Goal: Information Seeking & Learning: Check status

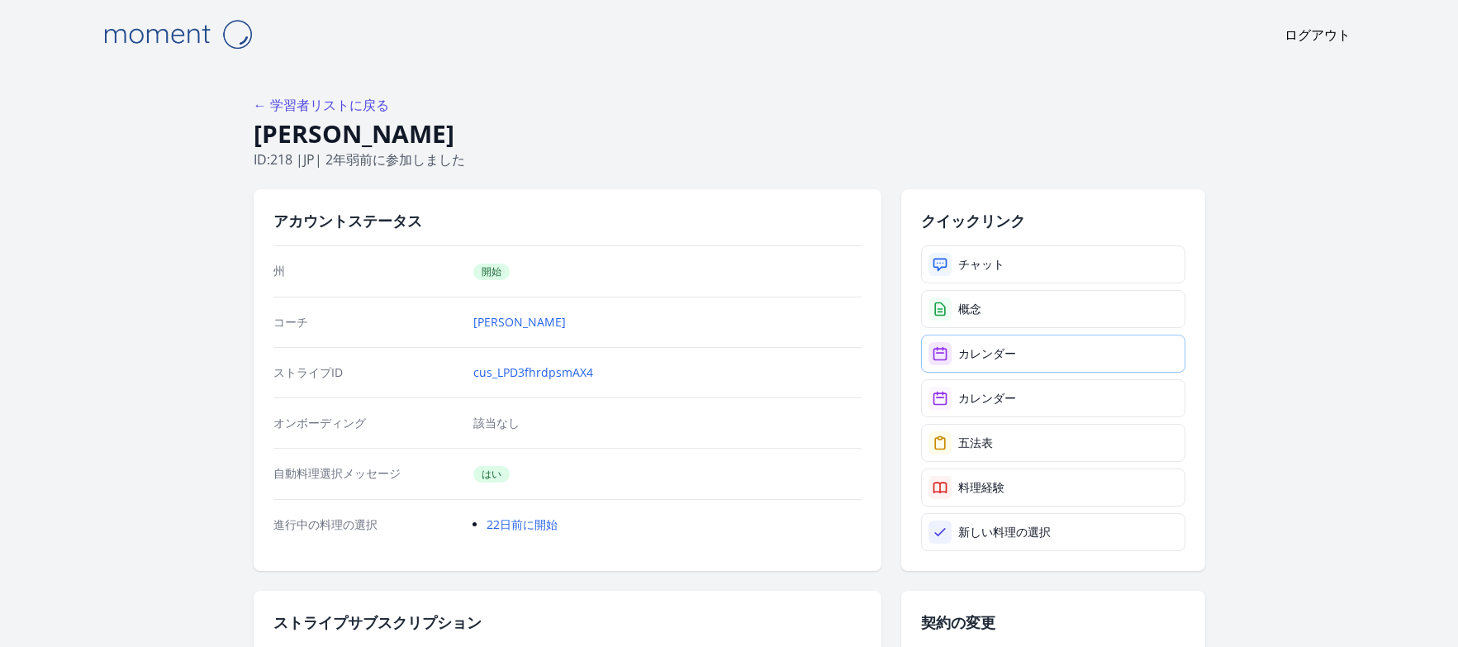
click at [1042, 360] on link "カレンダー" at bounding box center [1053, 353] width 264 height 38
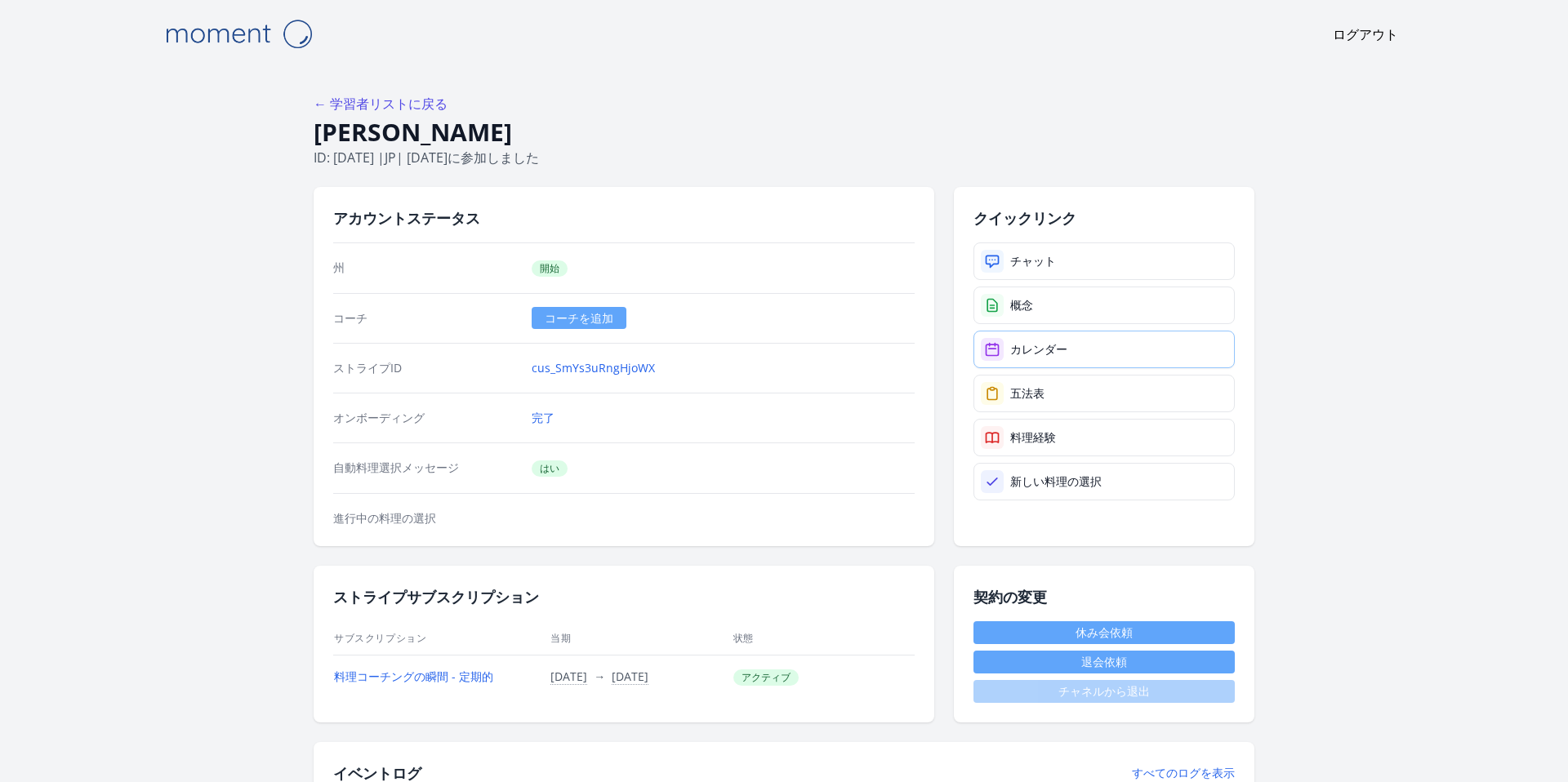
click at [1025, 353] on font "カレンダー" at bounding box center [1039, 349] width 57 height 16
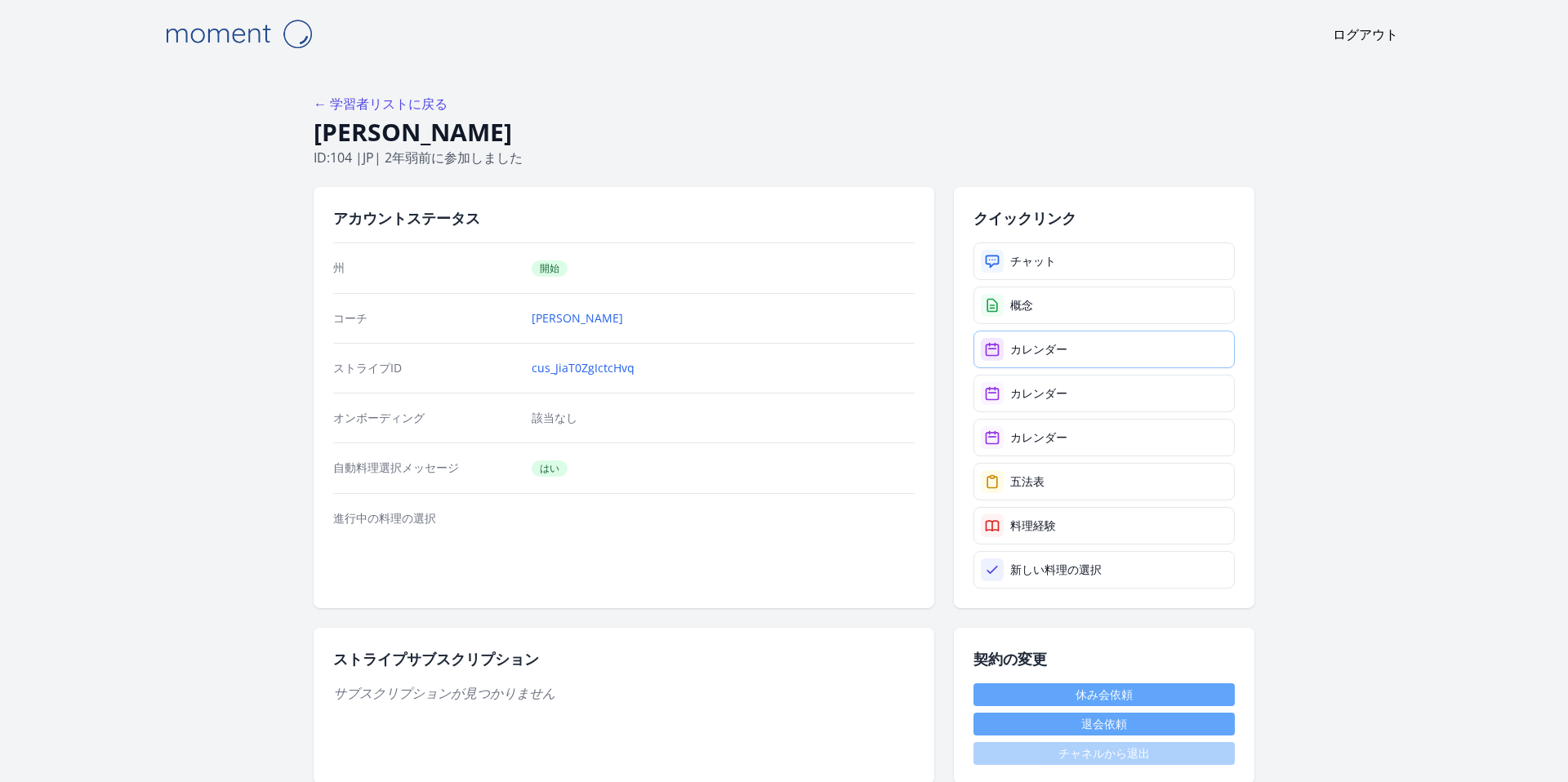
click at [1073, 359] on link "カレンダー" at bounding box center [1103, 349] width 261 height 38
click at [1063, 343] on font "カレンダー" at bounding box center [1039, 349] width 57 height 16
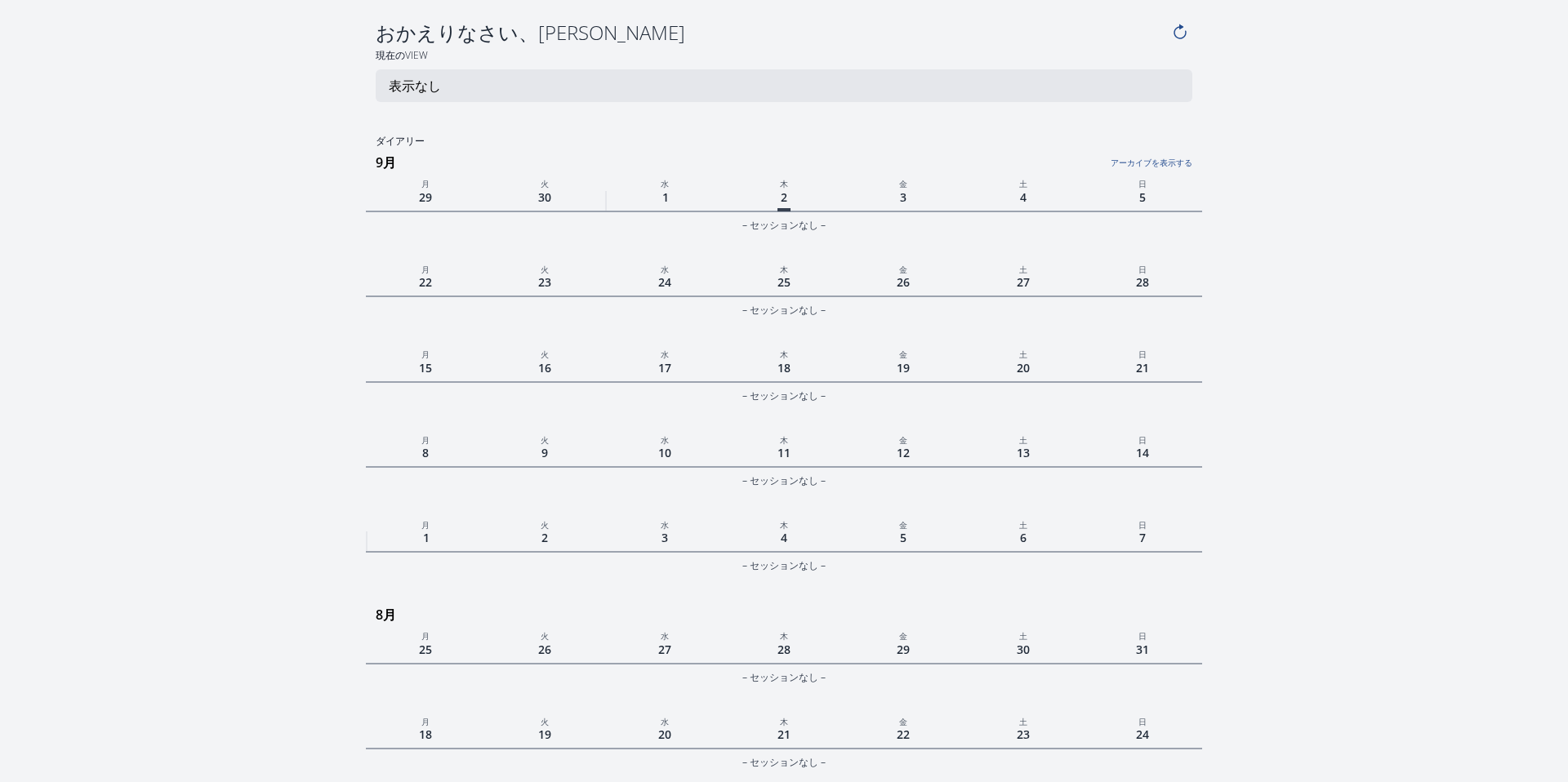
click at [1157, 147] on link "アーカイブを表示する" at bounding box center [1053, 157] width 279 height 21
click at [1142, 164] on link "アーカイブを非表示にする" at bounding box center [1053, 157] width 279 height 21
click at [1142, 164] on link "アーカイブを表示する" at bounding box center [1053, 157] width 279 height 21
click at [1142, 164] on link "アーカイブを非表示にする" at bounding box center [1053, 157] width 279 height 21
click at [1151, 160] on link "アーカイブを表示する" at bounding box center [1053, 157] width 279 height 21
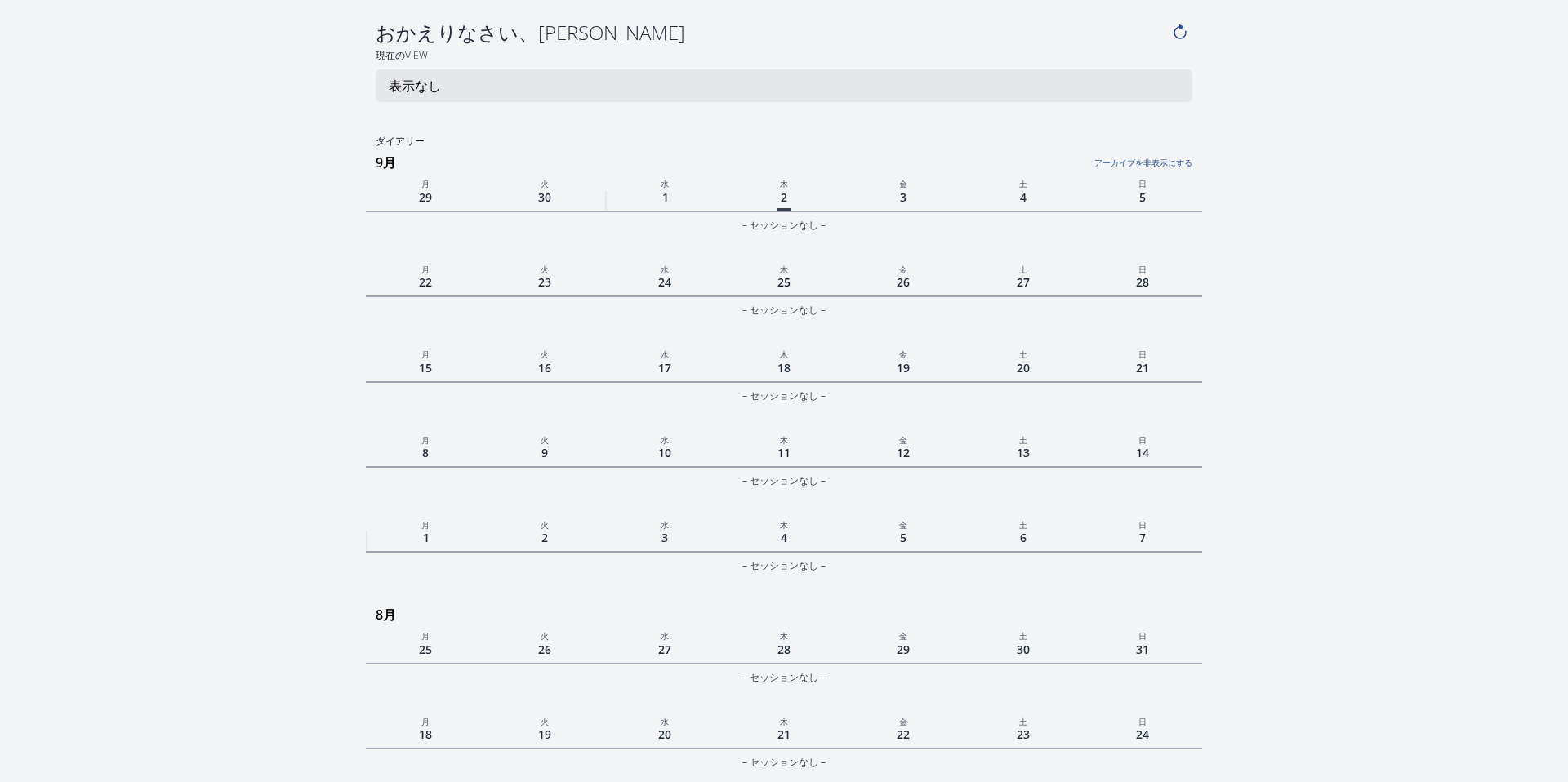
click at [1151, 161] on link "アーカイブを非表示にする" at bounding box center [1053, 157] width 279 height 21
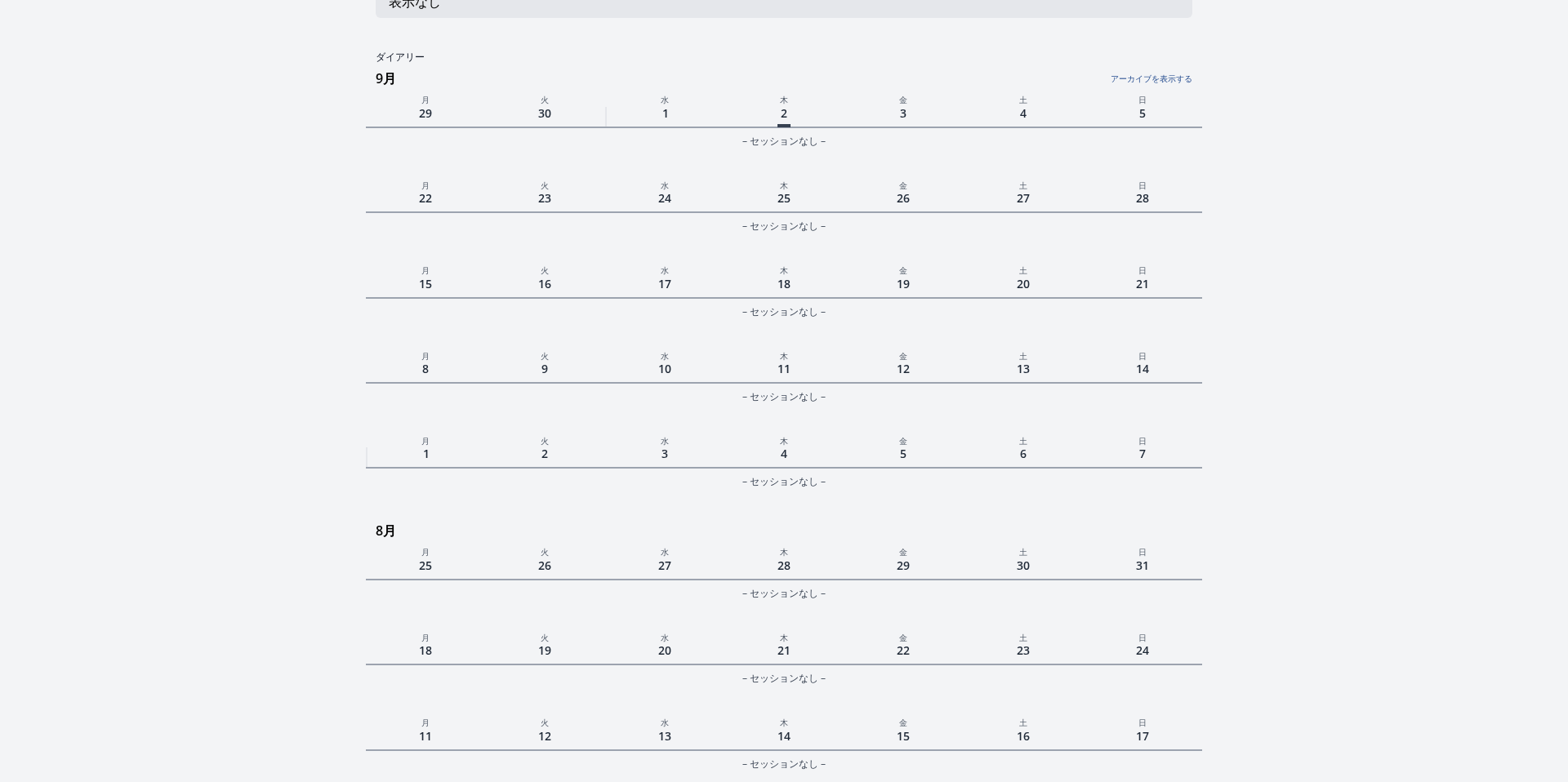
scroll to position [91, 0]
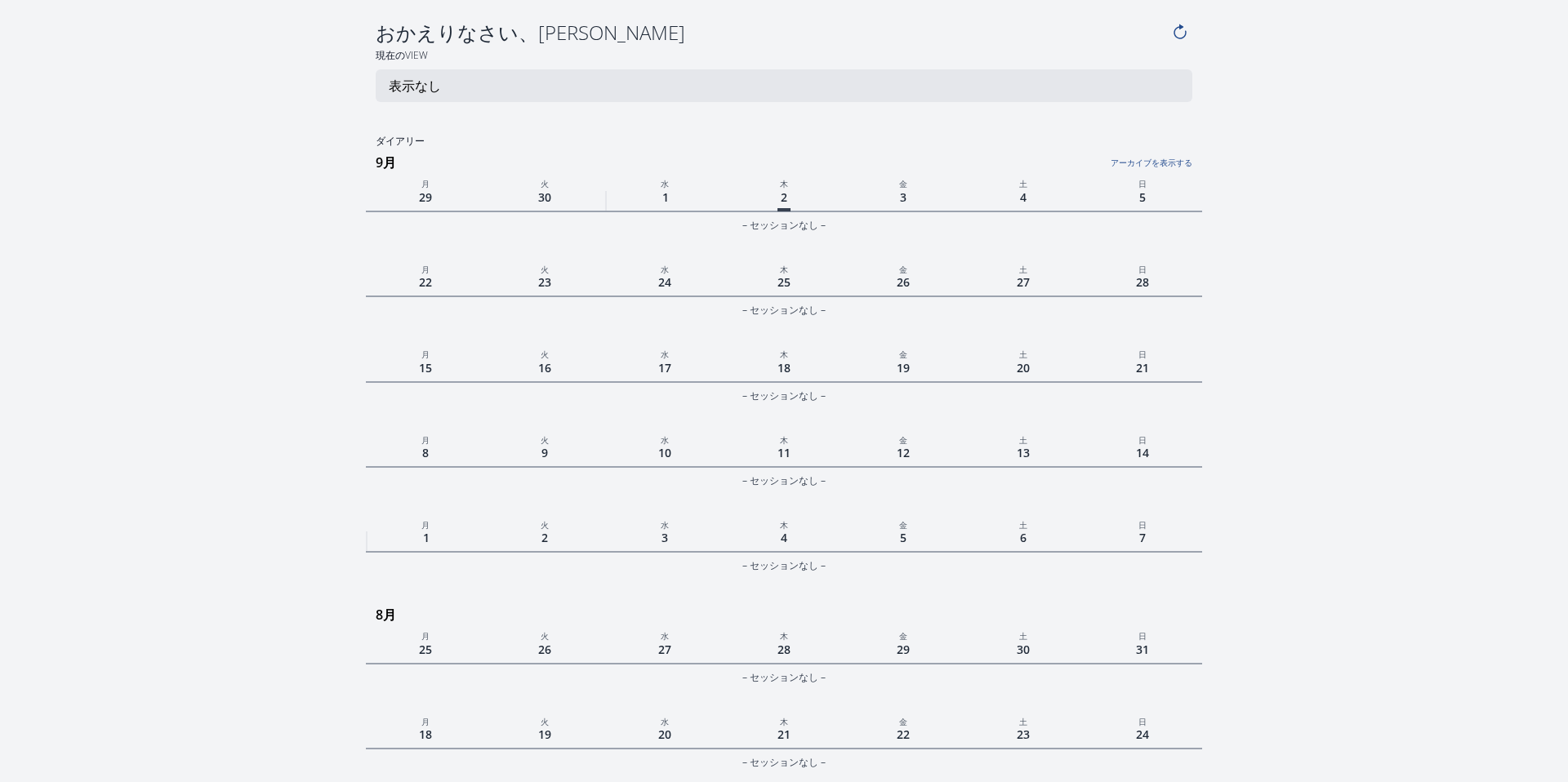
click at [1128, 171] on h3 "9月" at bounding box center [789, 162] width 827 height 26
click at [1132, 168] on link "アーカイブを表示する" at bounding box center [1053, 157] width 279 height 21
click at [1132, 168] on link "アーカイブを非表示にする" at bounding box center [1053, 157] width 279 height 21
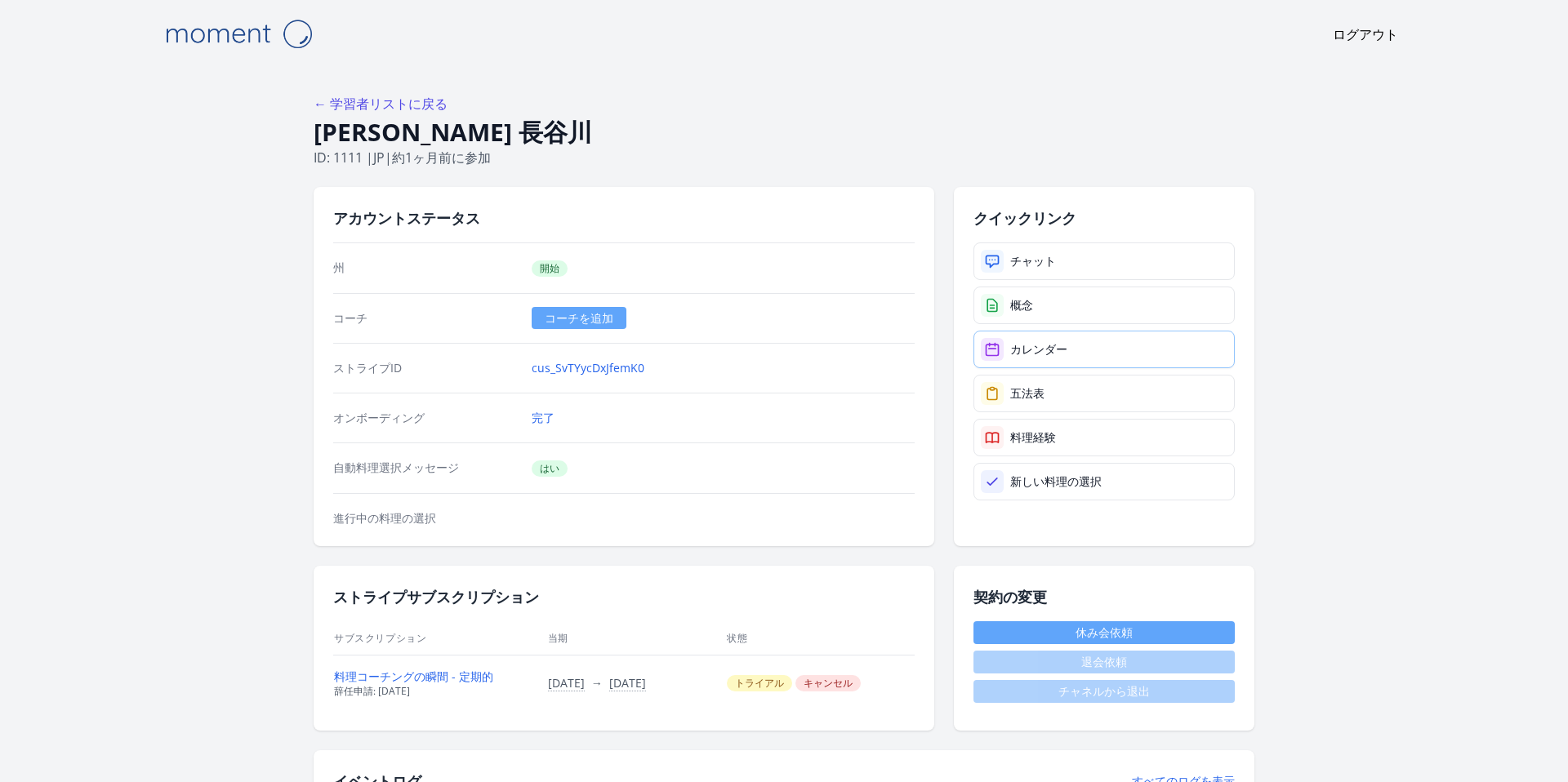
click at [1042, 343] on font "カレンダー" at bounding box center [1039, 349] width 57 height 16
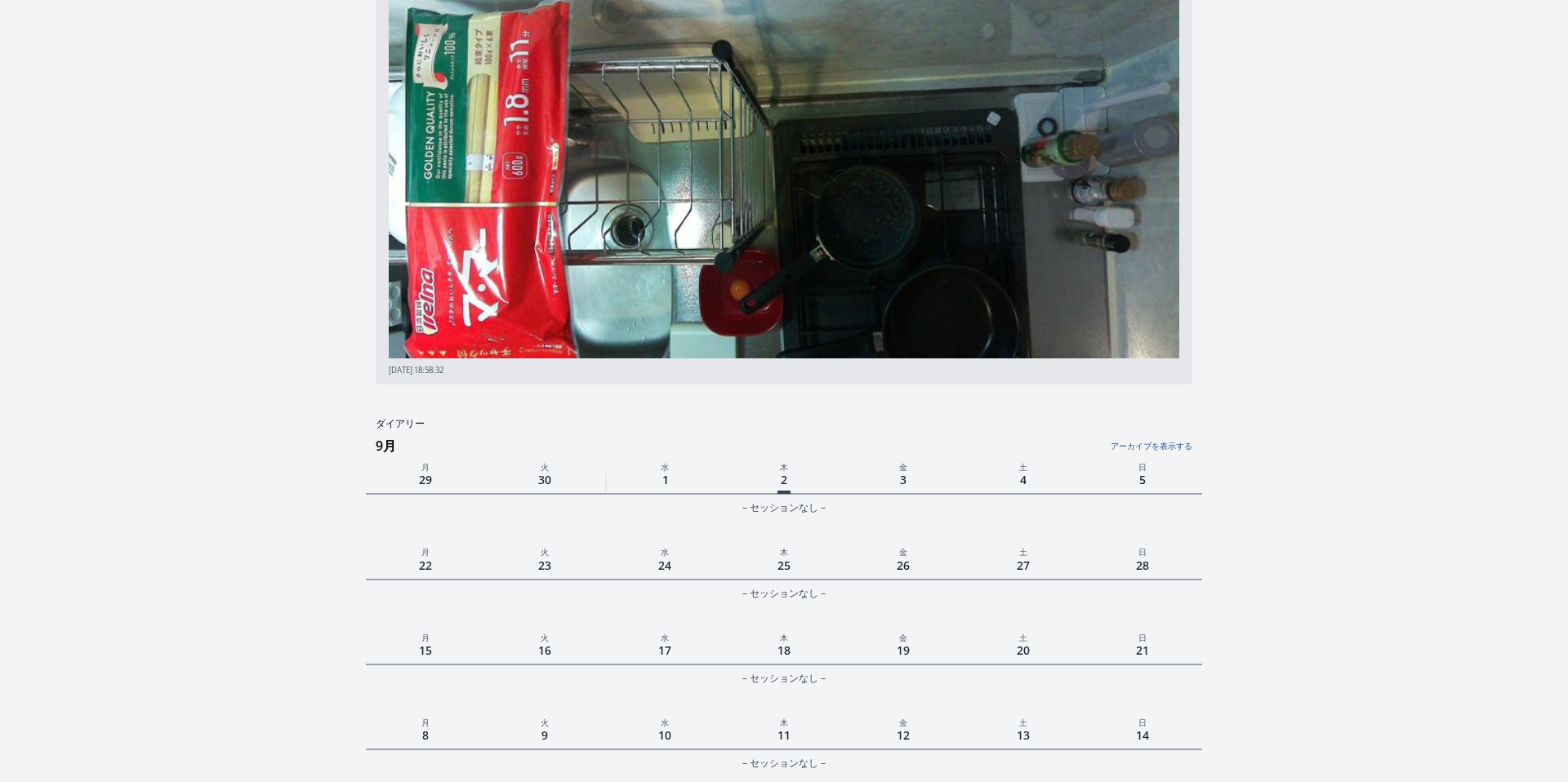
scroll to position [161, 0]
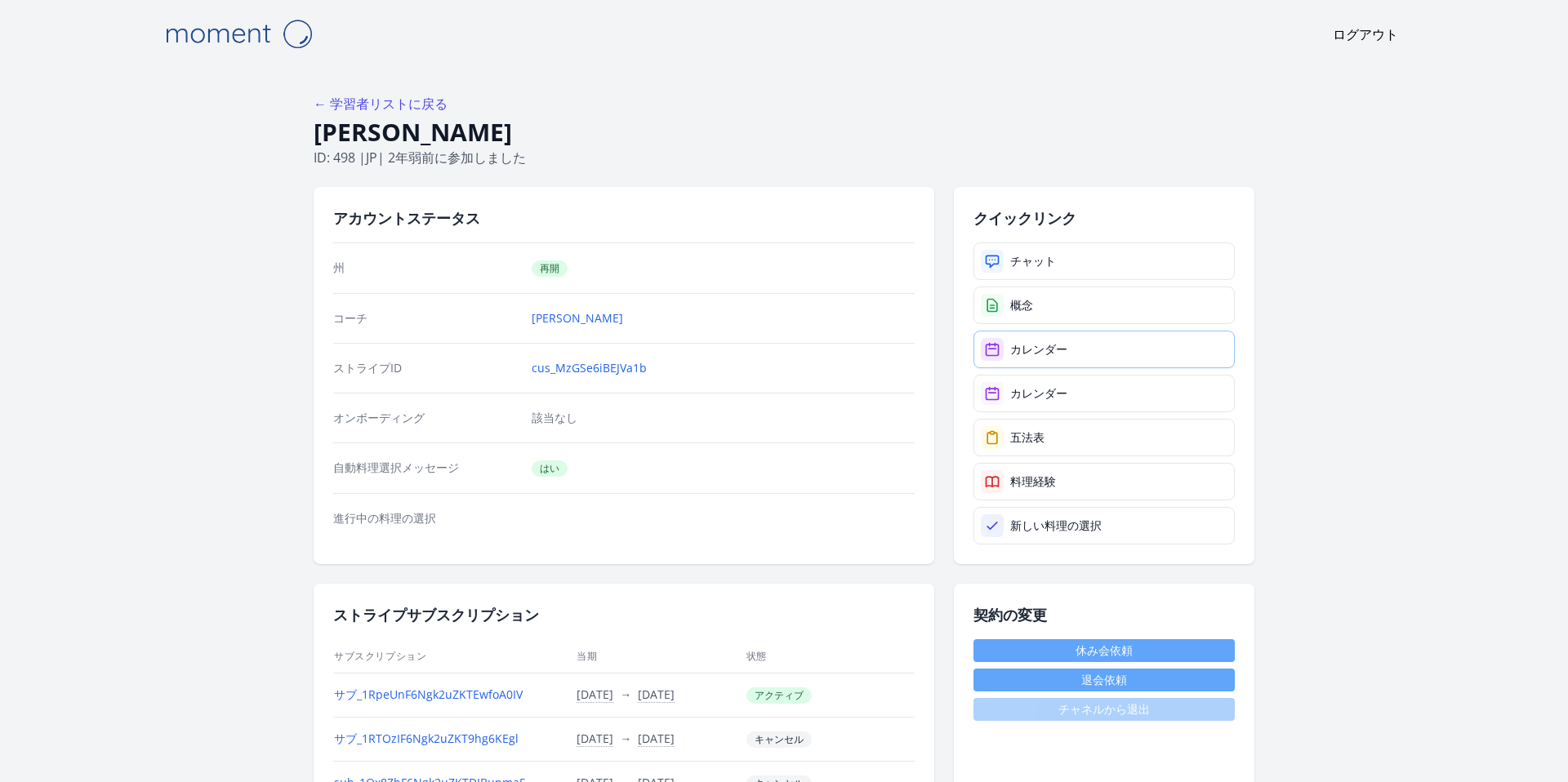
click at [1057, 353] on font "カレンダー" at bounding box center [1039, 349] width 57 height 16
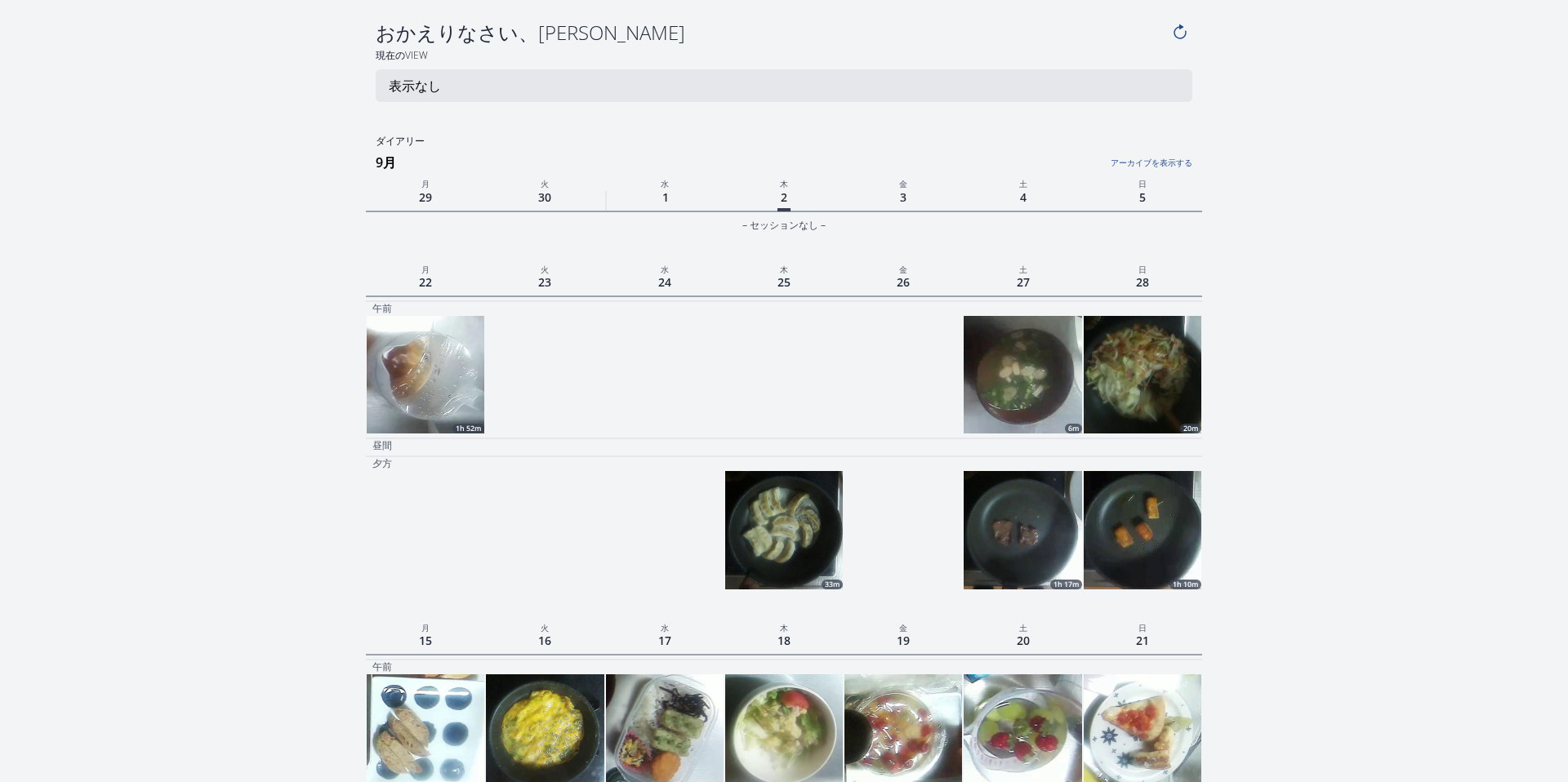
click at [1167, 485] on img at bounding box center [1142, 530] width 118 height 118
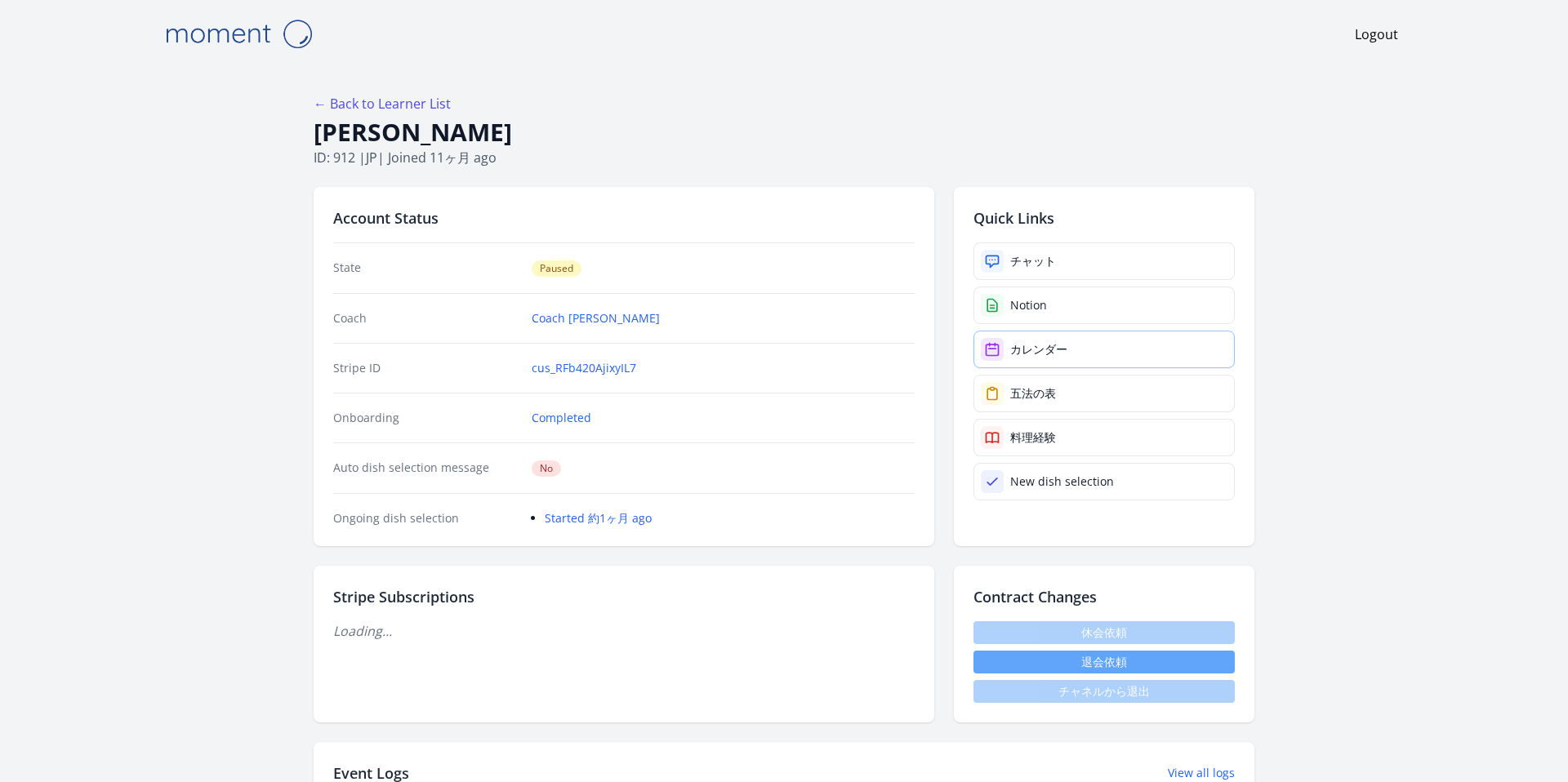
click at [1039, 360] on link "カレンダー" at bounding box center [1103, 349] width 261 height 38
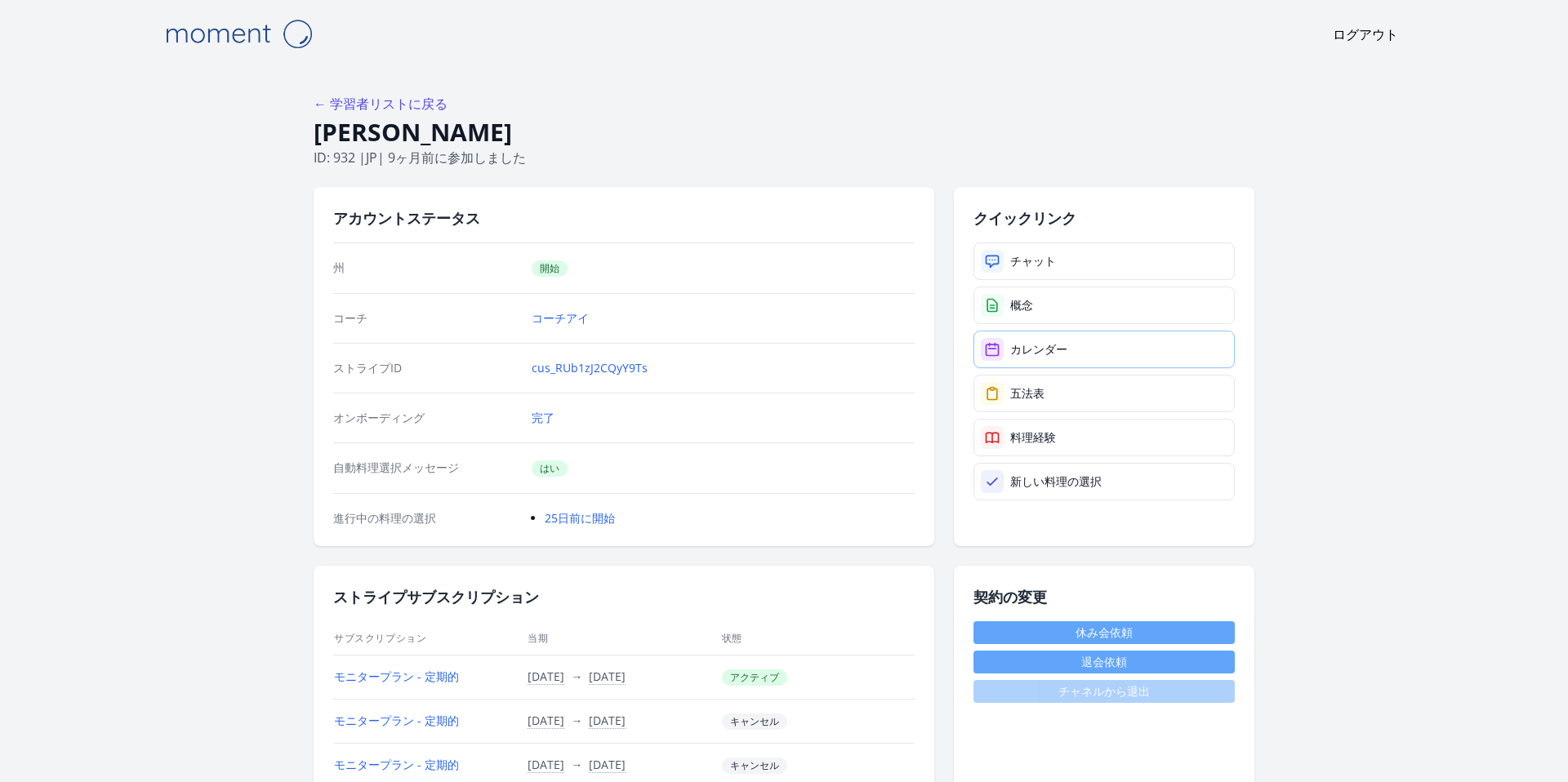
click at [1043, 345] on font "カレンダー" at bounding box center [1039, 349] width 57 height 16
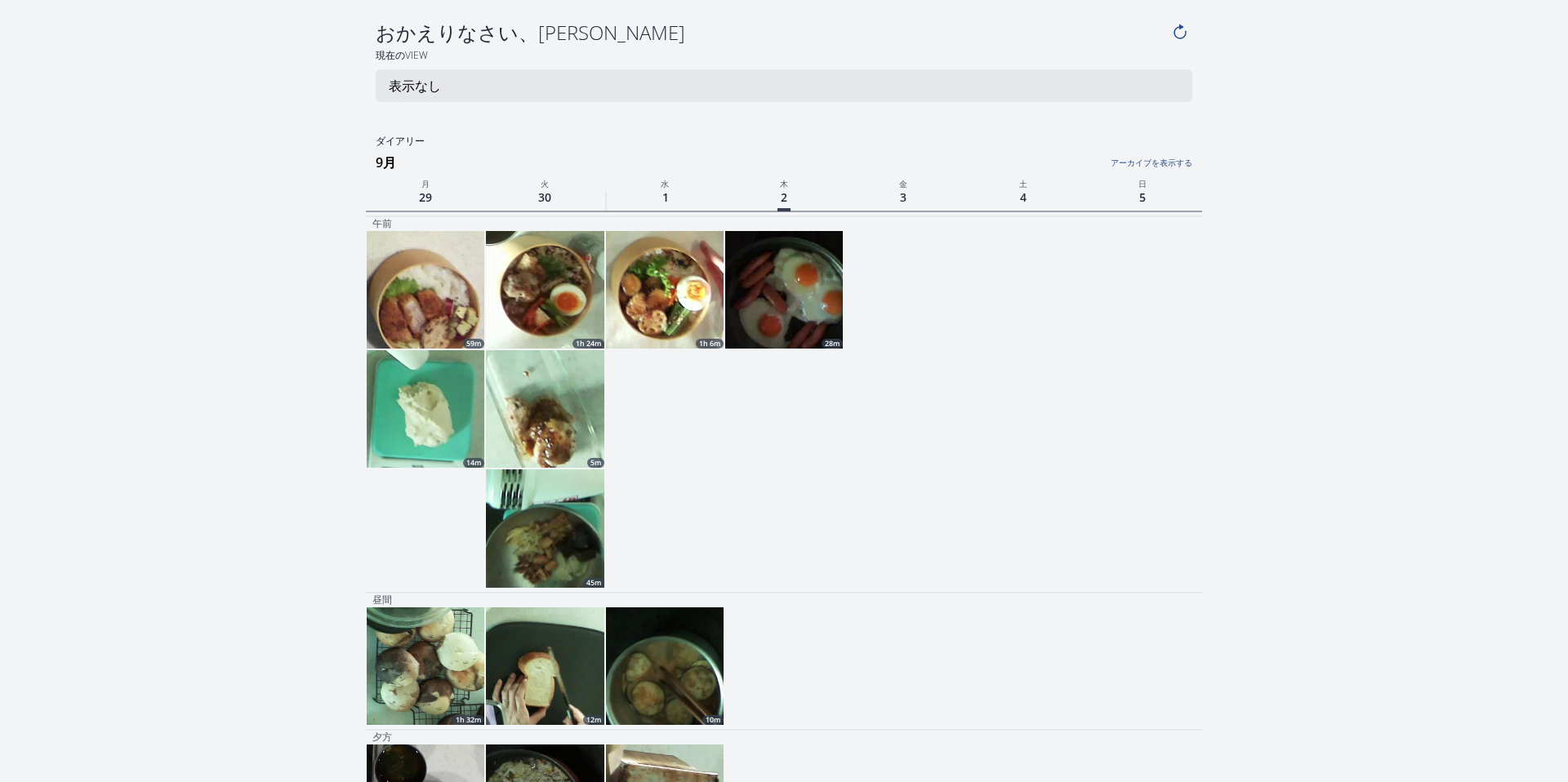
click at [819, 342] on img at bounding box center [783, 290] width 118 height 118
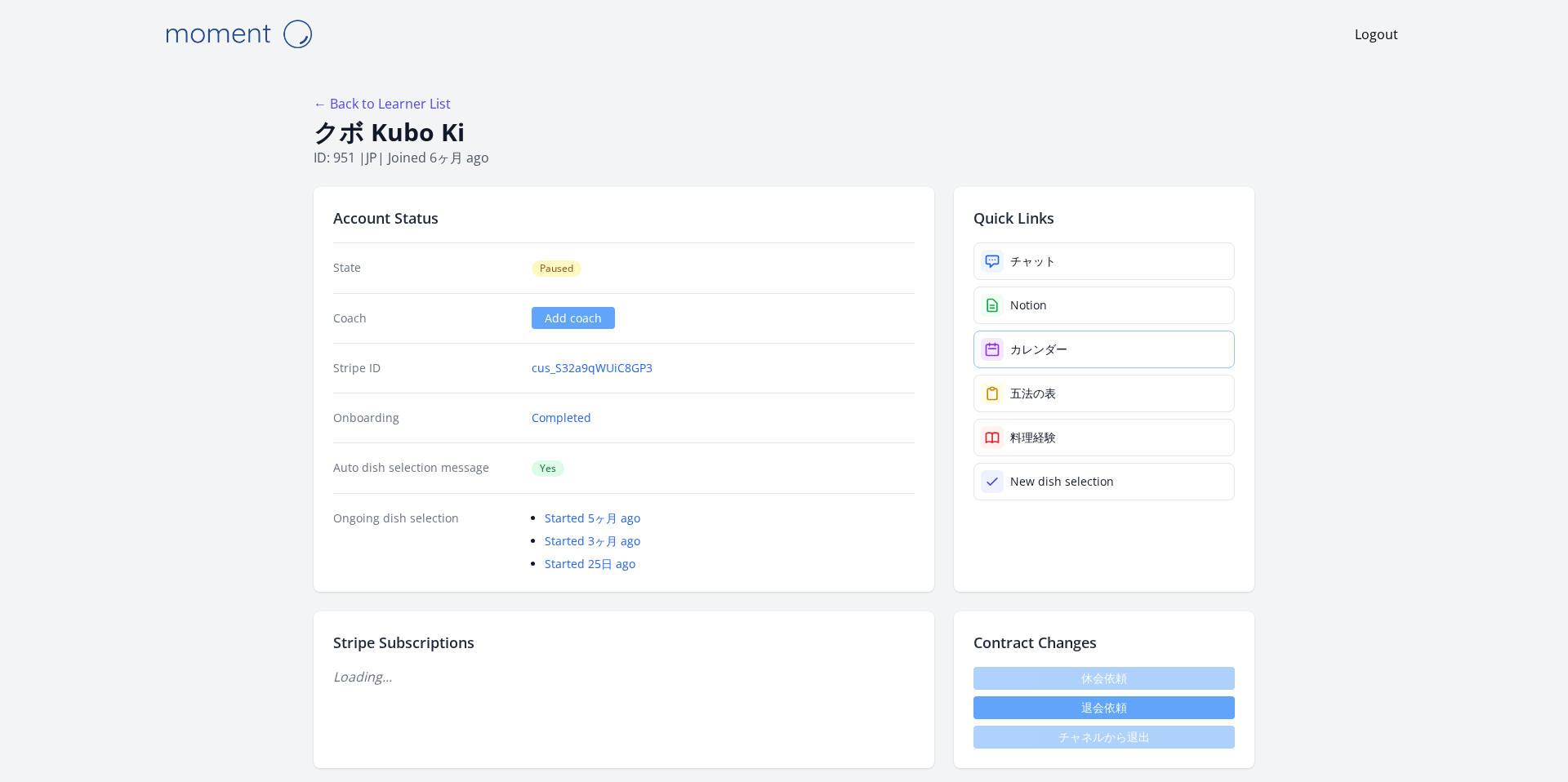
click at [1035, 345] on div "カレンダー" at bounding box center [1039, 349] width 57 height 17
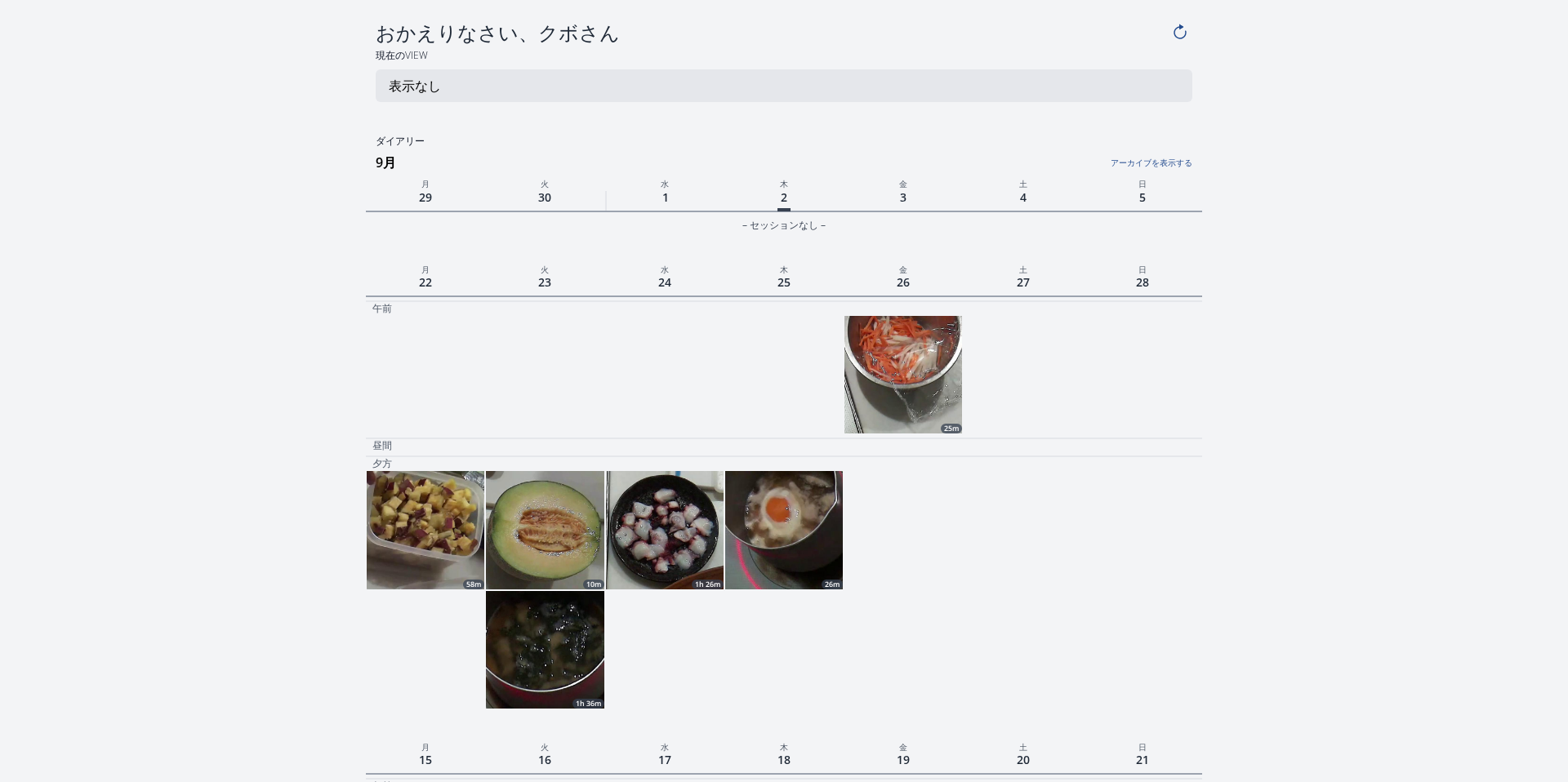
click at [870, 383] on img at bounding box center [903, 375] width 118 height 118
click at [405, 498] on img at bounding box center [425, 530] width 118 height 118
click at [532, 533] on img at bounding box center [544, 530] width 118 height 118
click at [643, 564] on img at bounding box center [664, 530] width 118 height 118
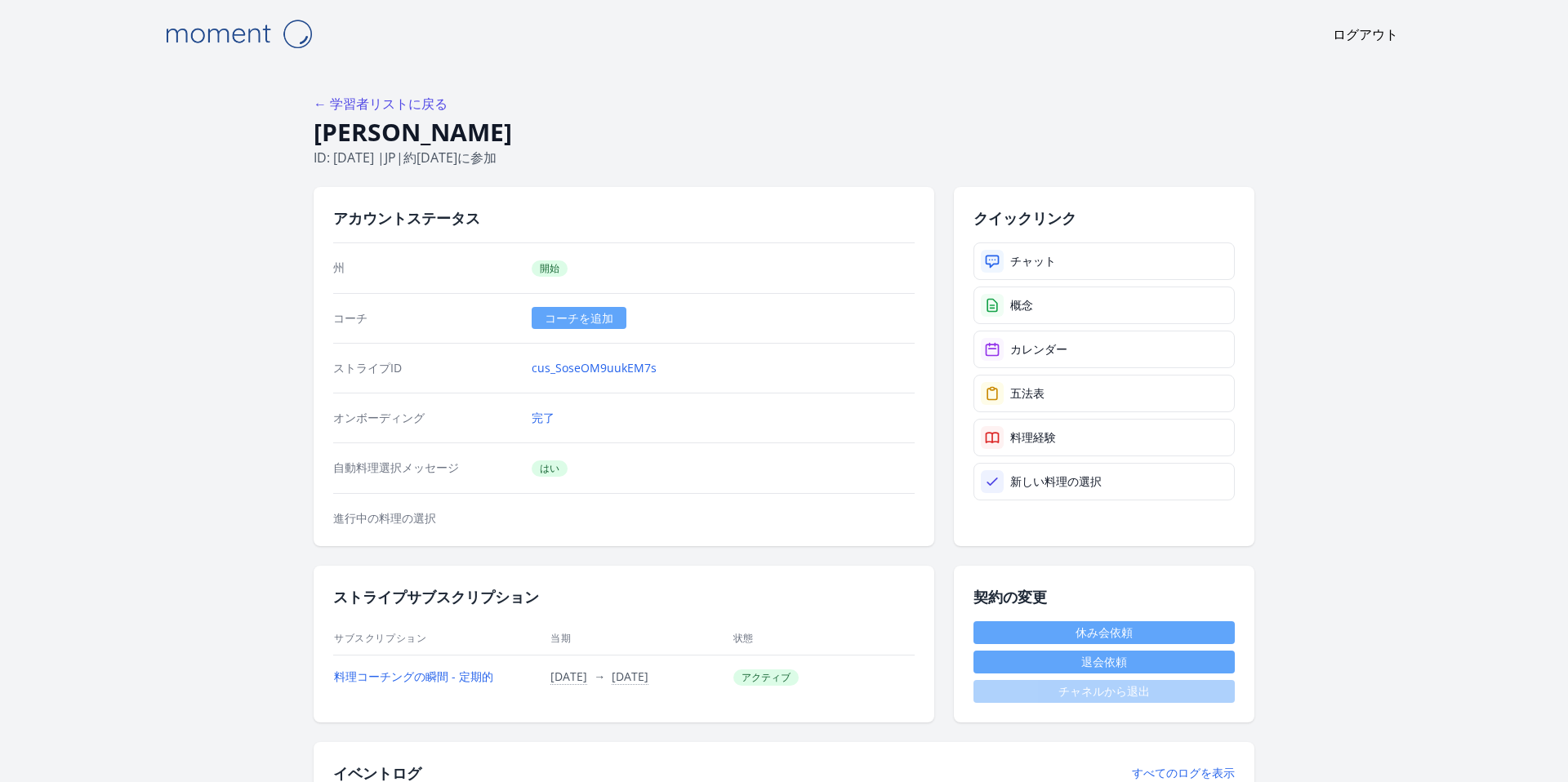
click at [994, 373] on div "チャット 概念 カレンダー 五法表 料理経験 新しい料理の選択" at bounding box center [1103, 371] width 261 height 258
click at [1016, 354] on font "カレンダー" at bounding box center [1039, 349] width 57 height 16
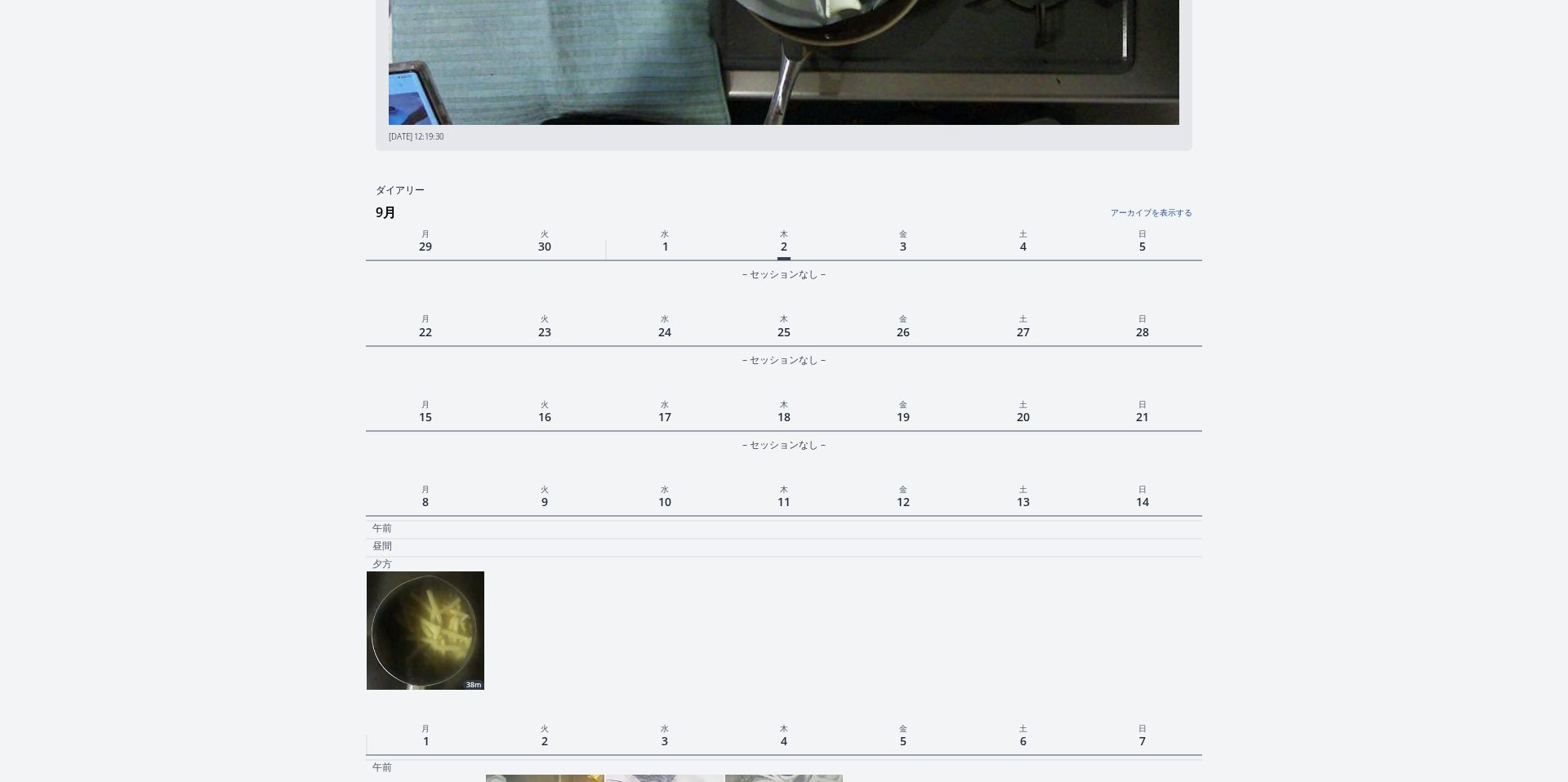
scroll to position [518, 0]
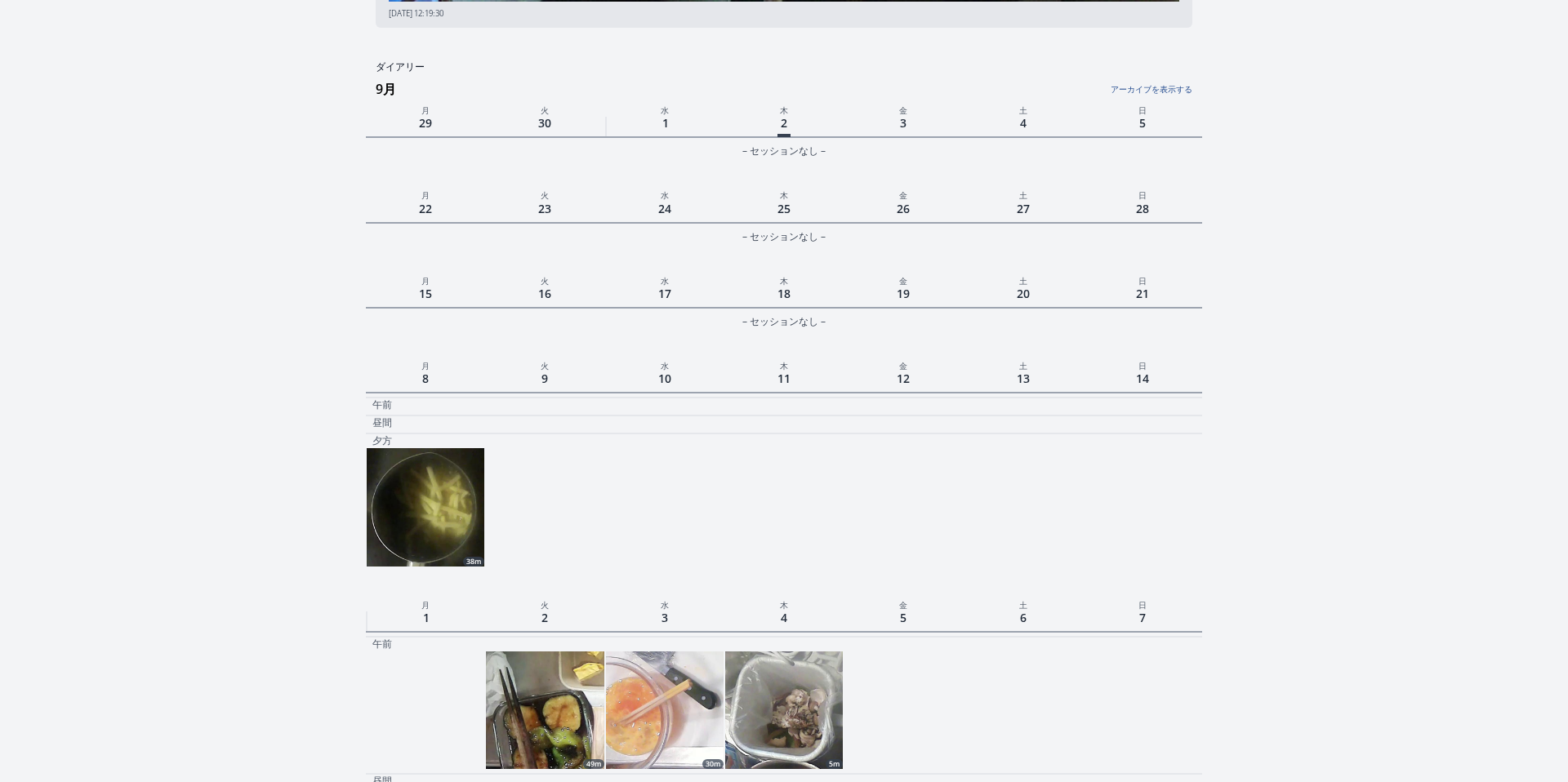
click at [435, 537] on img at bounding box center [425, 506] width 118 height 118
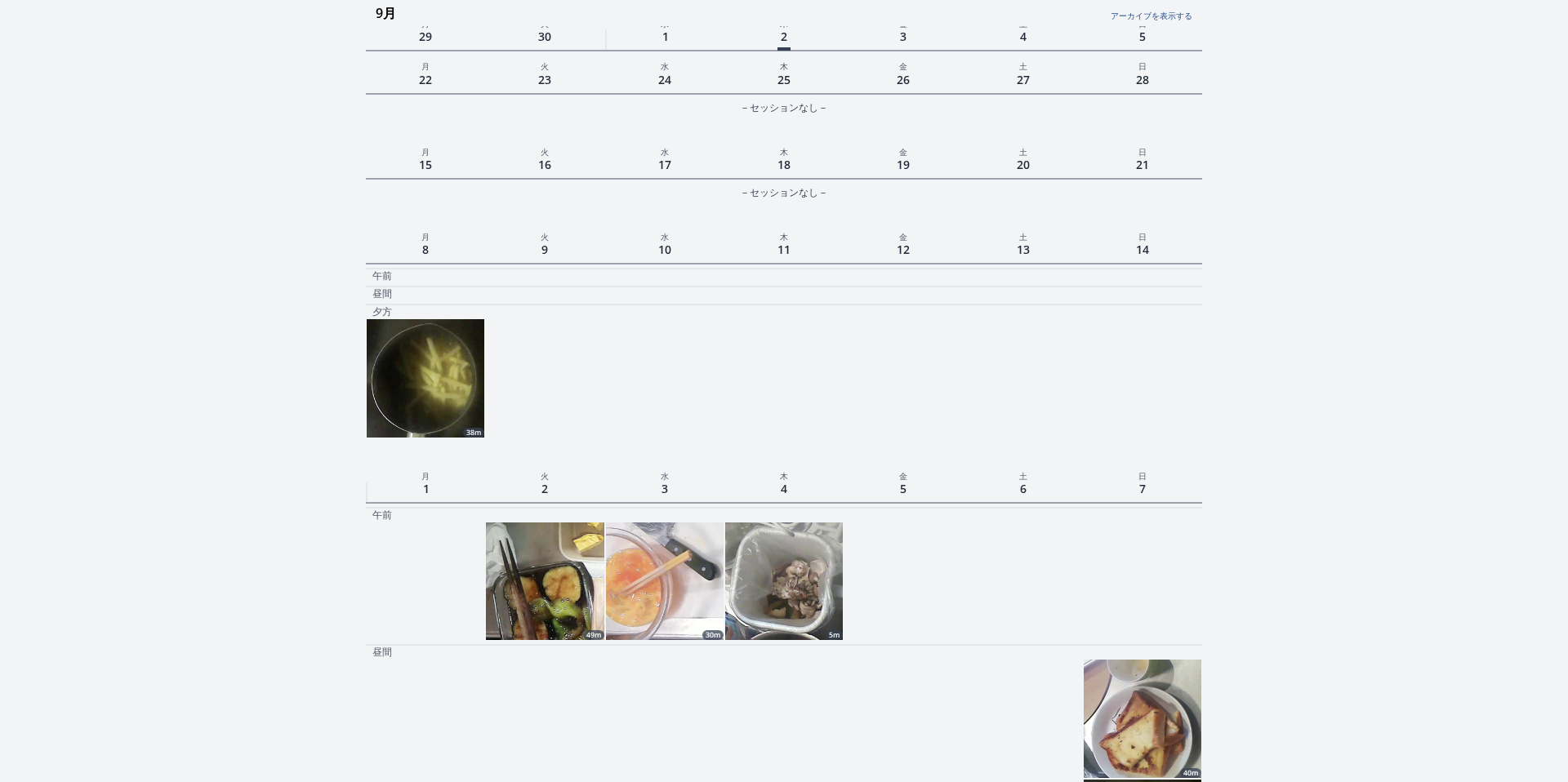
scroll to position [646, 0]
click at [565, 613] on img at bounding box center [544, 582] width 118 height 118
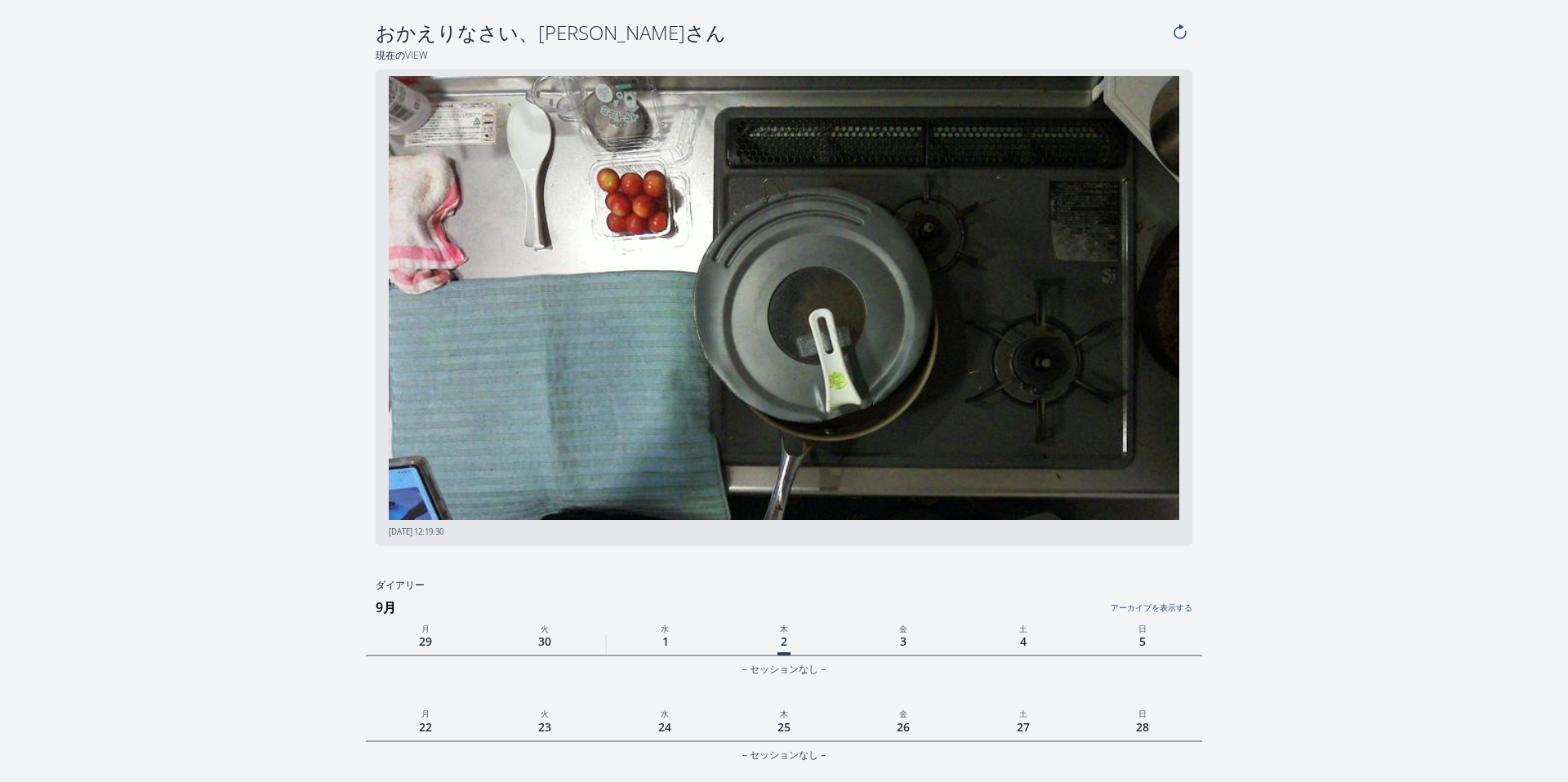
scroll to position [646, 0]
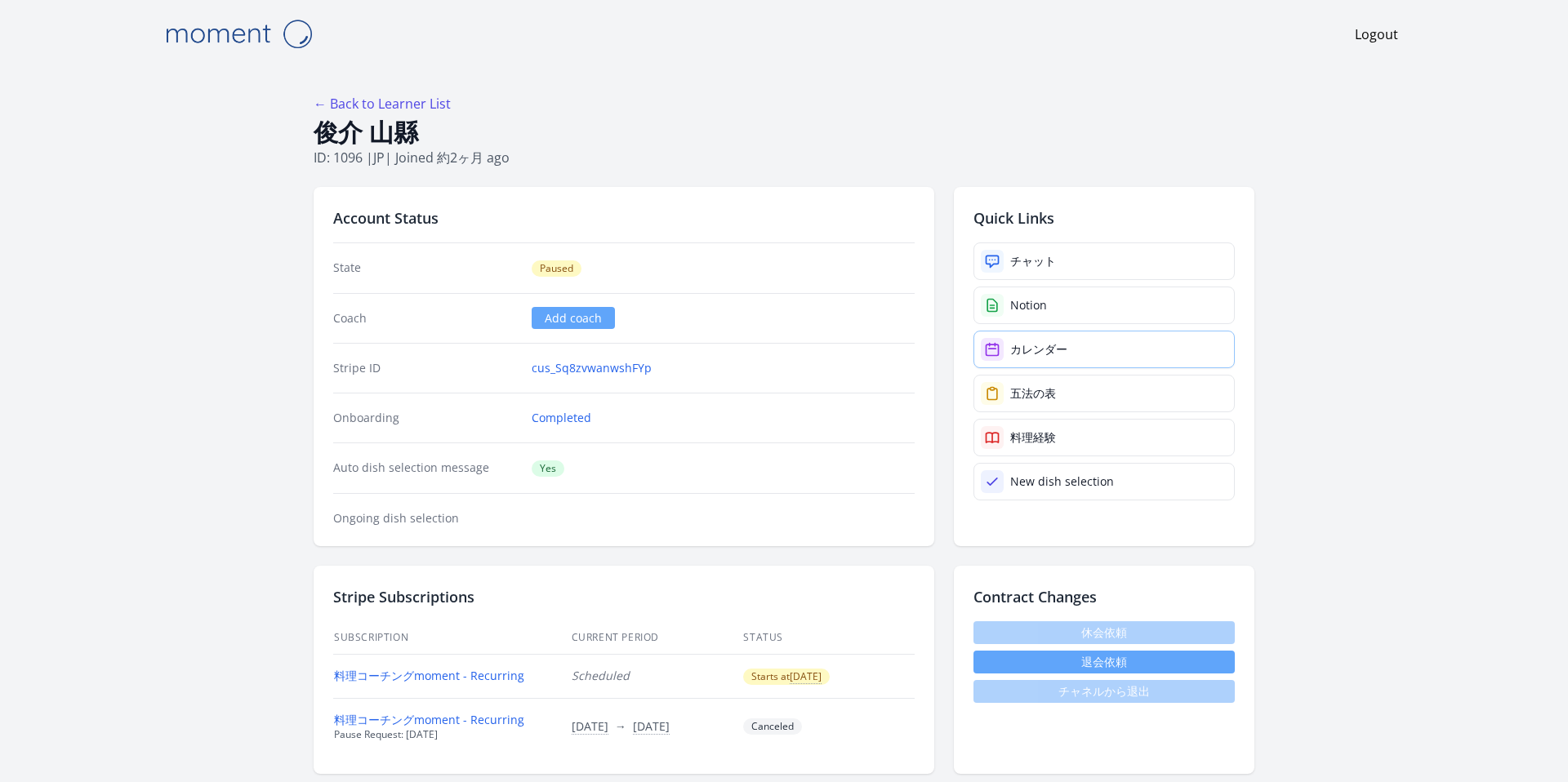
click at [1023, 334] on link "カレンダー" at bounding box center [1103, 349] width 261 height 38
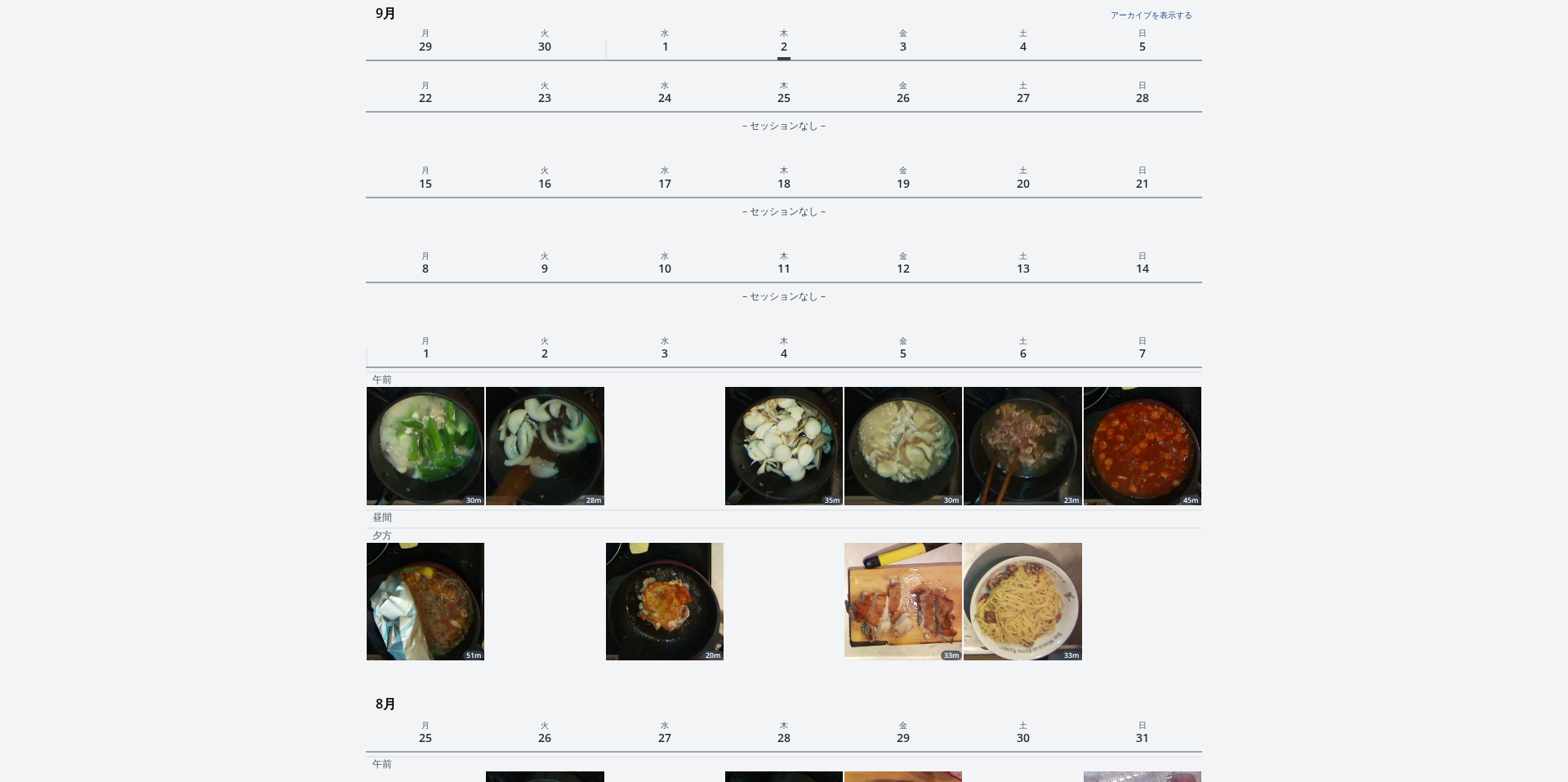
scroll to position [184, 0]
click at [918, 612] on img at bounding box center [903, 602] width 118 height 118
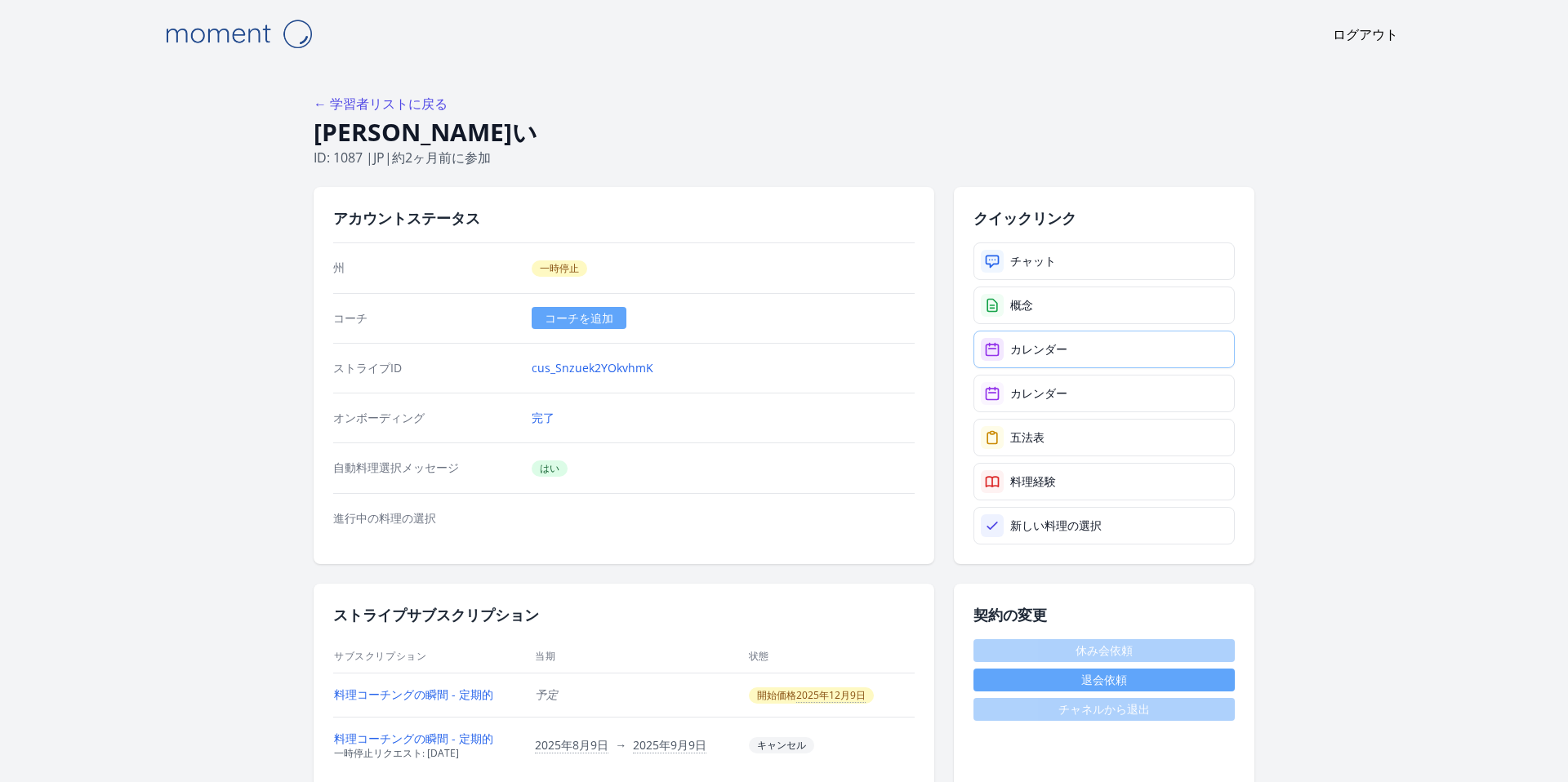
click at [1002, 340] on div at bounding box center [992, 349] width 23 height 23
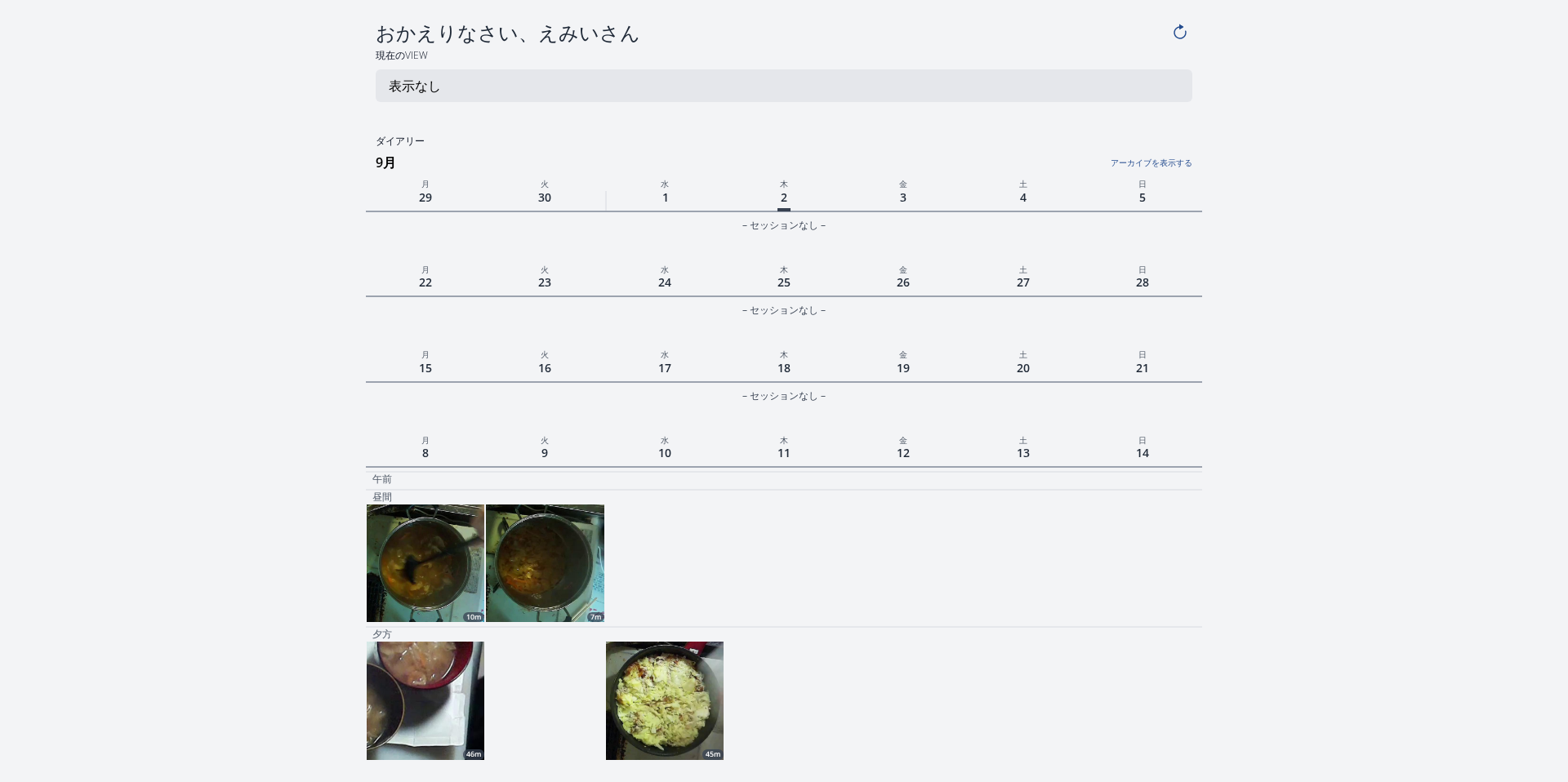
click at [572, 546] on img at bounding box center [544, 563] width 118 height 118
click at [690, 730] on img at bounding box center [664, 700] width 118 height 118
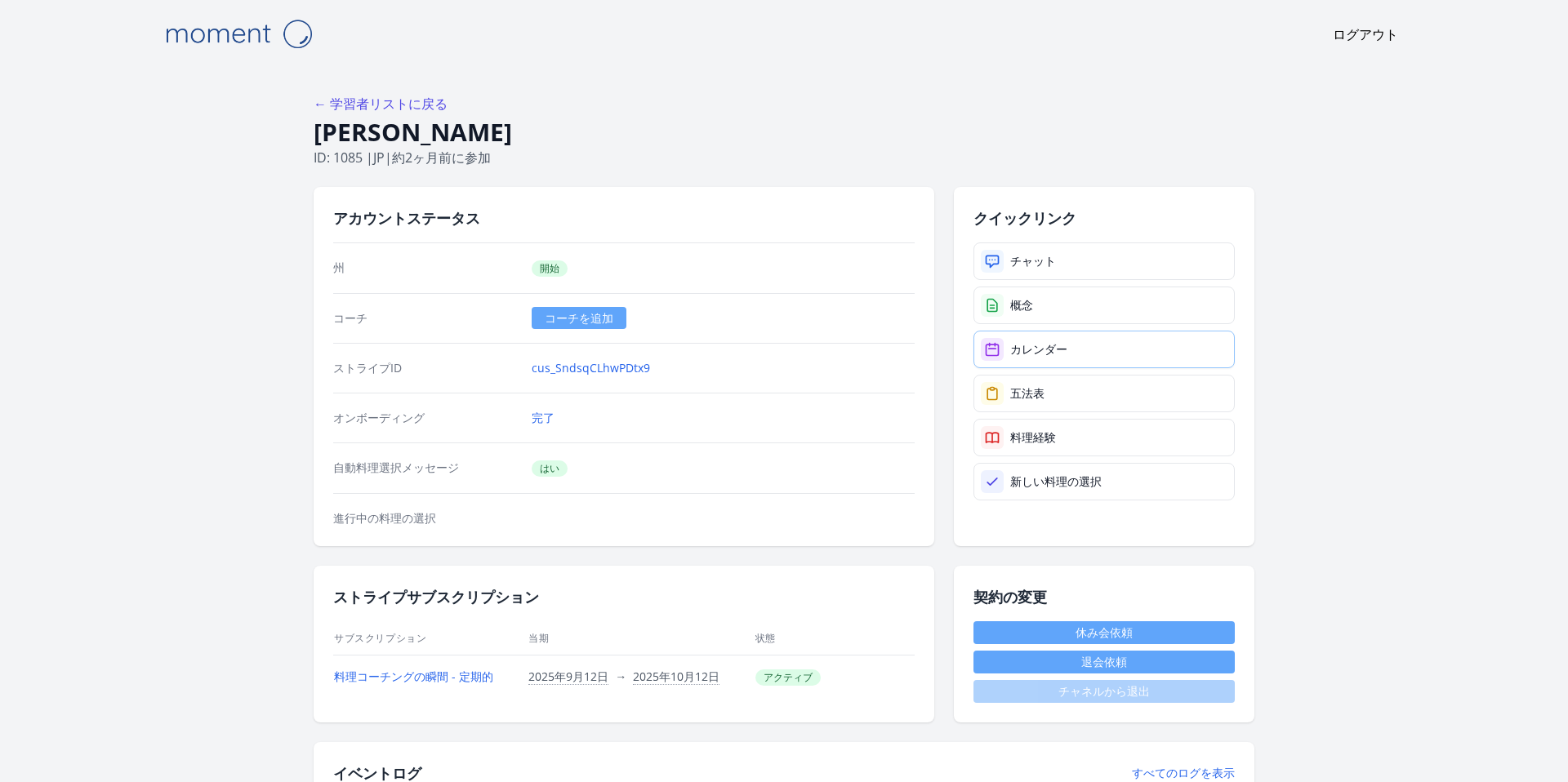
click at [1023, 345] on font "カレンダー" at bounding box center [1039, 349] width 57 height 16
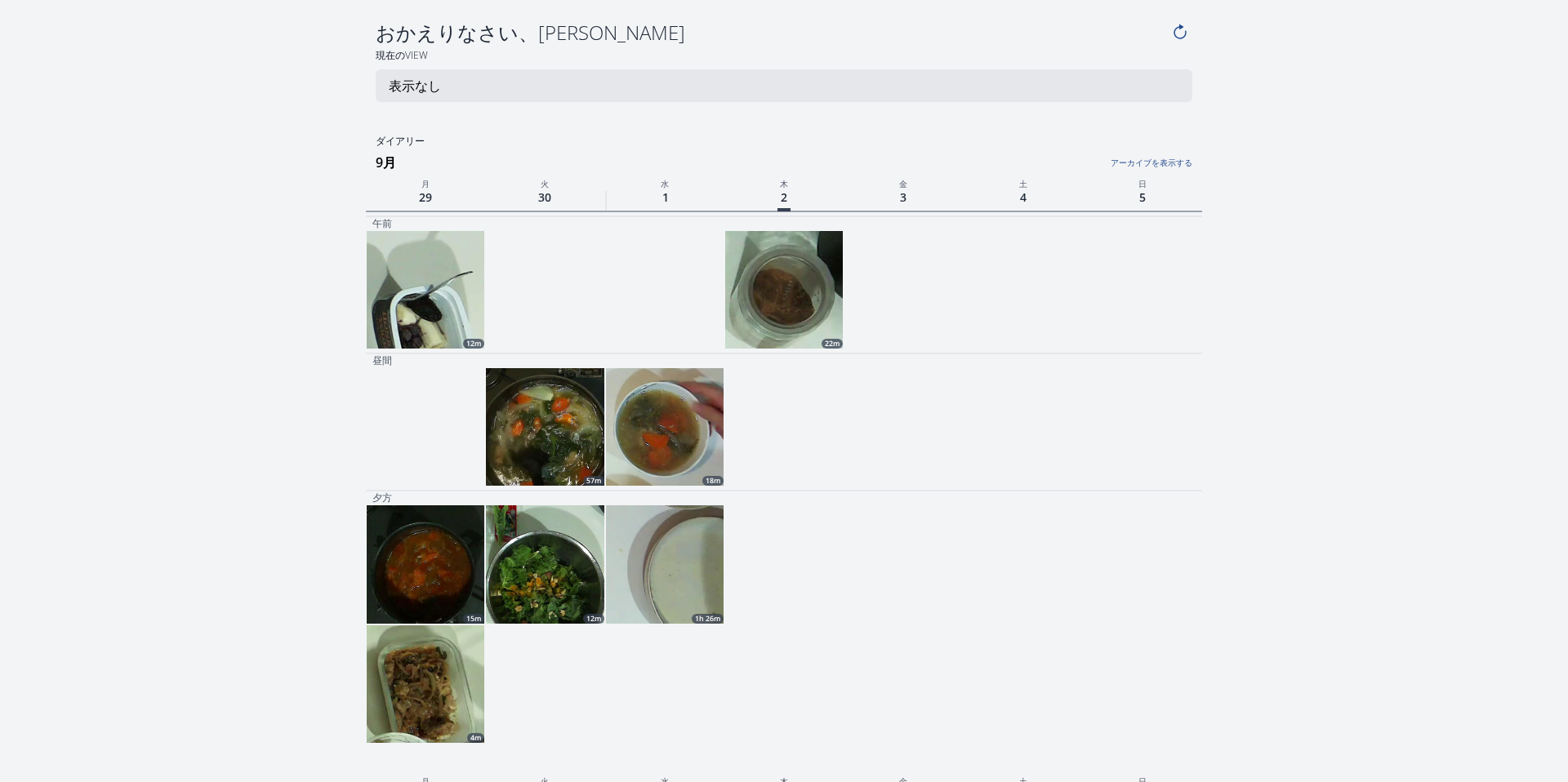
click at [781, 322] on div at bounding box center [783, 290] width 118 height 118
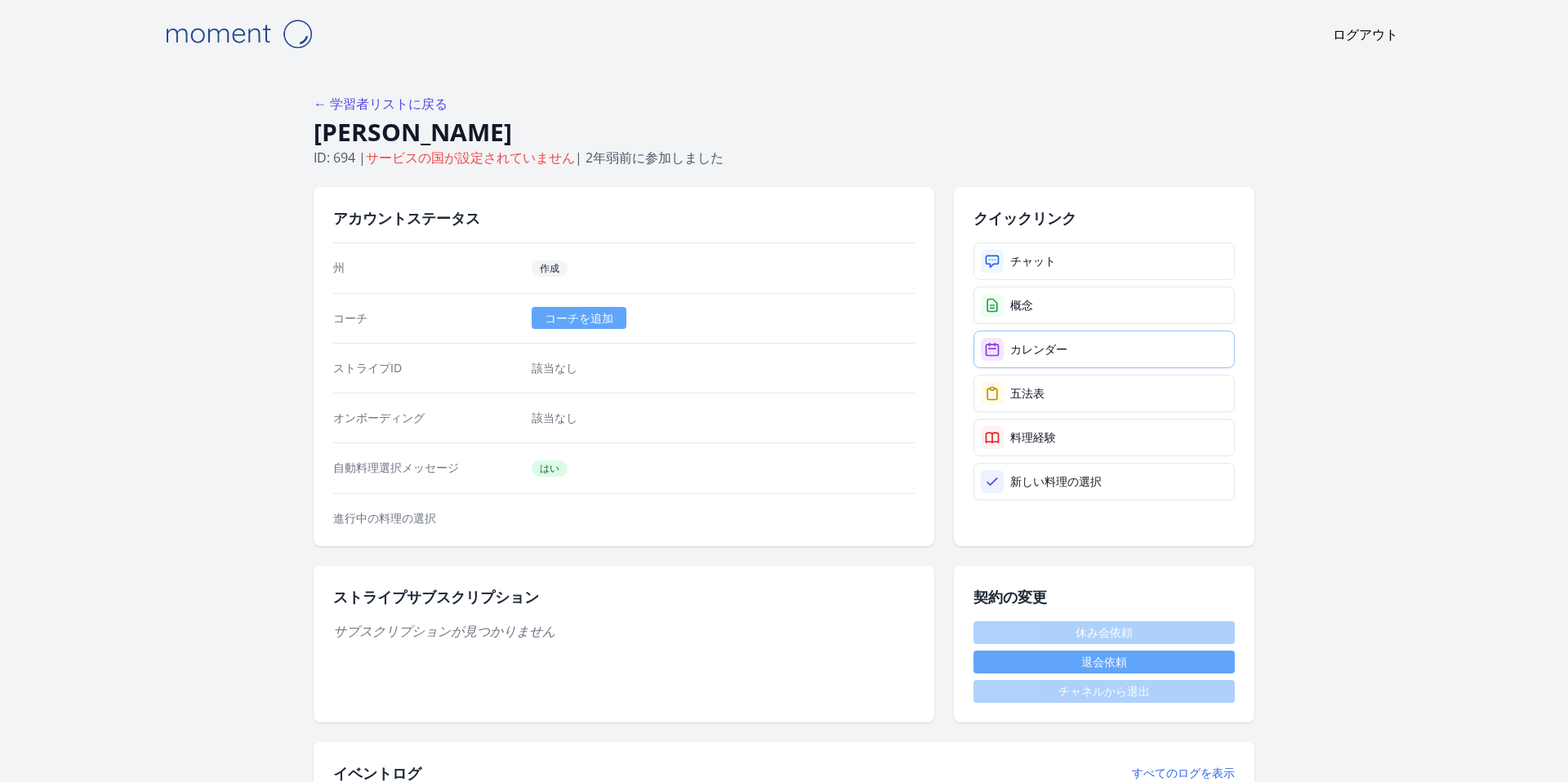
click at [1021, 341] on font "カレンダー" at bounding box center [1039, 349] width 57 height 16
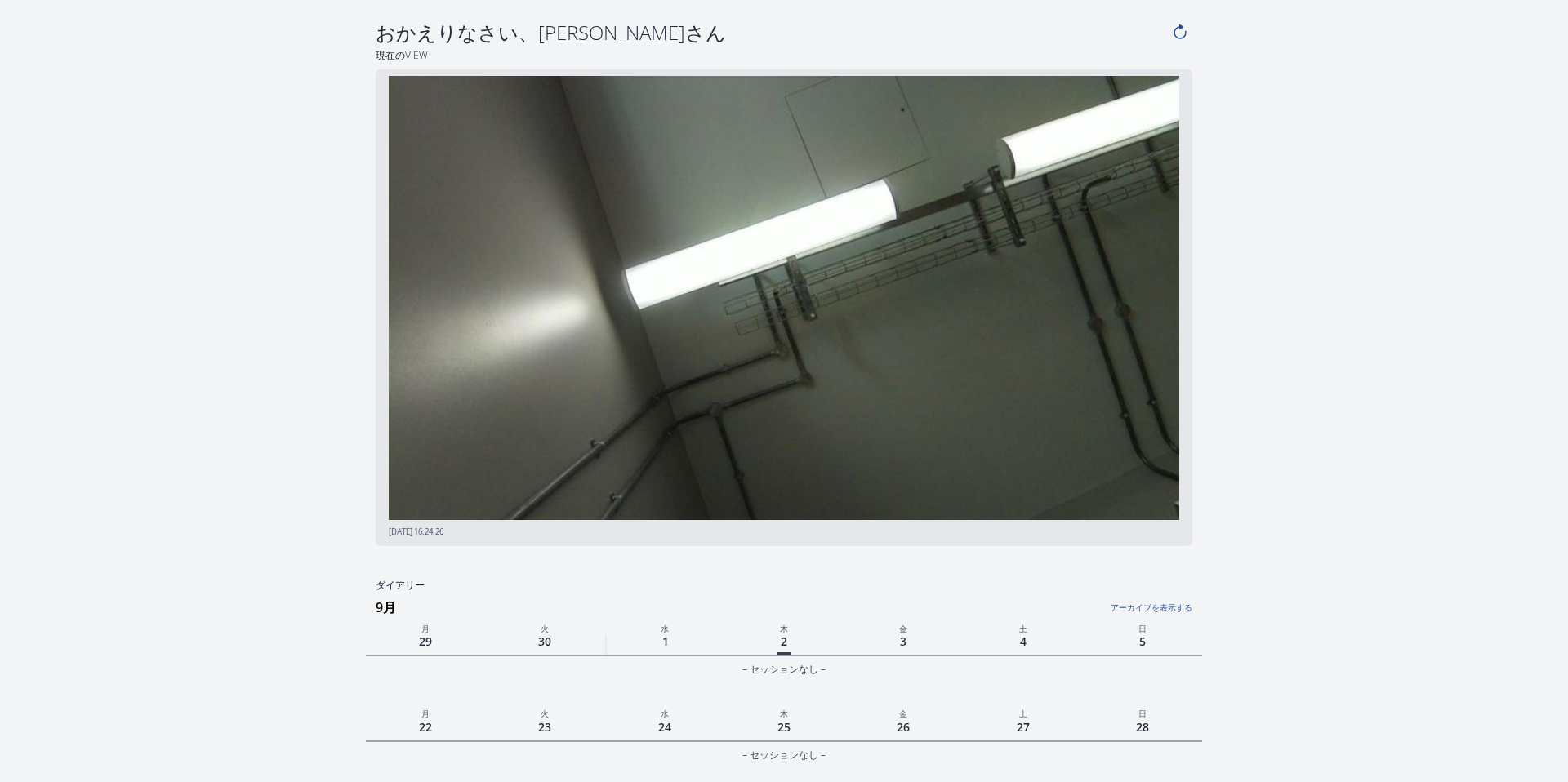
click at [1164, 607] on link "アーカイブを表示する" at bounding box center [1053, 603] width 279 height 21
click at [1146, 608] on link "アーカイブを非表示にする" at bounding box center [1053, 603] width 279 height 21
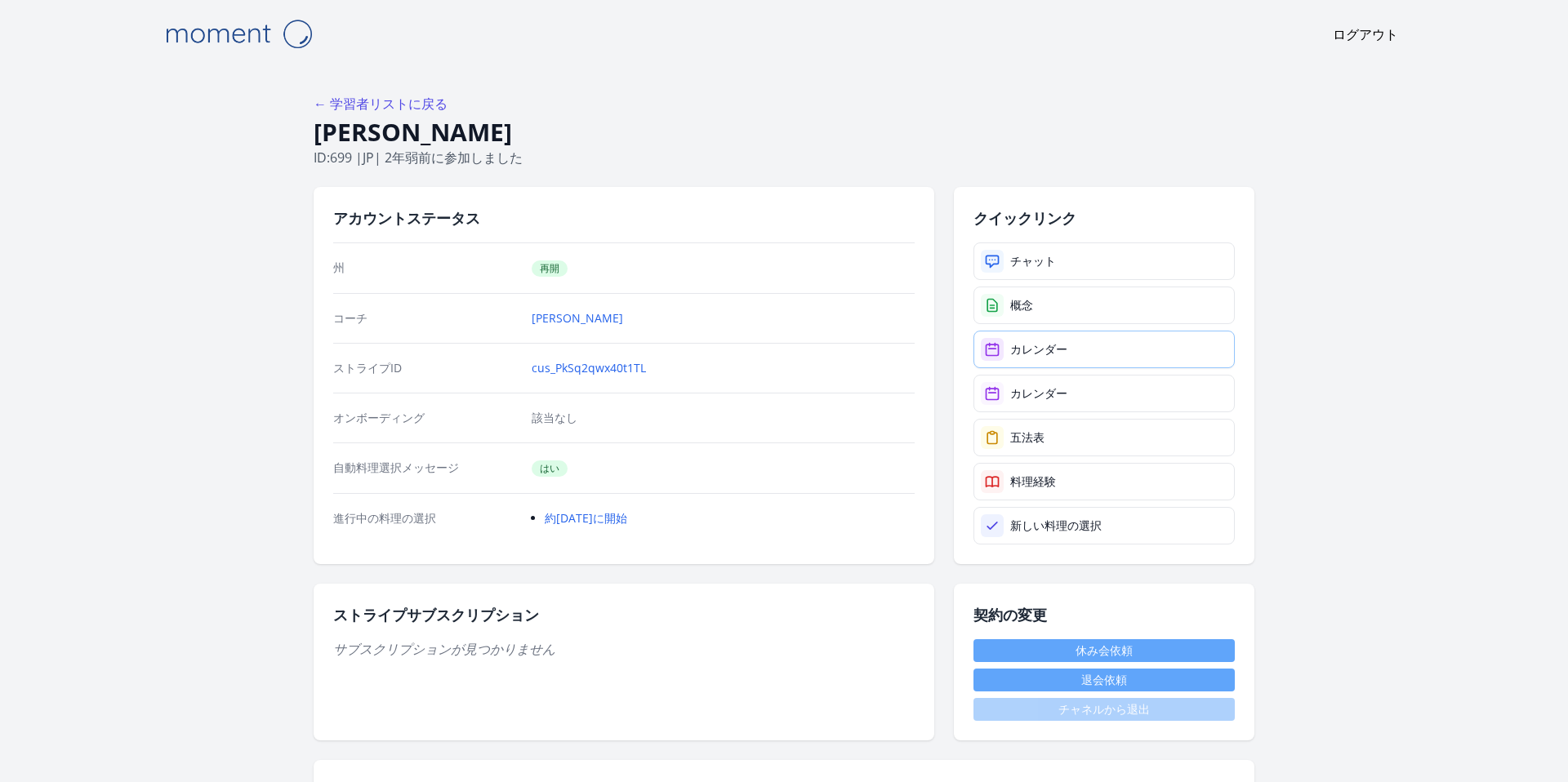
click at [1010, 349] on font "カレンダー" at bounding box center [1039, 349] width 57 height 16
click at [1028, 355] on font "カレンダー" at bounding box center [1039, 349] width 57 height 16
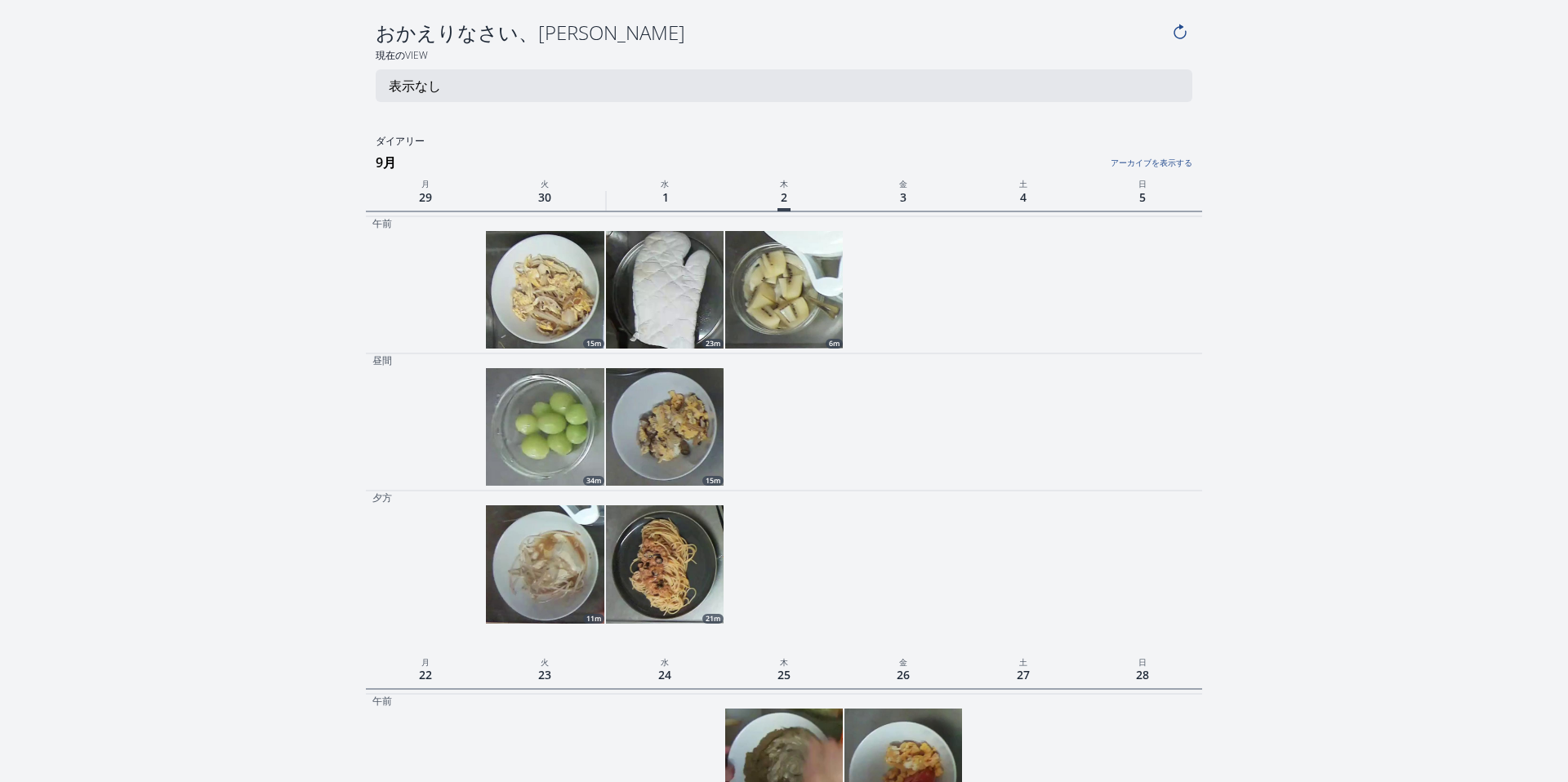
click at [788, 304] on img at bounding box center [783, 290] width 118 height 118
click at [659, 421] on img at bounding box center [664, 426] width 118 height 118
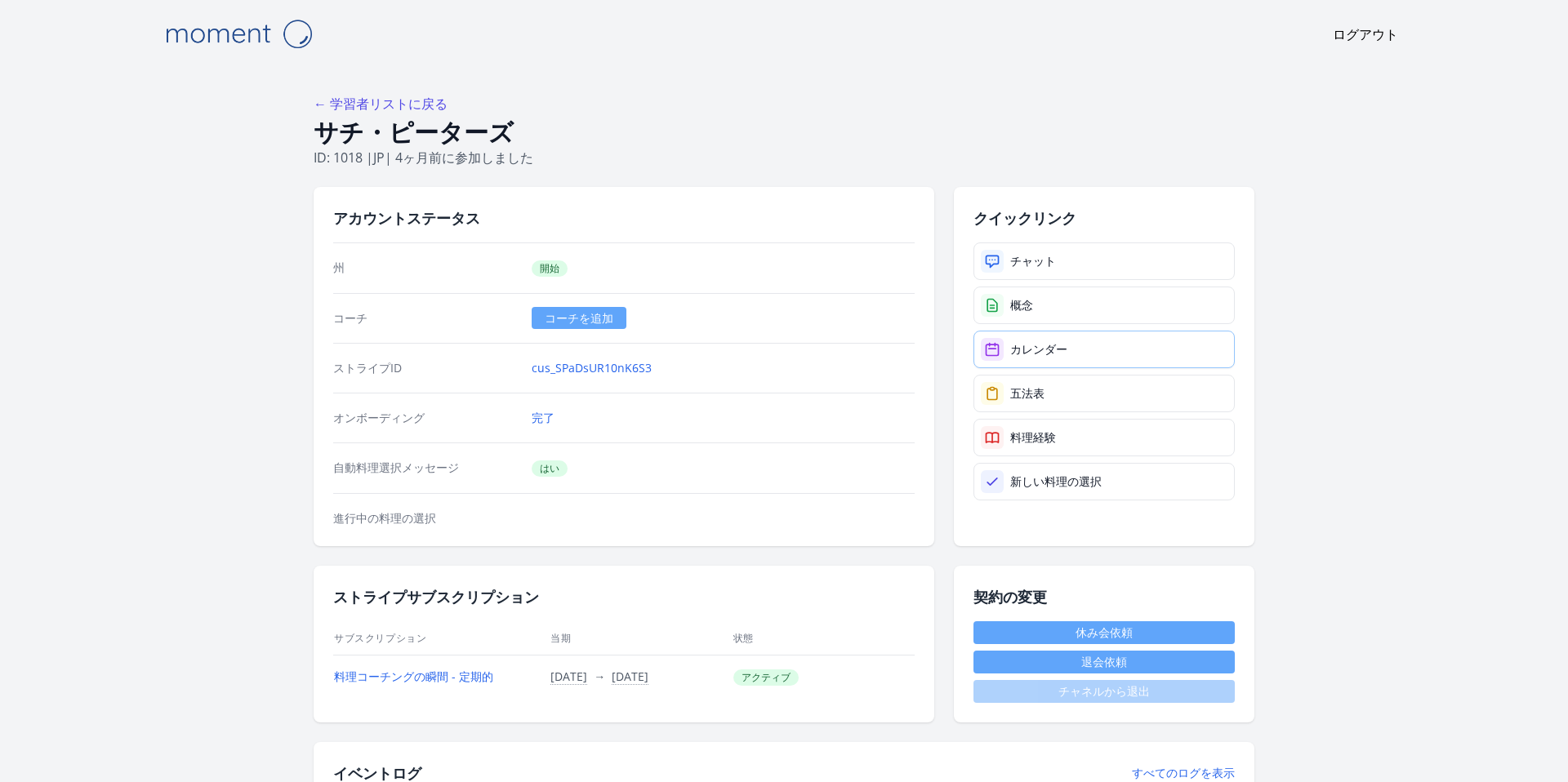
click at [1132, 346] on link "カレンダー" at bounding box center [1103, 349] width 261 height 38
click at [1038, 360] on link "カレンダー" at bounding box center [1103, 349] width 261 height 38
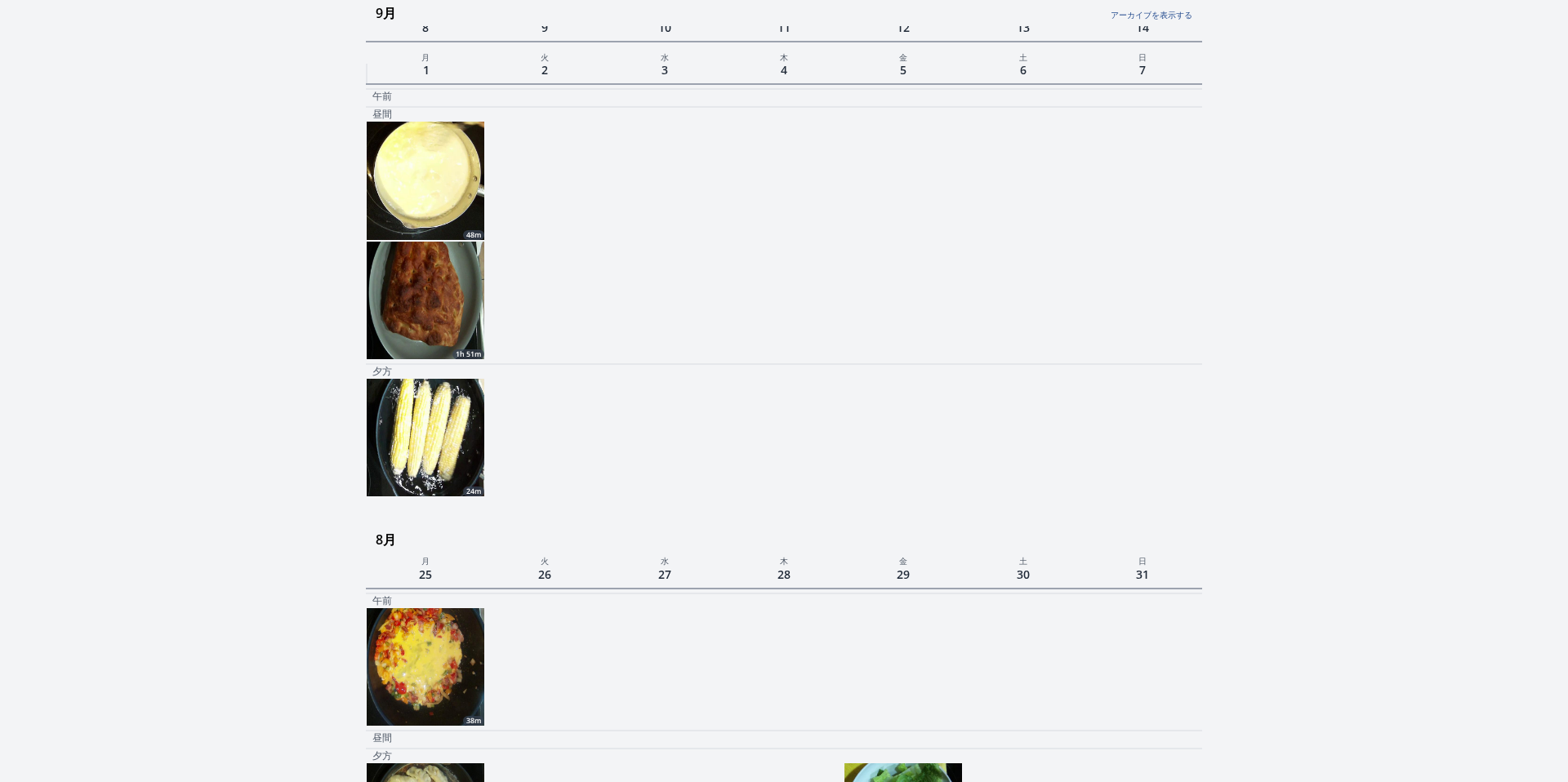
scroll to position [483, 0]
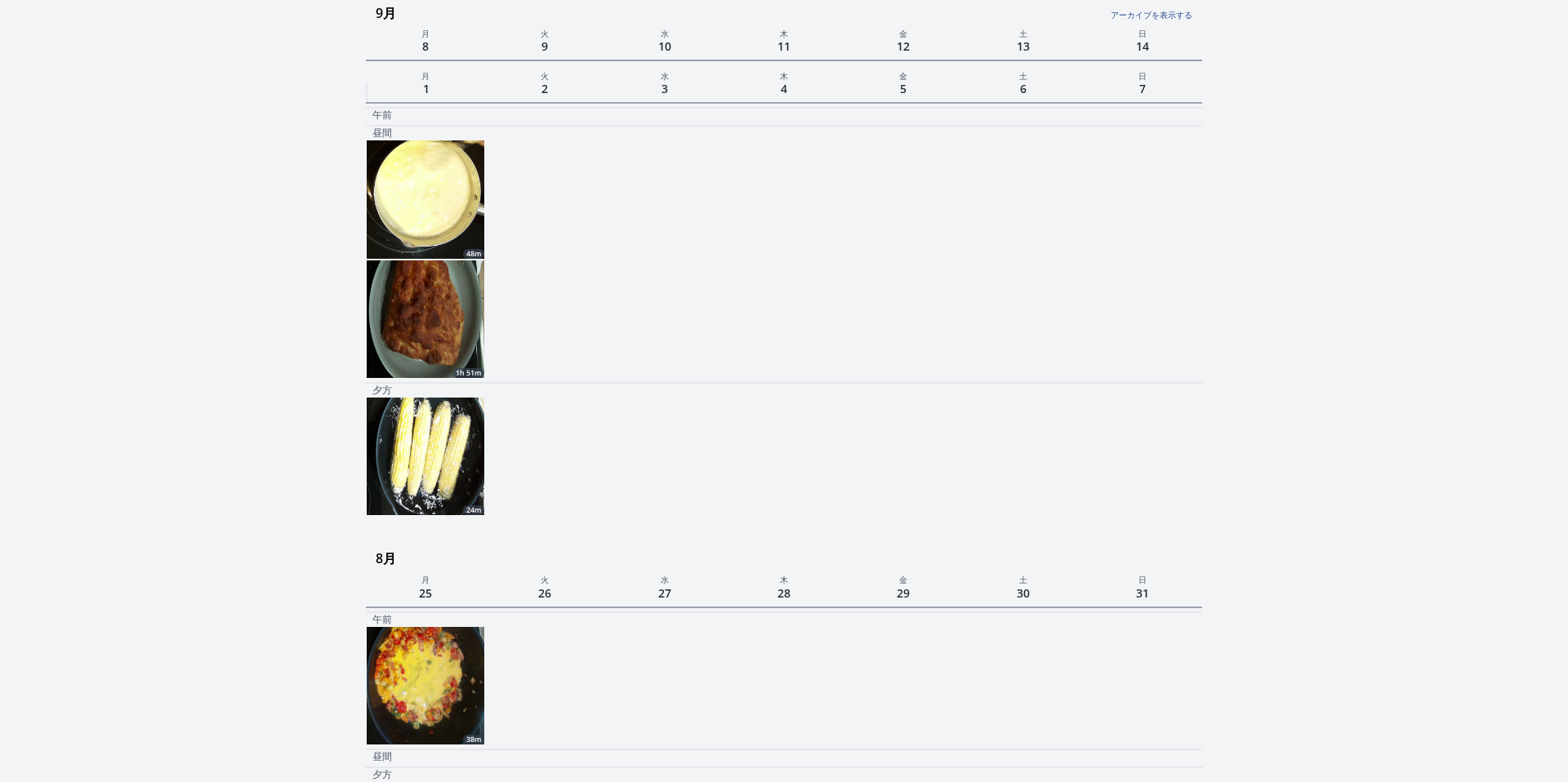
click at [439, 463] on img at bounding box center [425, 456] width 118 height 118
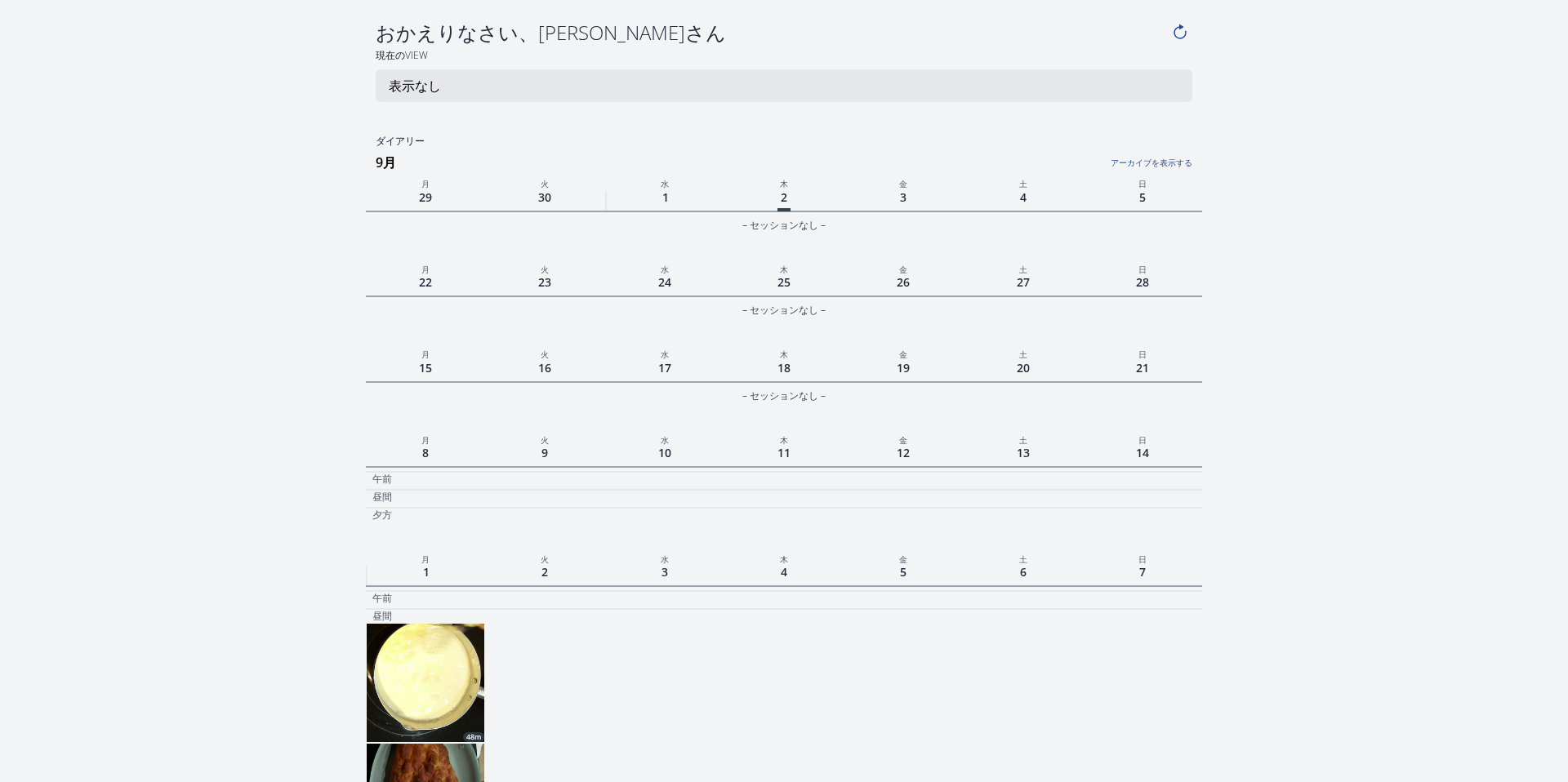
click at [394, 641] on img at bounding box center [425, 682] width 118 height 118
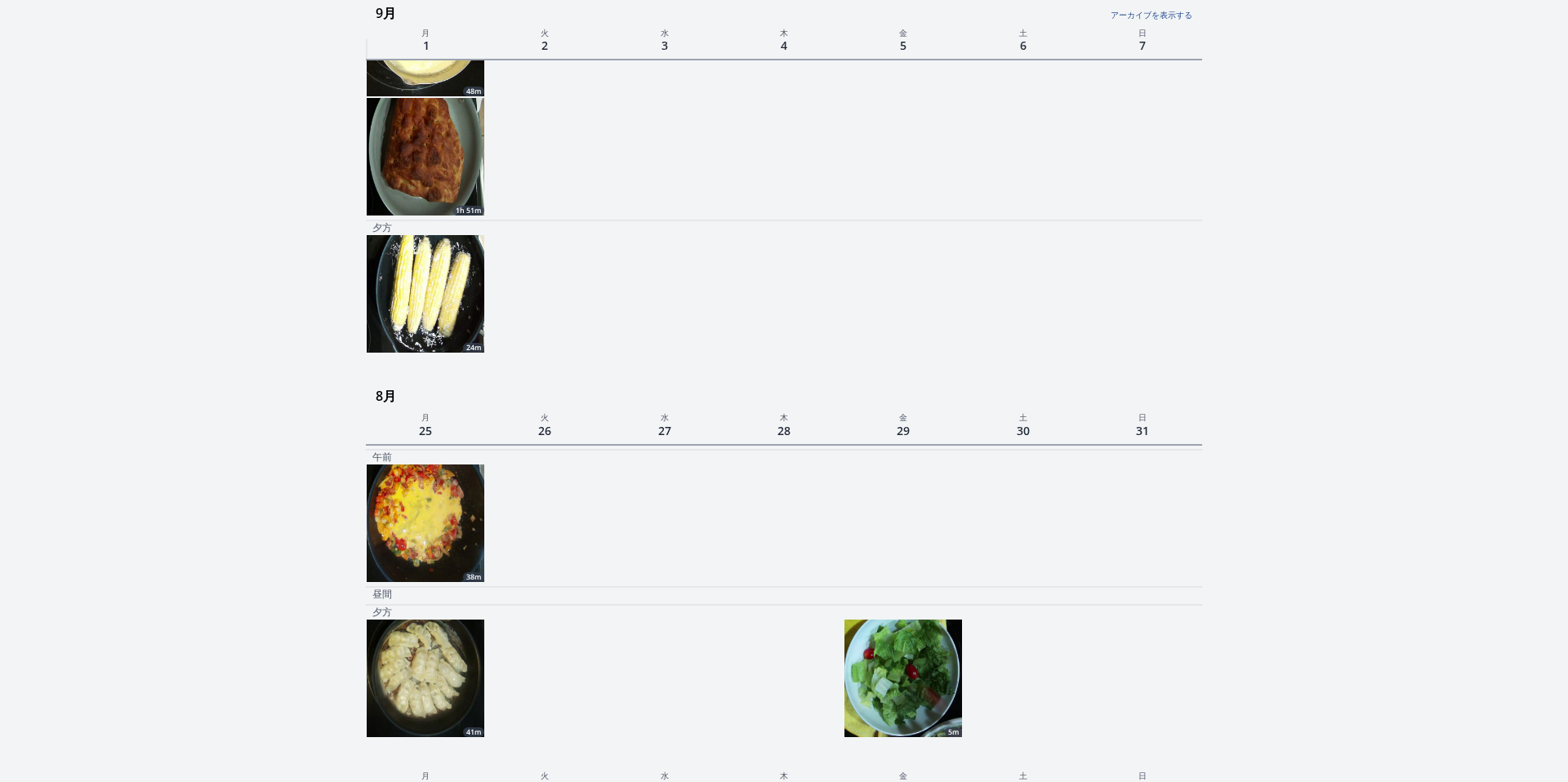
scroll to position [652, 0]
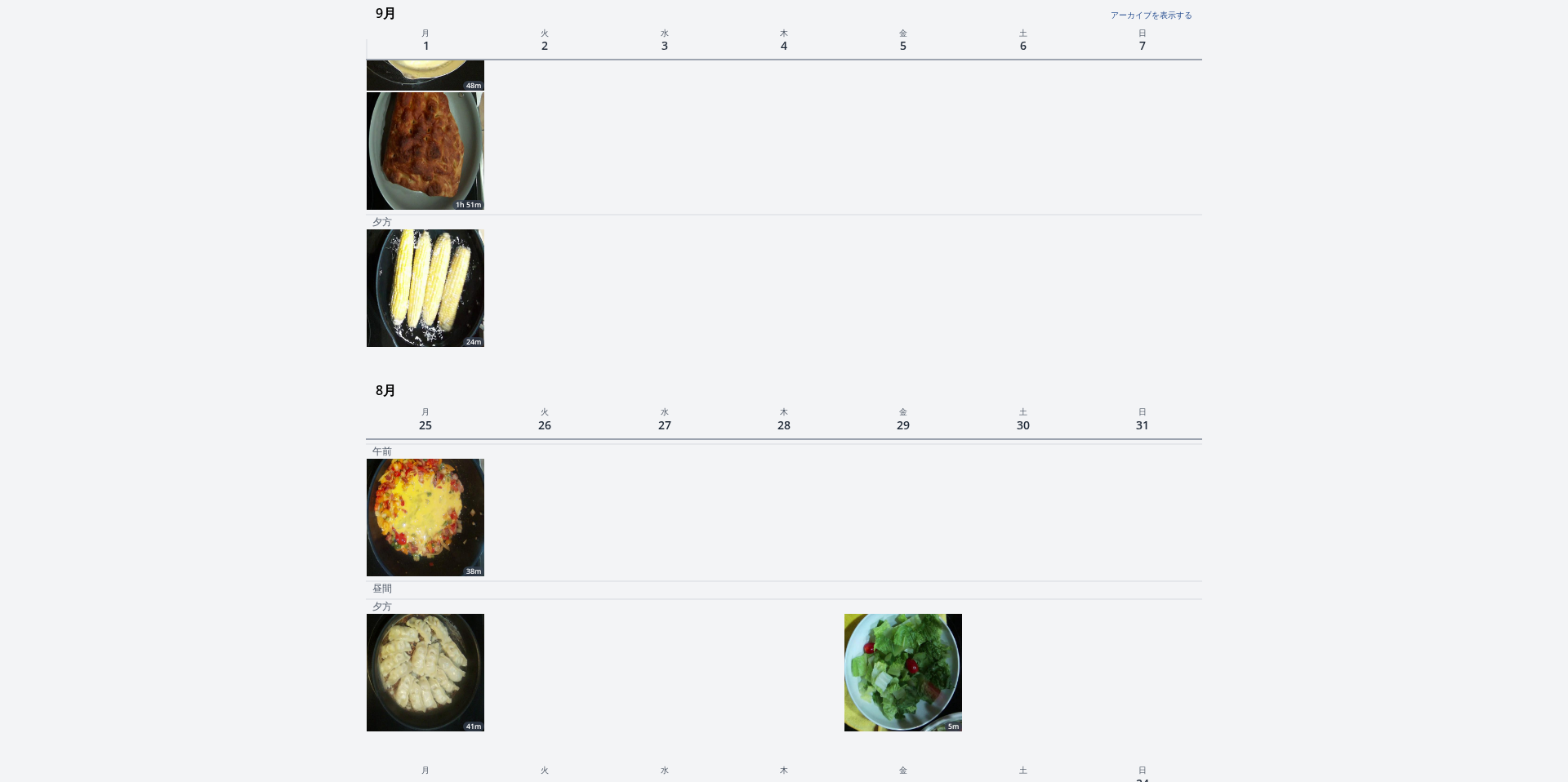
click at [424, 533] on img at bounding box center [425, 517] width 118 height 118
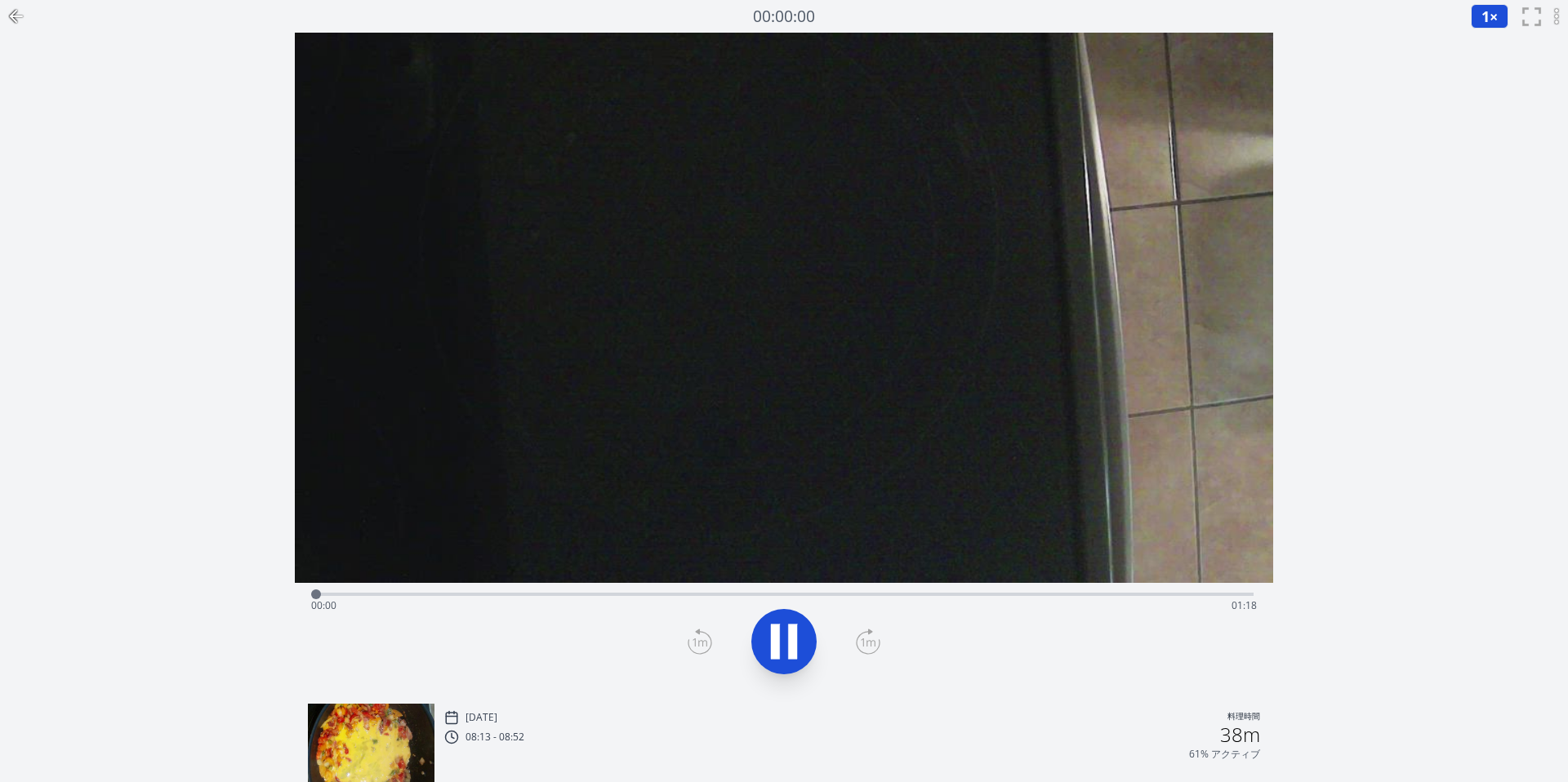
scroll to position [652, 0]
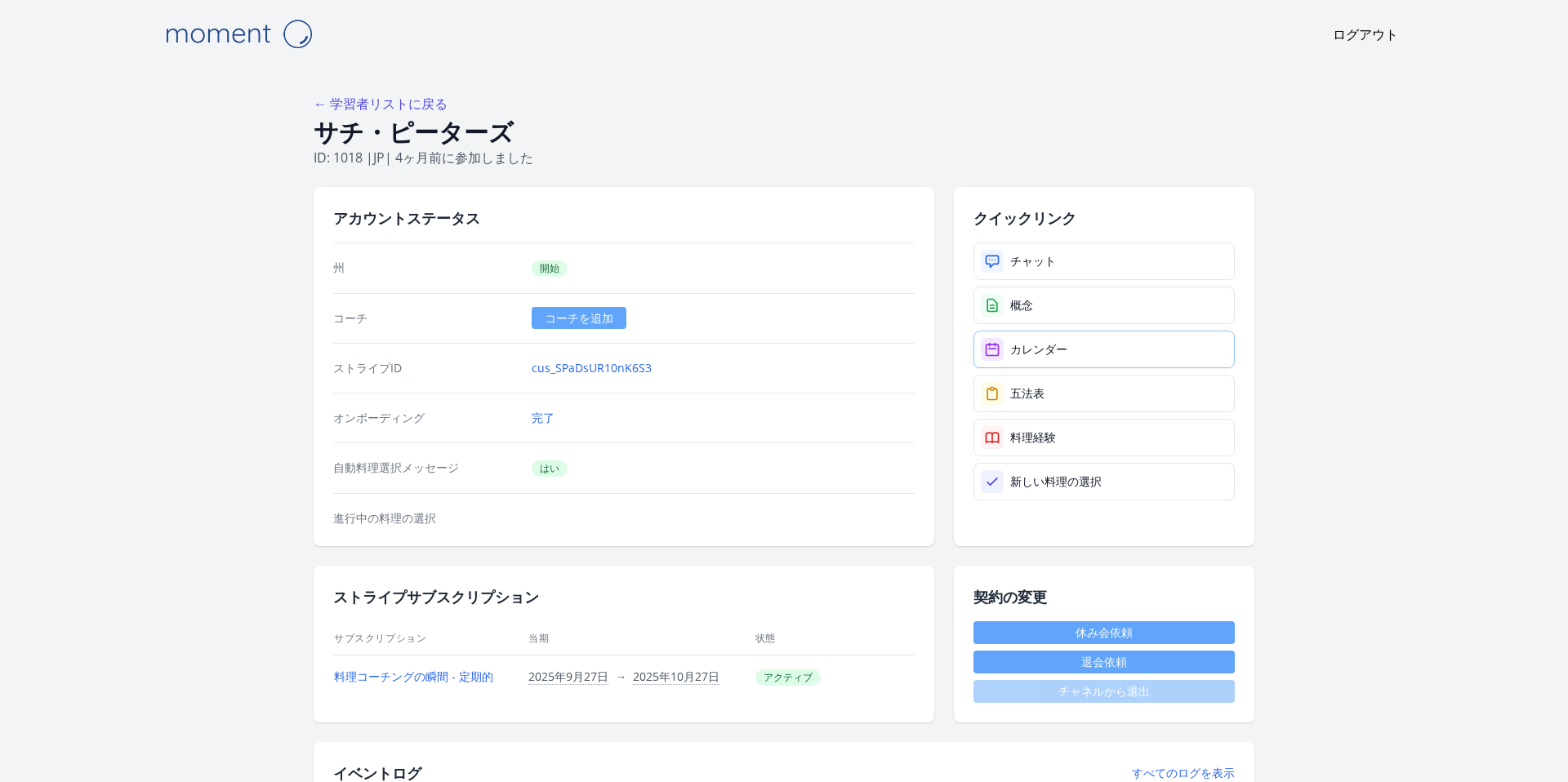
click at [1060, 339] on link "カレンダー" at bounding box center [1103, 349] width 261 height 38
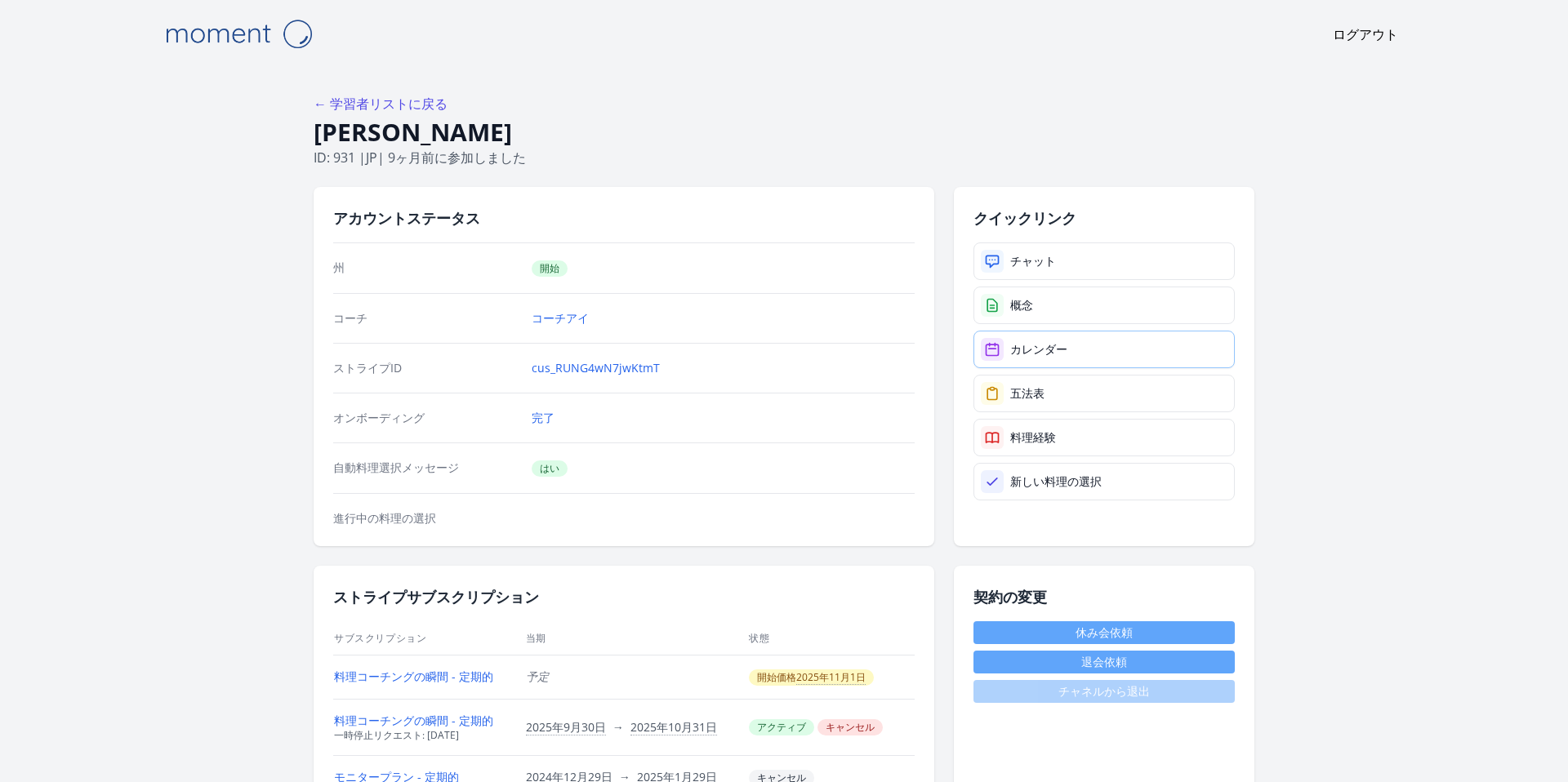
click at [1072, 334] on link "カレンダー" at bounding box center [1103, 349] width 261 height 38
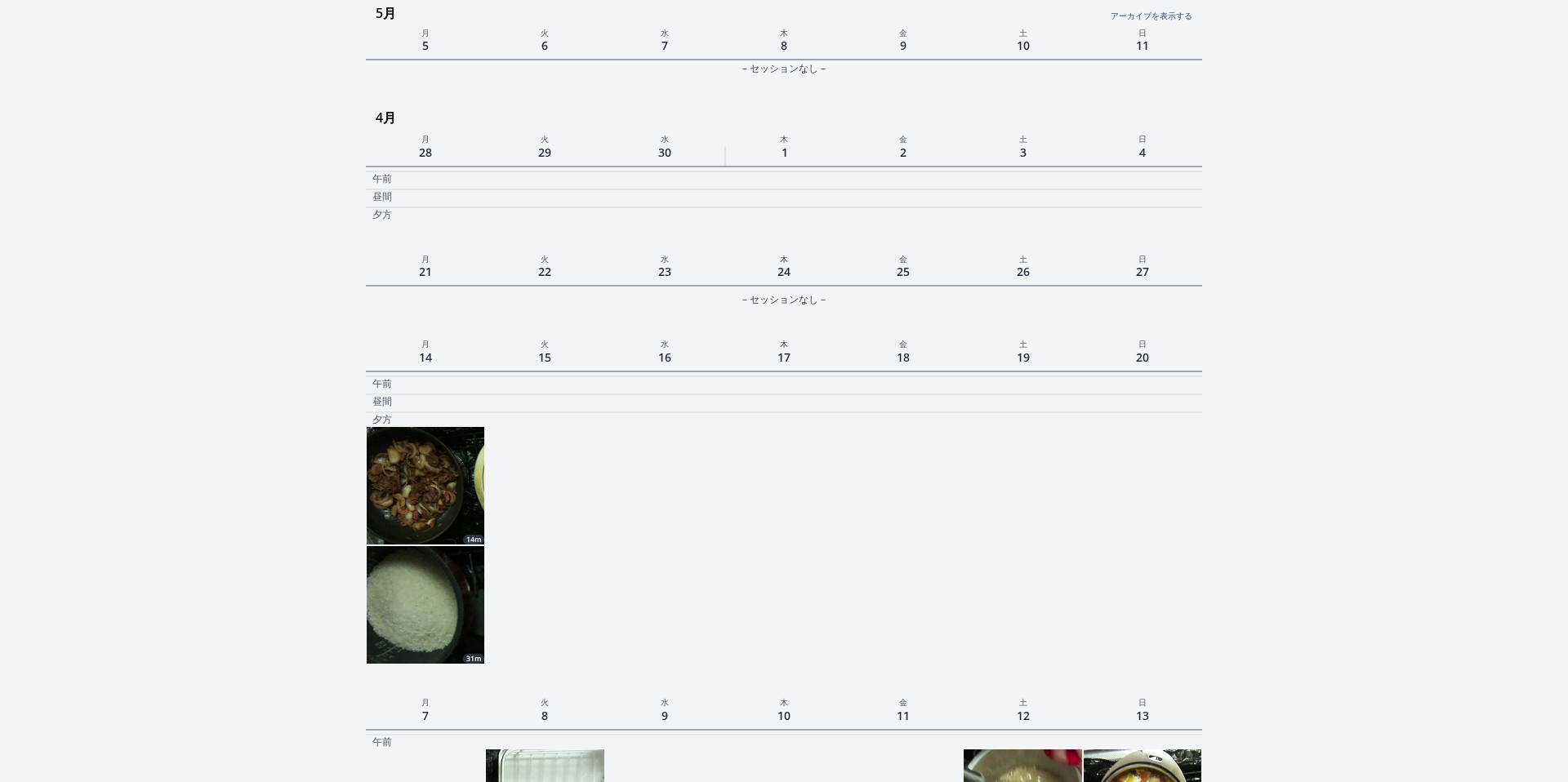
scroll to position [2535, 0]
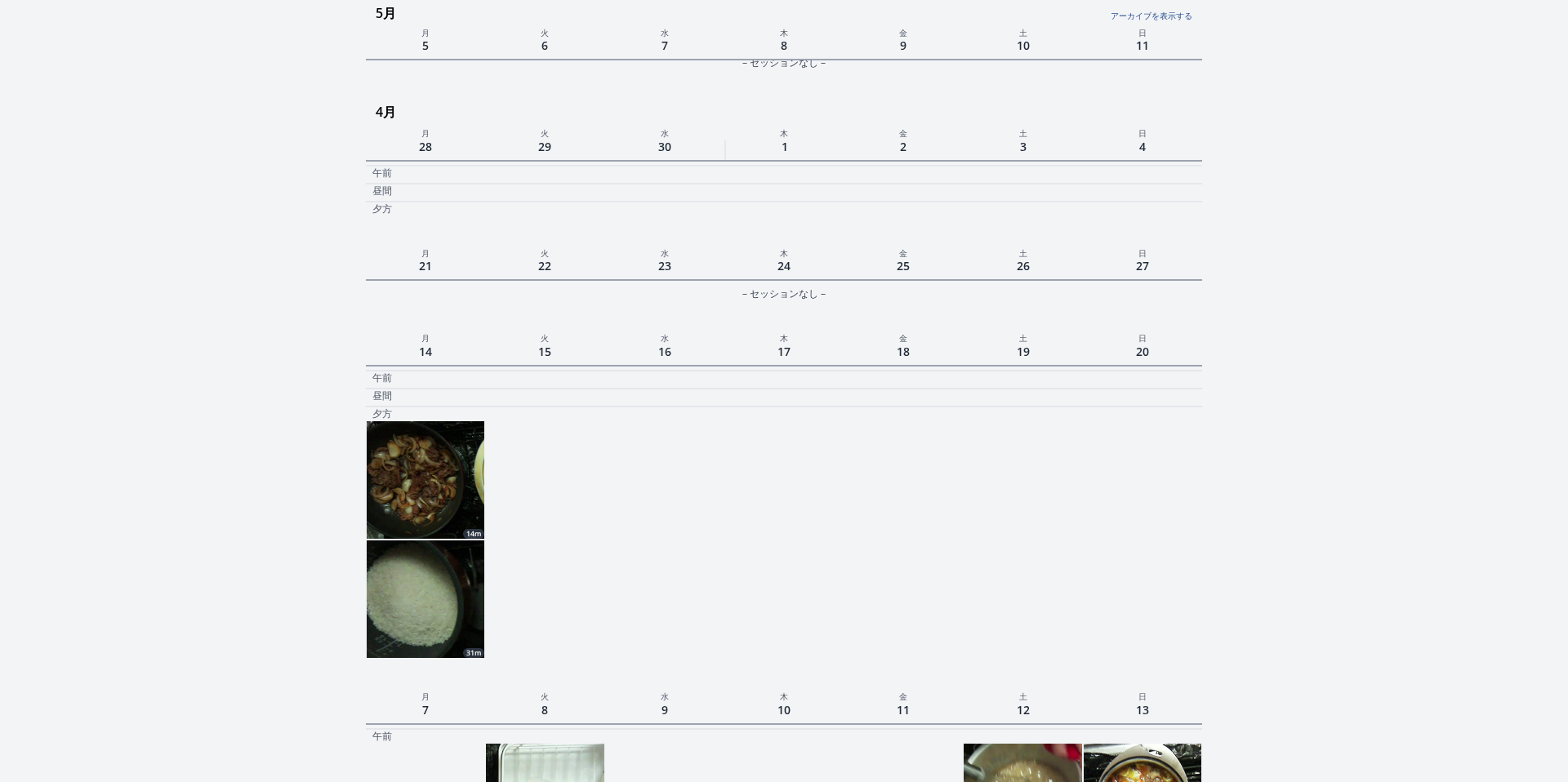
click at [431, 577] on img at bounding box center [425, 599] width 118 height 118
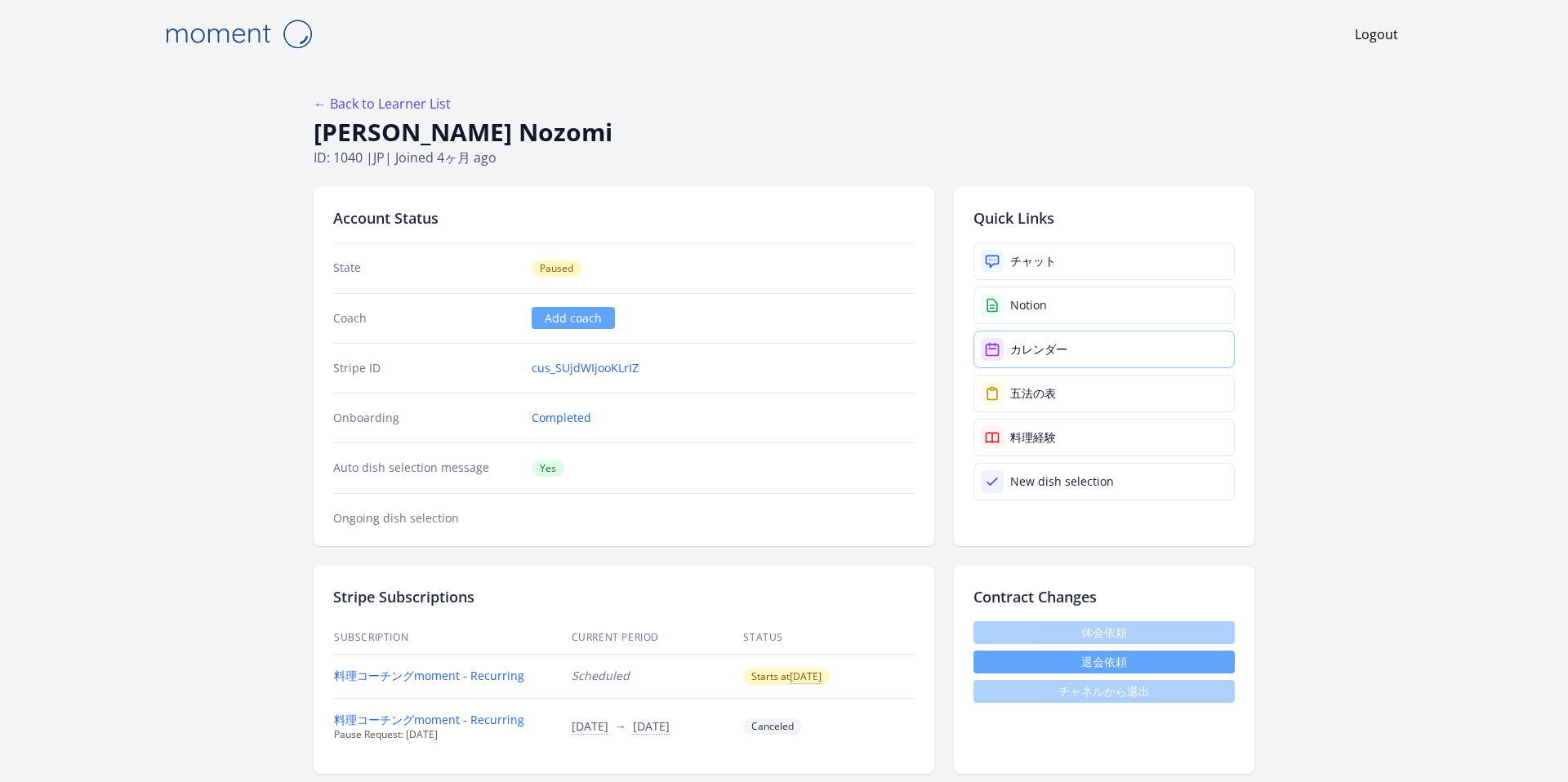
click at [1045, 354] on div "カレンダー" at bounding box center [1039, 349] width 57 height 17
click at [387, 2] on div "Logout" at bounding box center [784, 34] width 1255 height 68
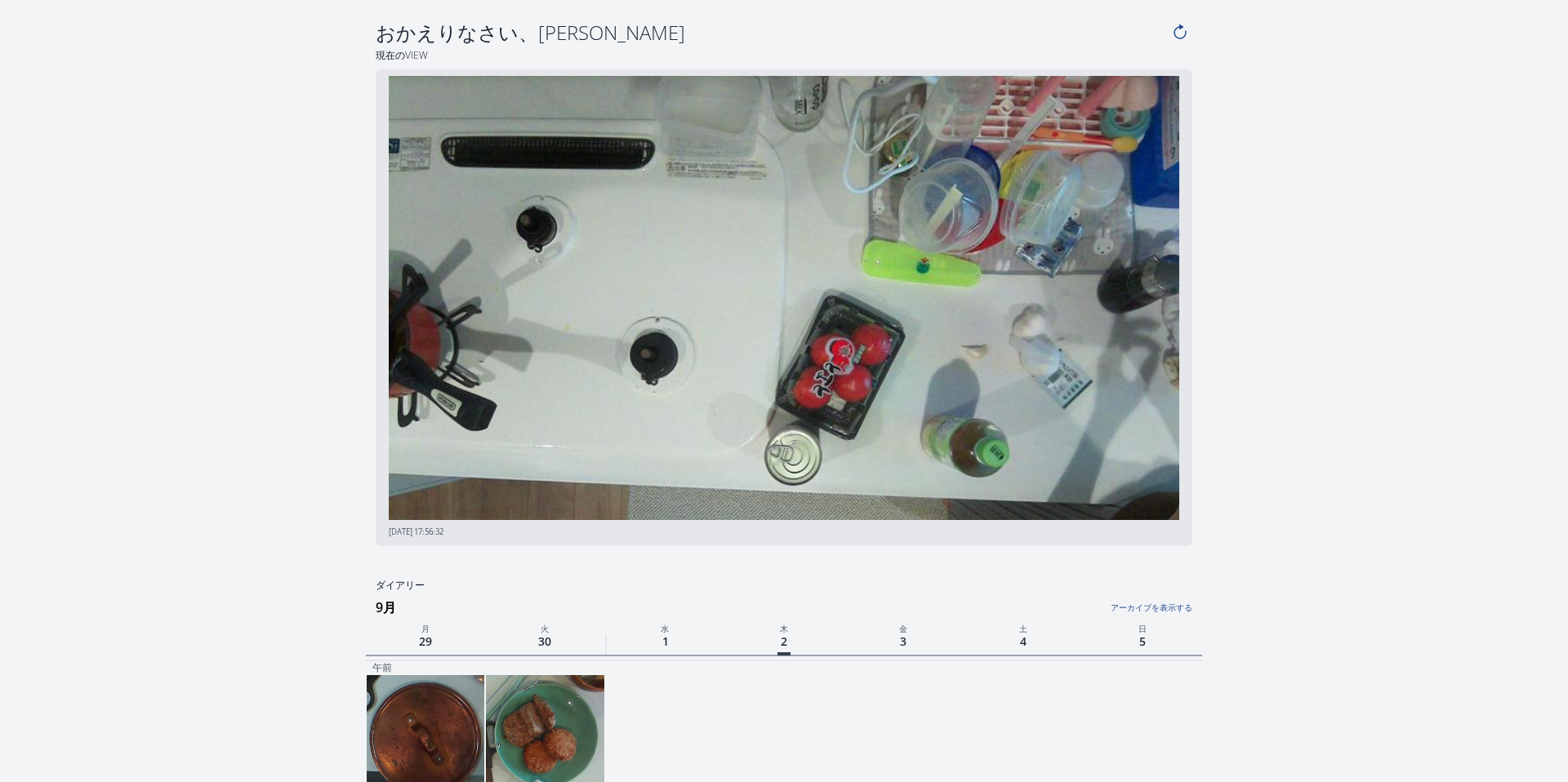
click at [521, 712] on img at bounding box center [544, 734] width 118 height 118
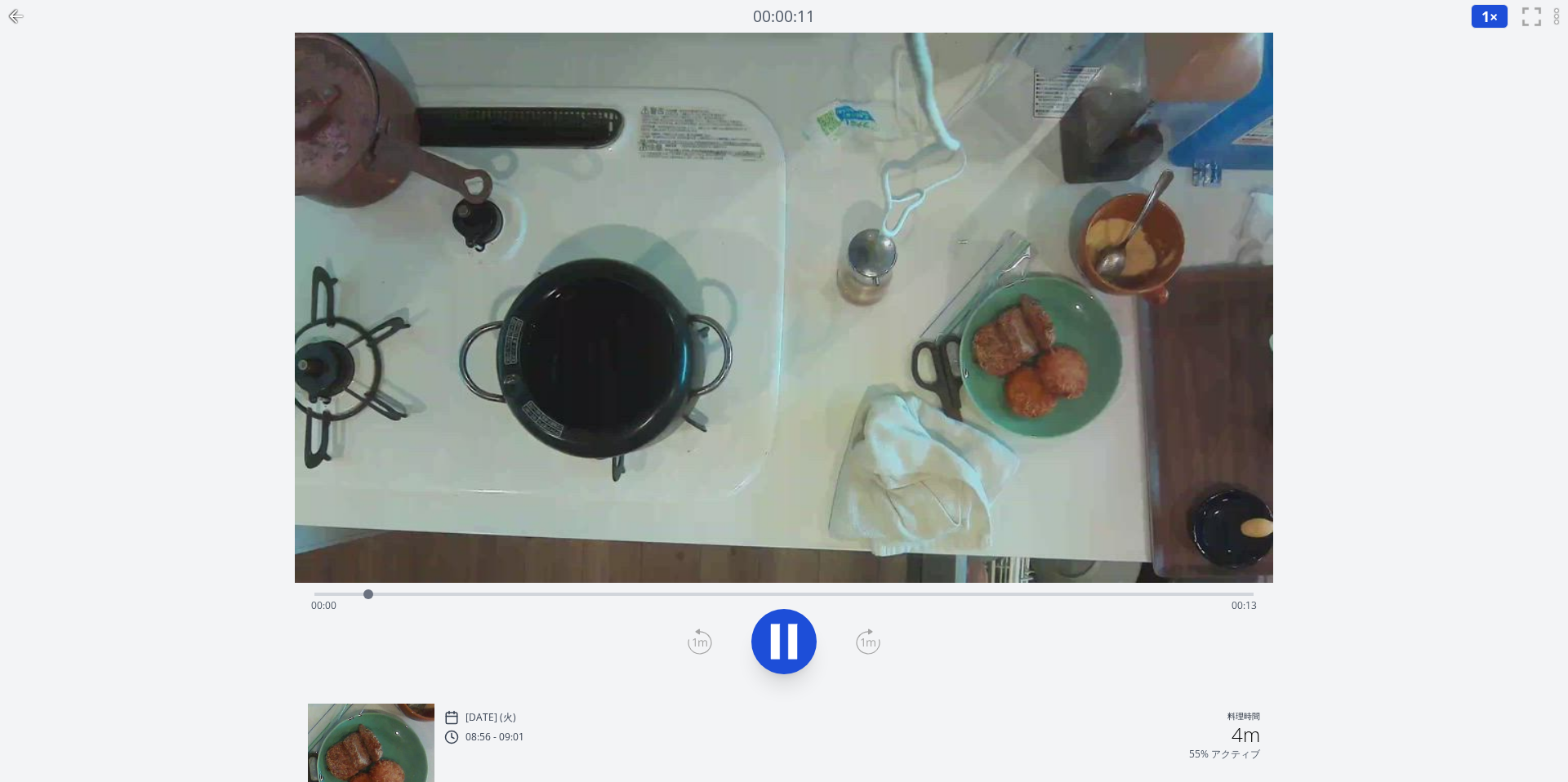
scroll to position [118, 0]
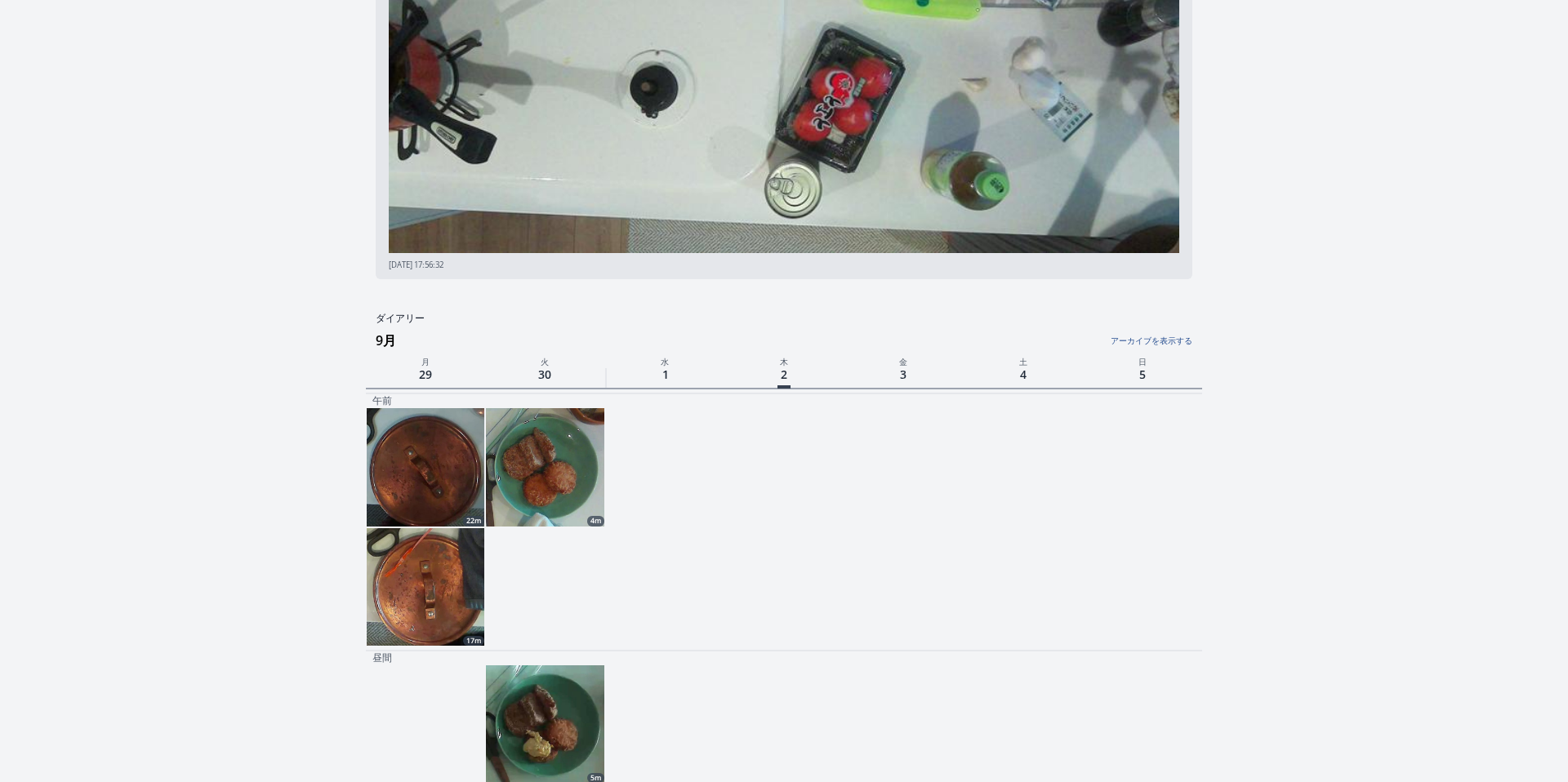
scroll to position [282, 0]
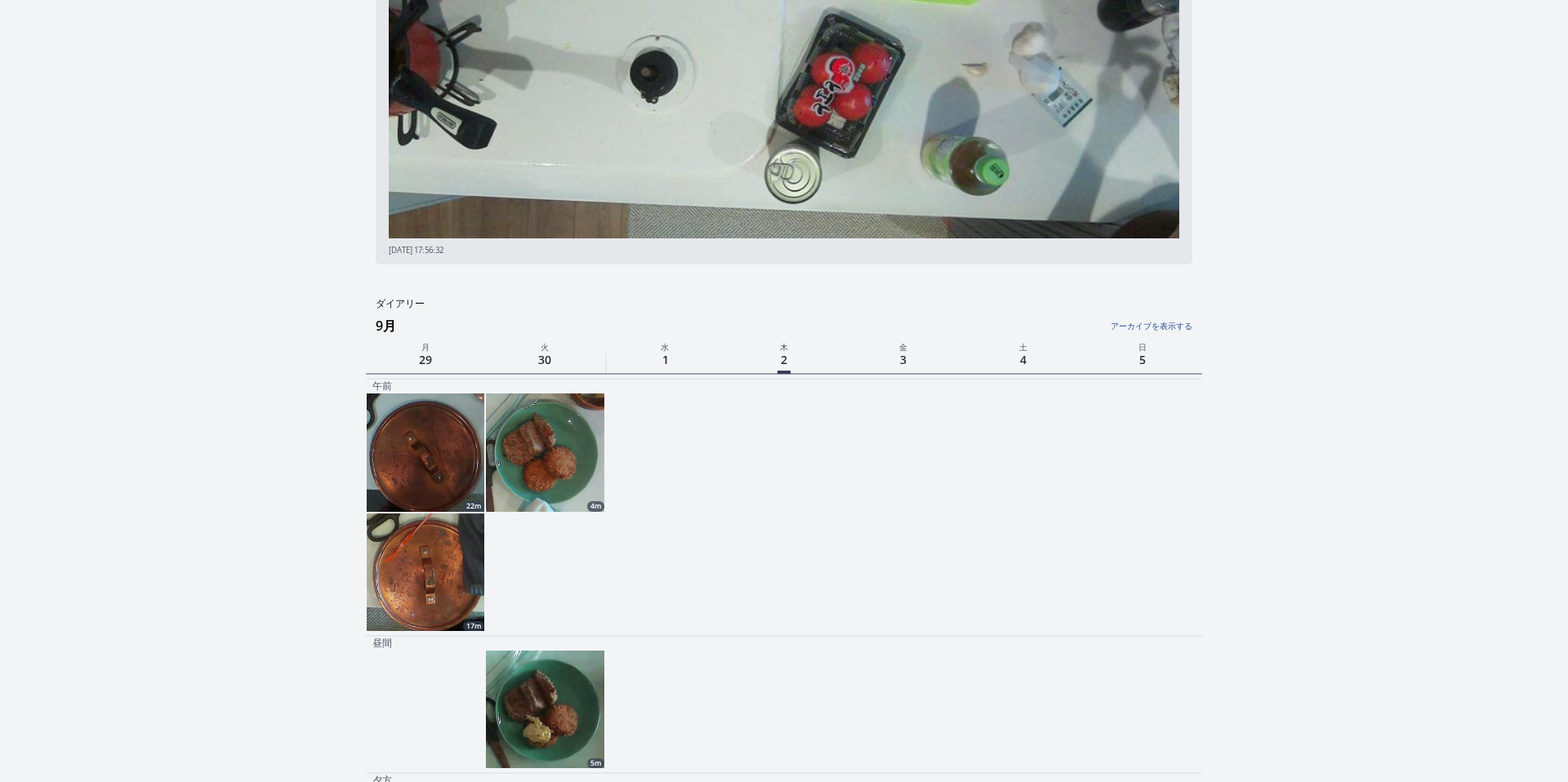
click at [434, 653] on div at bounding box center [425, 709] width 120 height 120
click at [548, 698] on img at bounding box center [544, 709] width 118 height 118
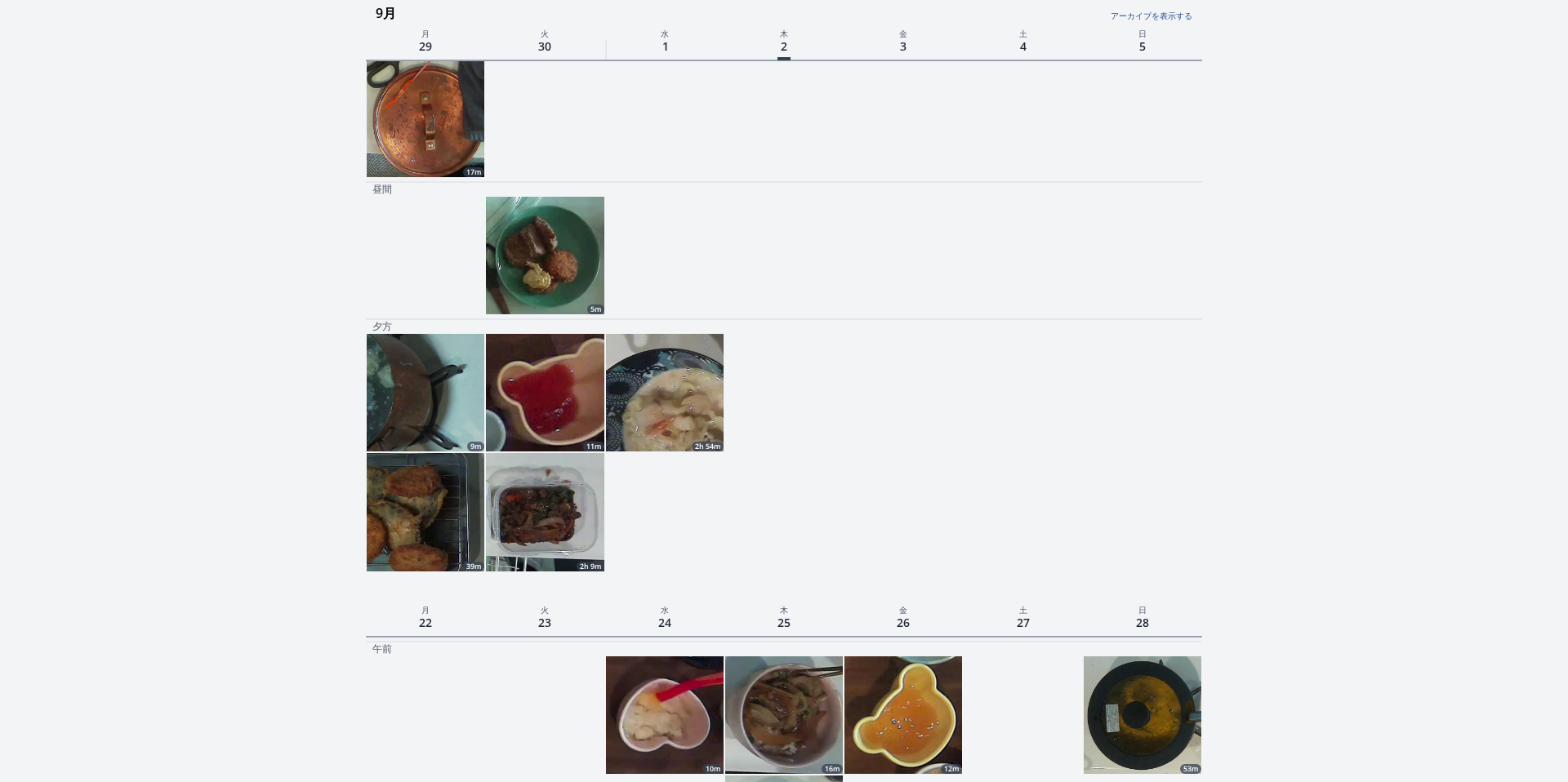
scroll to position [976, 0]
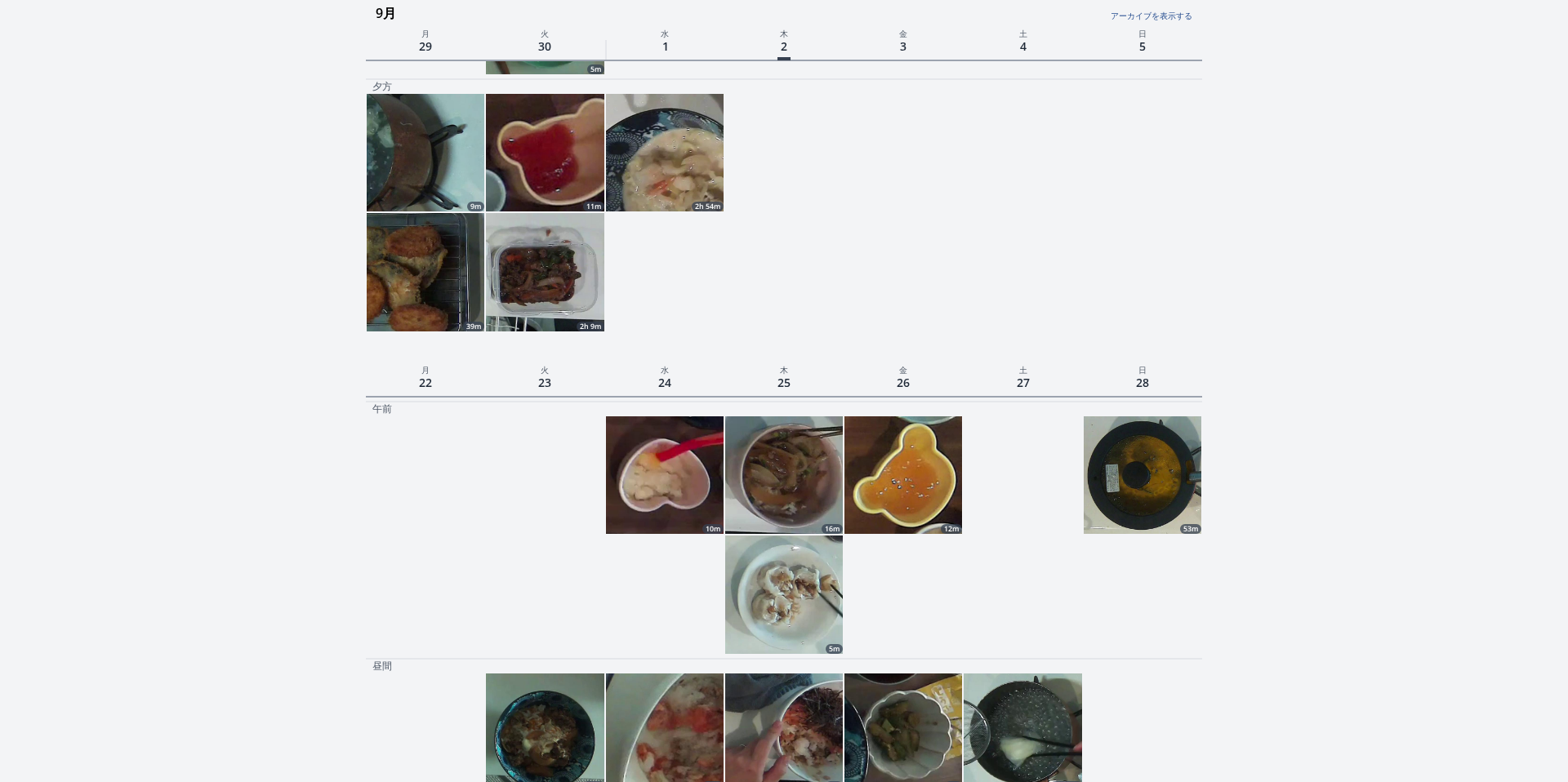
click at [668, 447] on img at bounding box center [664, 475] width 118 height 118
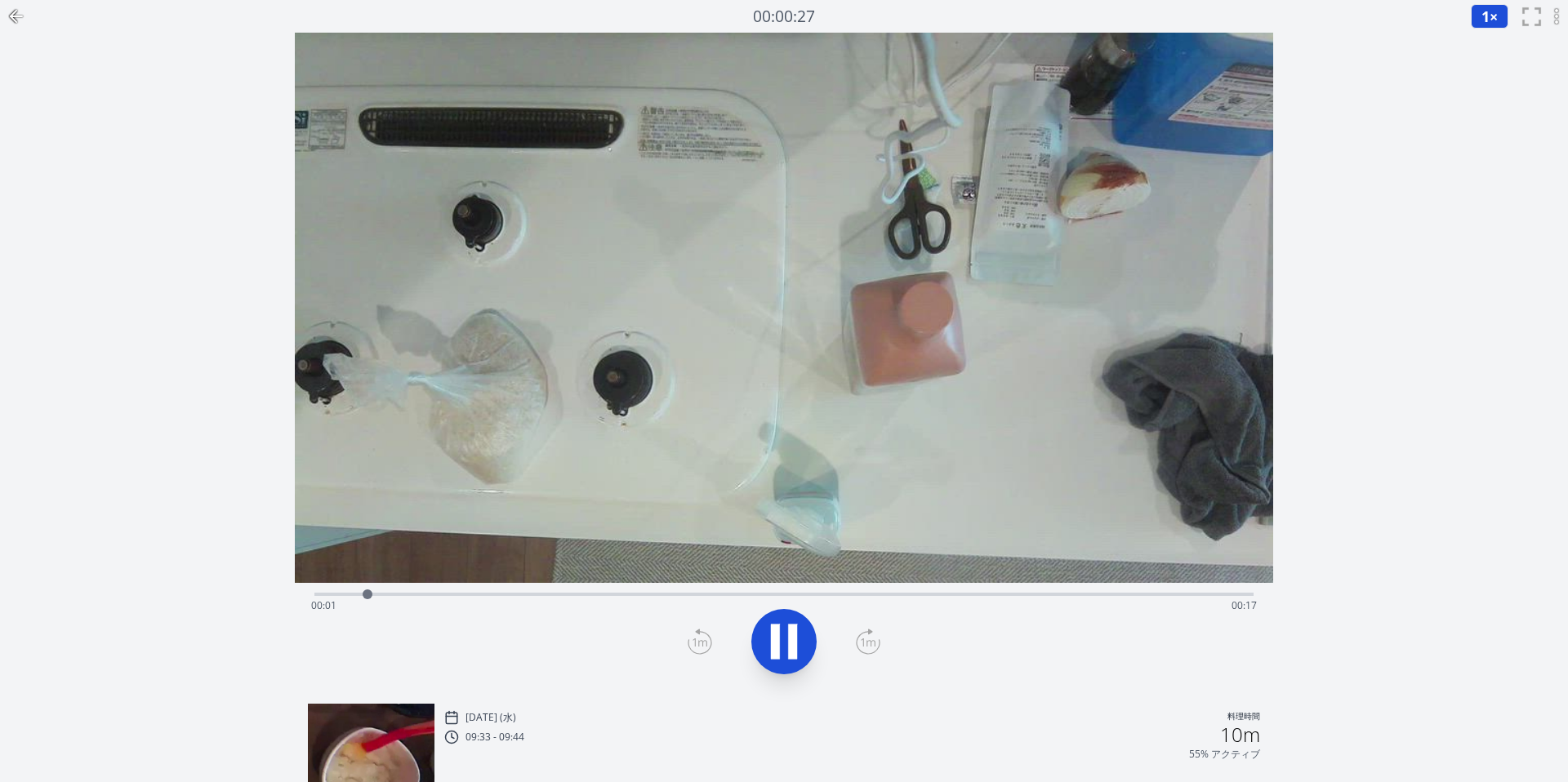
scroll to position [976, 0]
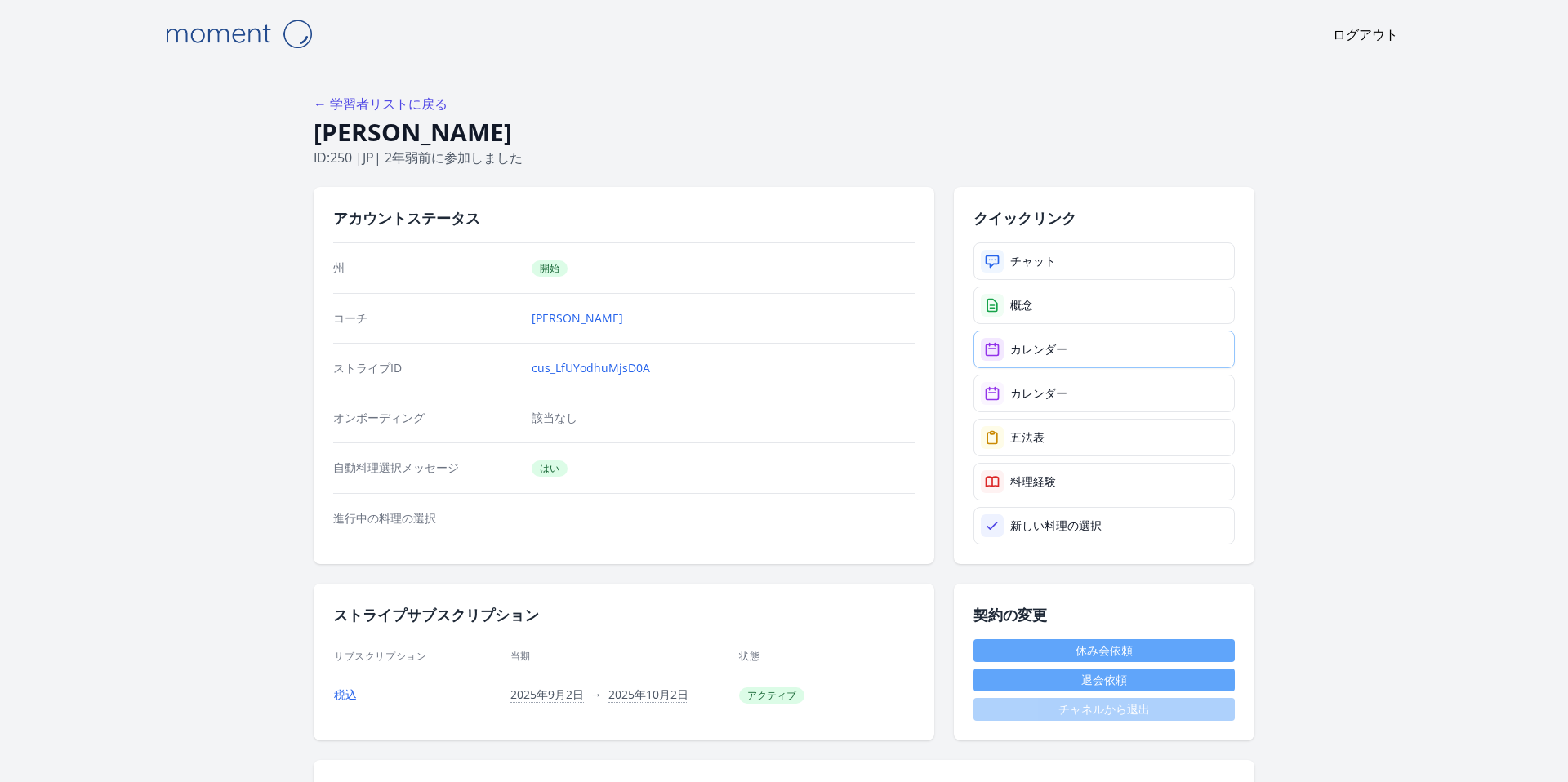
click at [1033, 360] on link "カレンダー" at bounding box center [1103, 349] width 261 height 38
click at [1044, 390] on font "カレンダー" at bounding box center [1039, 393] width 57 height 16
click at [1030, 392] on font "カレンダー" at bounding box center [1039, 393] width 57 height 16
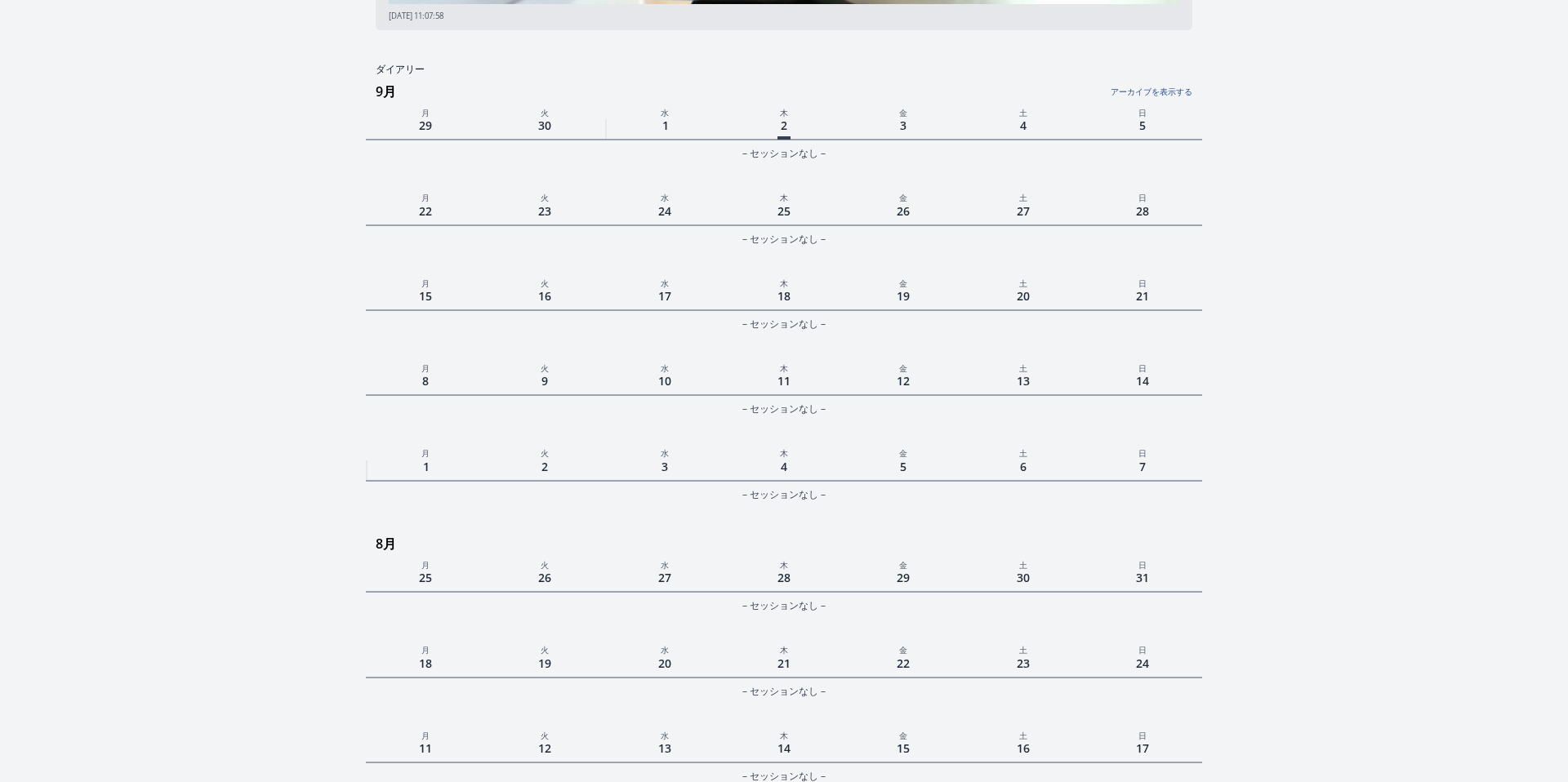
scroll to position [561, 0]
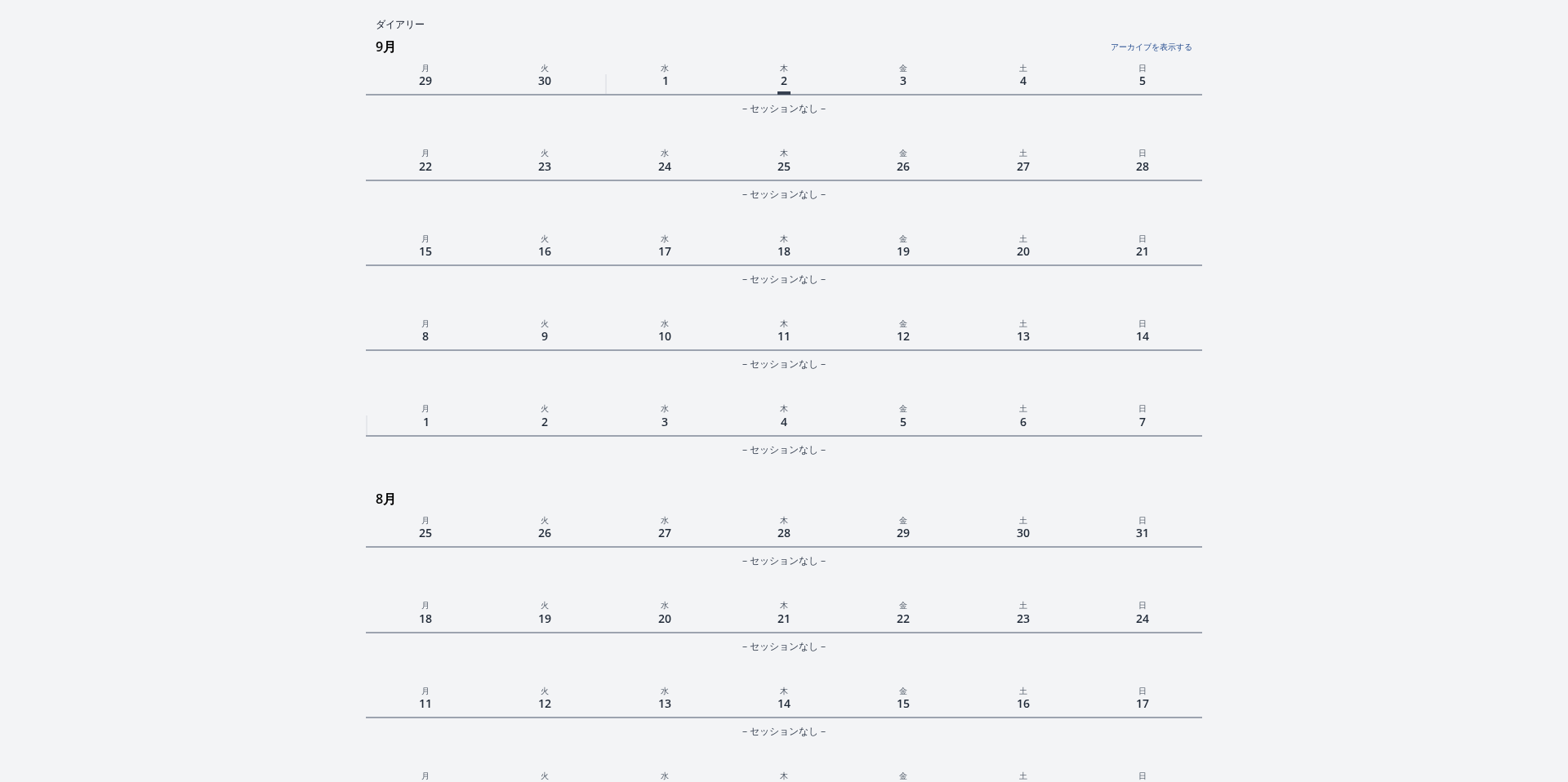
click at [1153, 54] on h3 "9月" at bounding box center [789, 46] width 827 height 26
click at [1153, 50] on link "アーカイブを表示する" at bounding box center [1053, 42] width 279 height 21
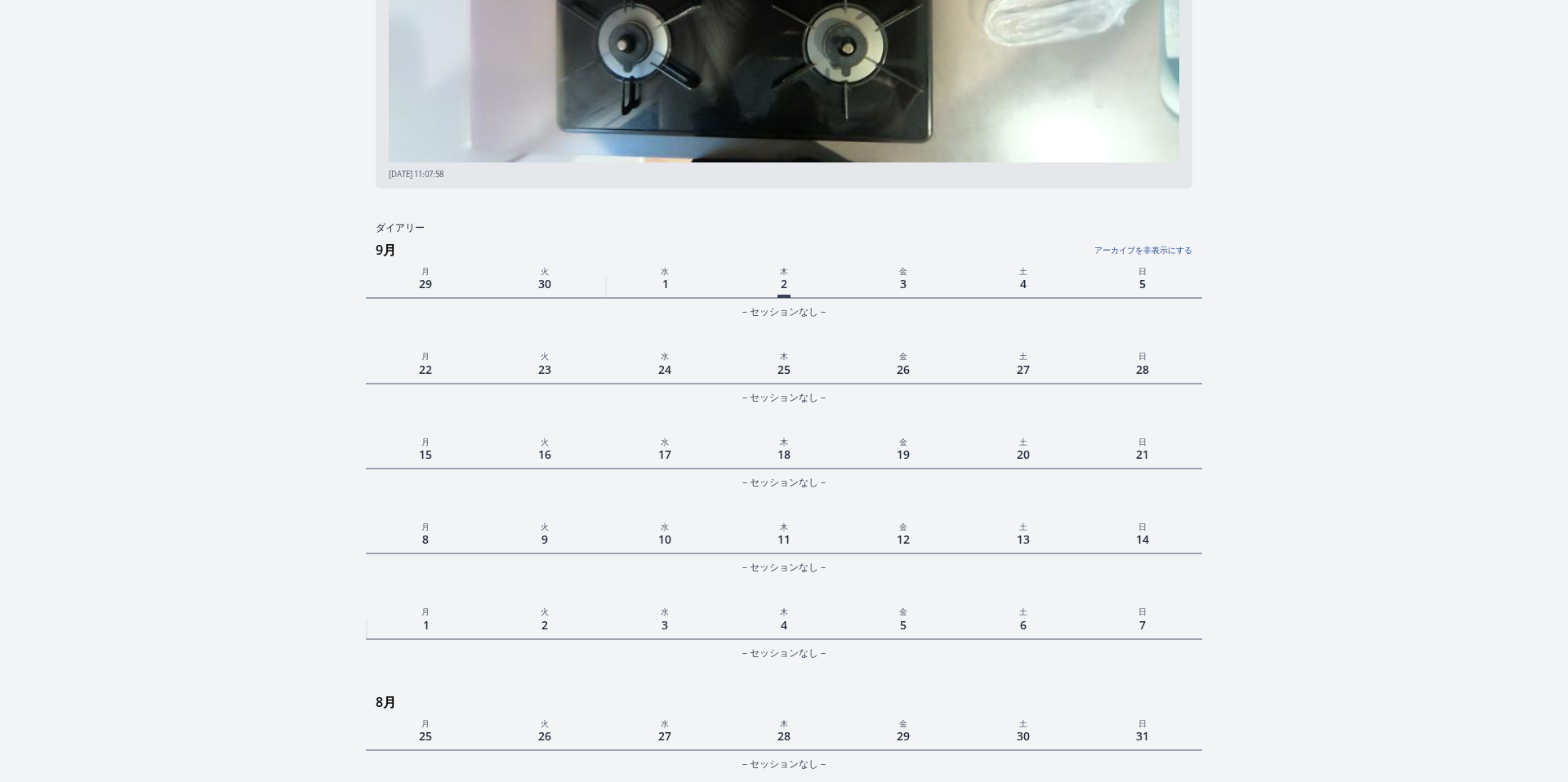
scroll to position [0, 0]
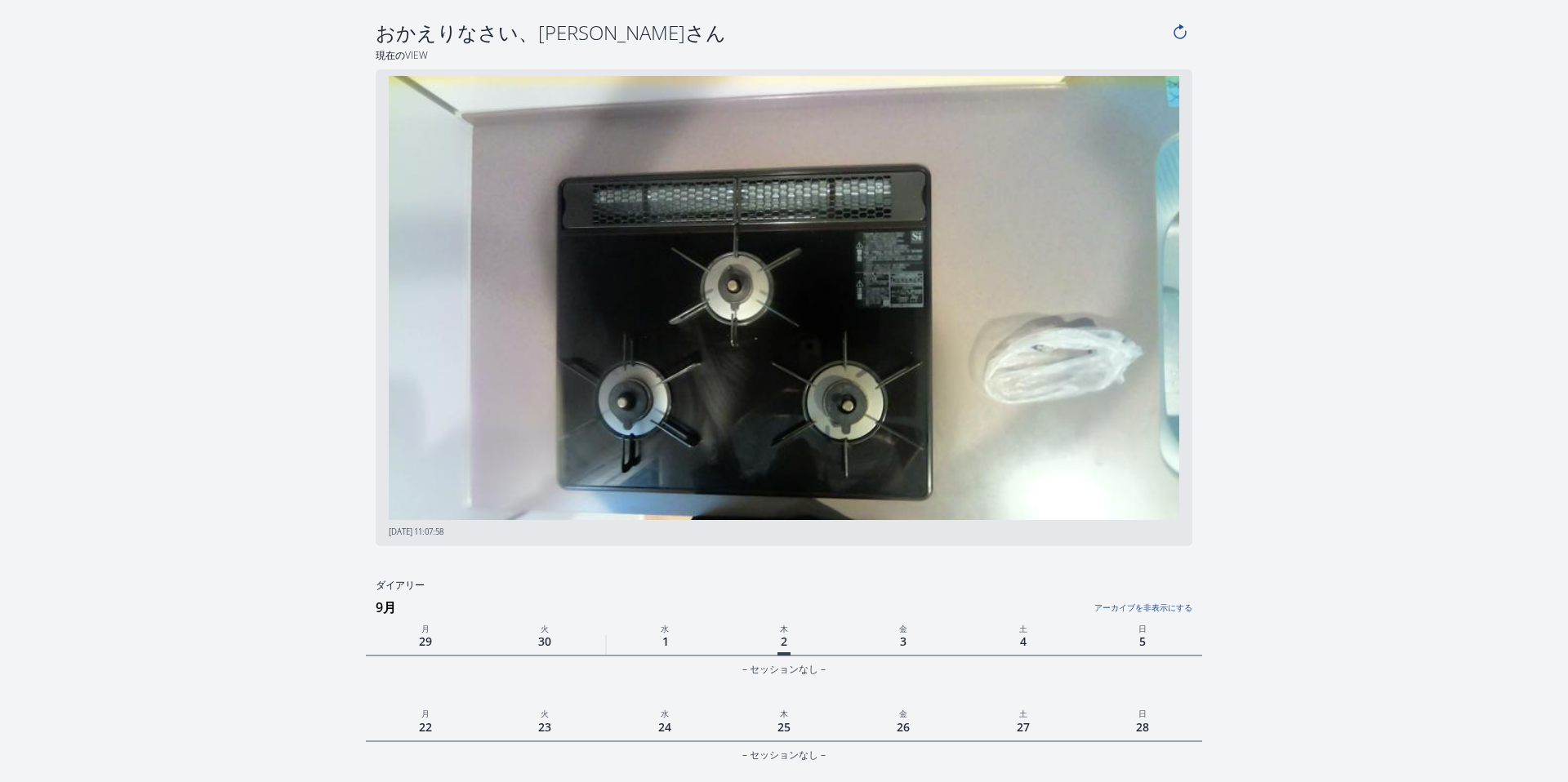
click at [1157, 615] on h3 "9月" at bounding box center [789, 607] width 827 height 26
click at [1157, 613] on link "アーカイブを非表示にする" at bounding box center [1053, 603] width 279 height 21
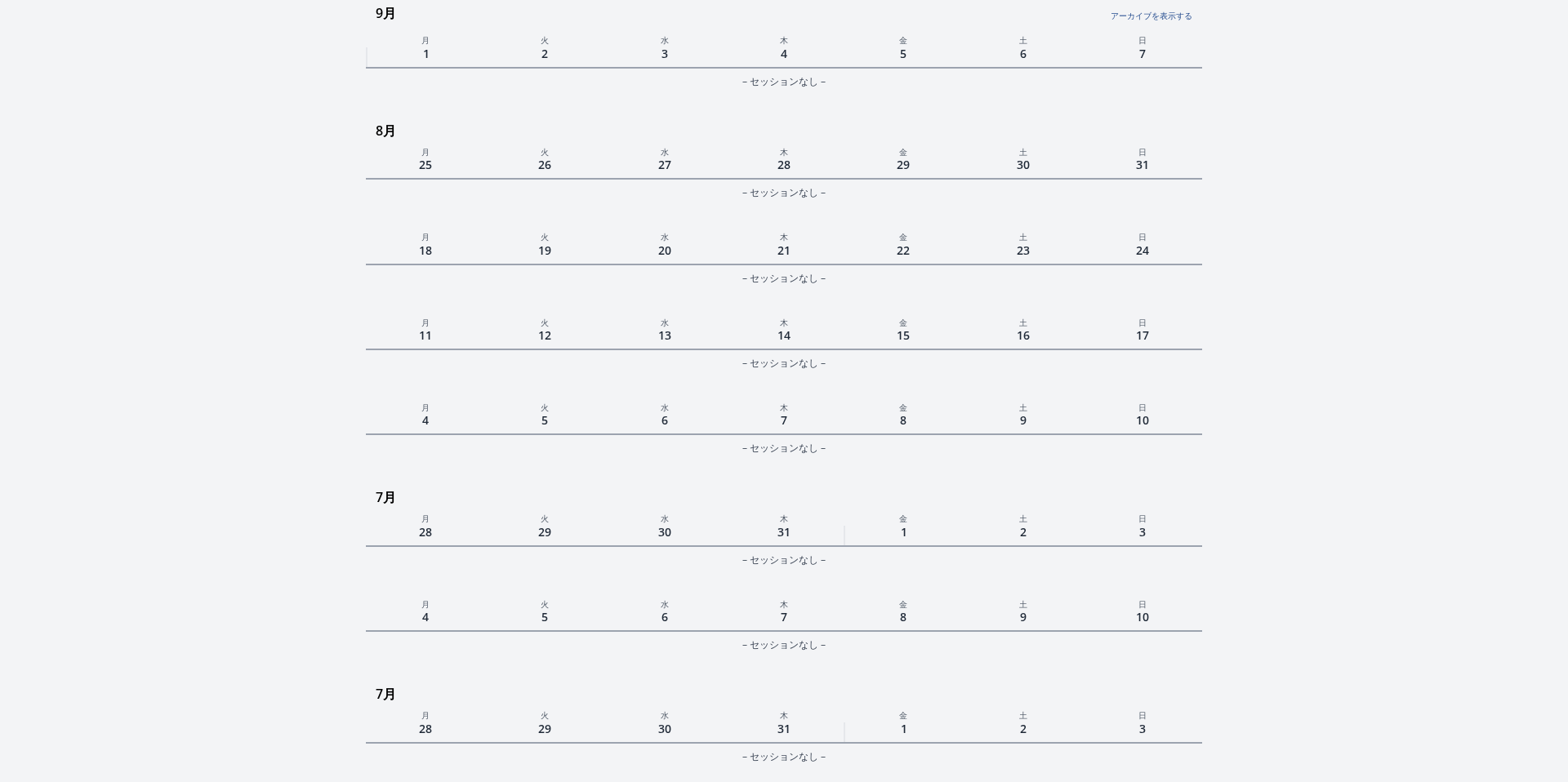
scroll to position [709, 0]
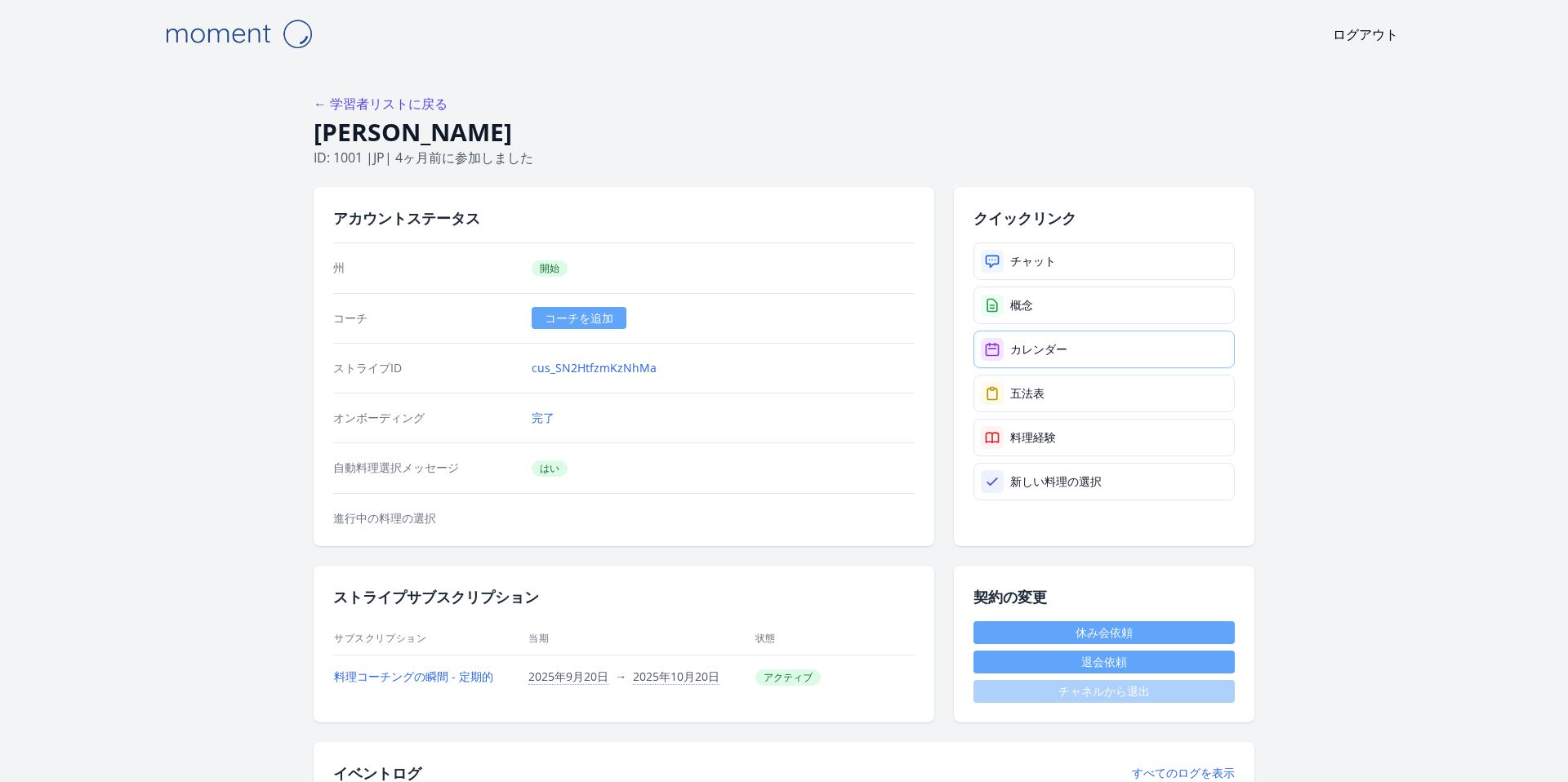
click at [1035, 355] on font "カレンダー" at bounding box center [1039, 349] width 57 height 16
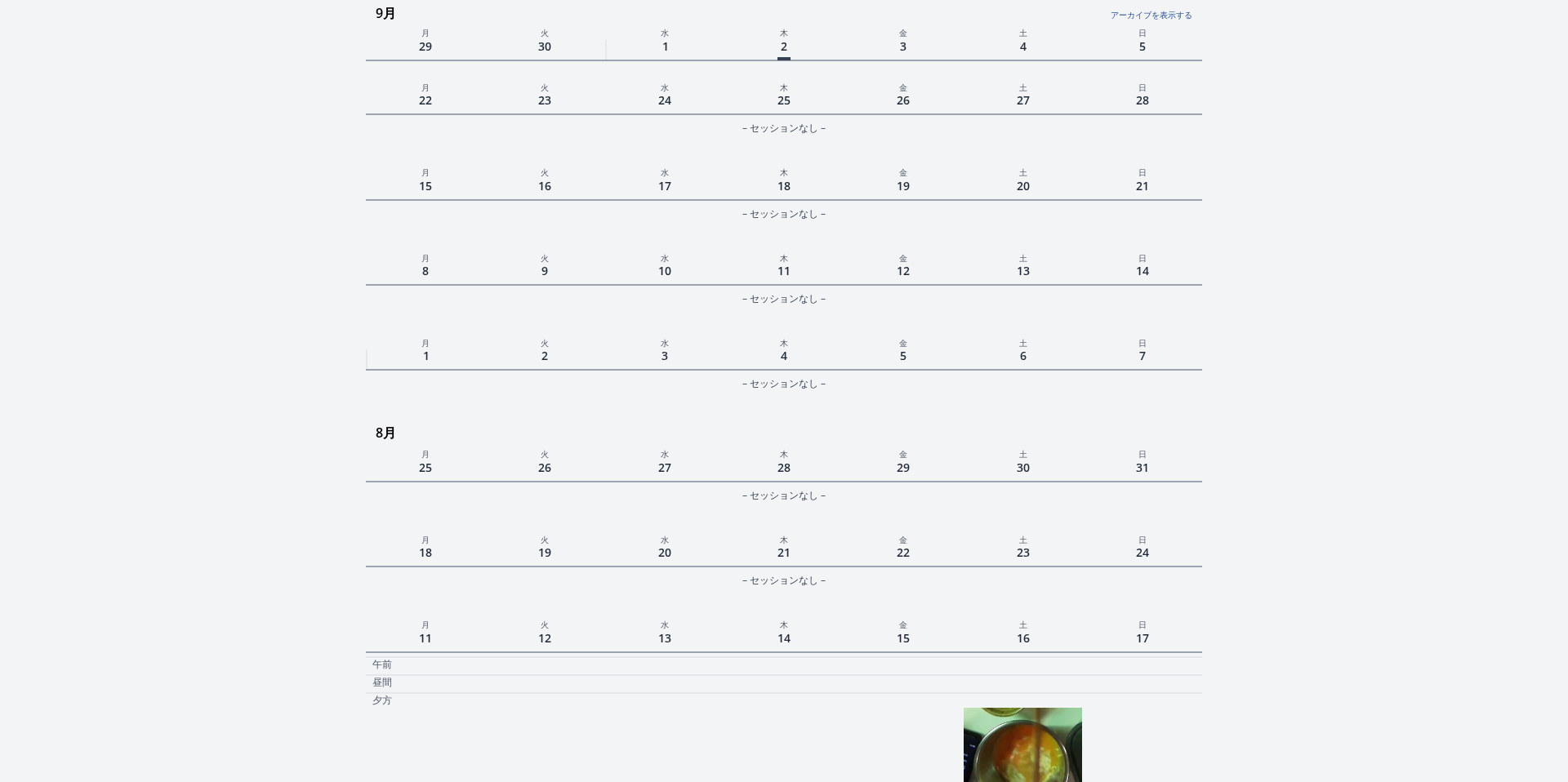
scroll to position [448, 0]
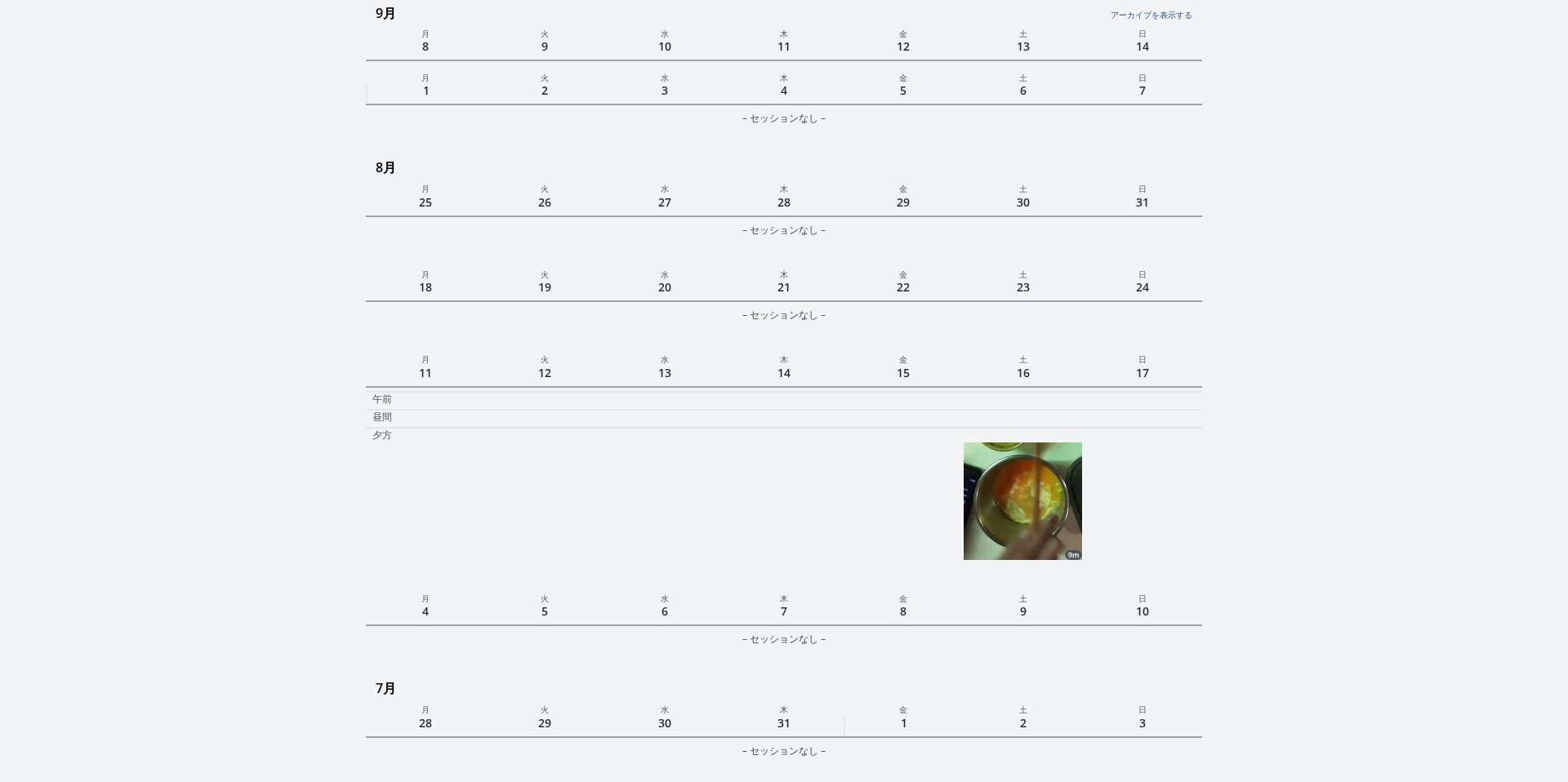
click at [1009, 476] on img at bounding box center [1022, 501] width 118 height 118
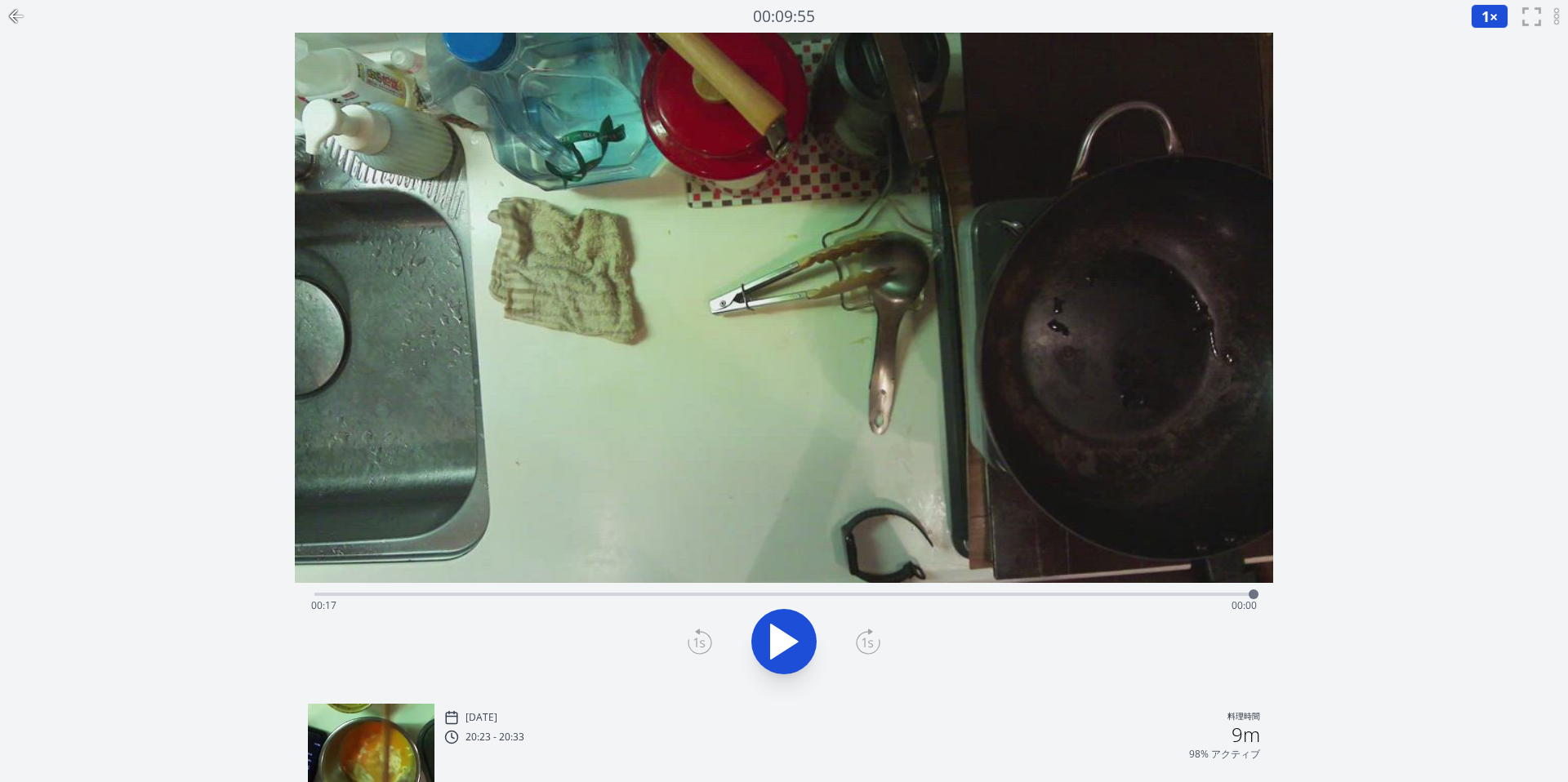
click at [791, 641] on icon at bounding box center [784, 642] width 27 height 35
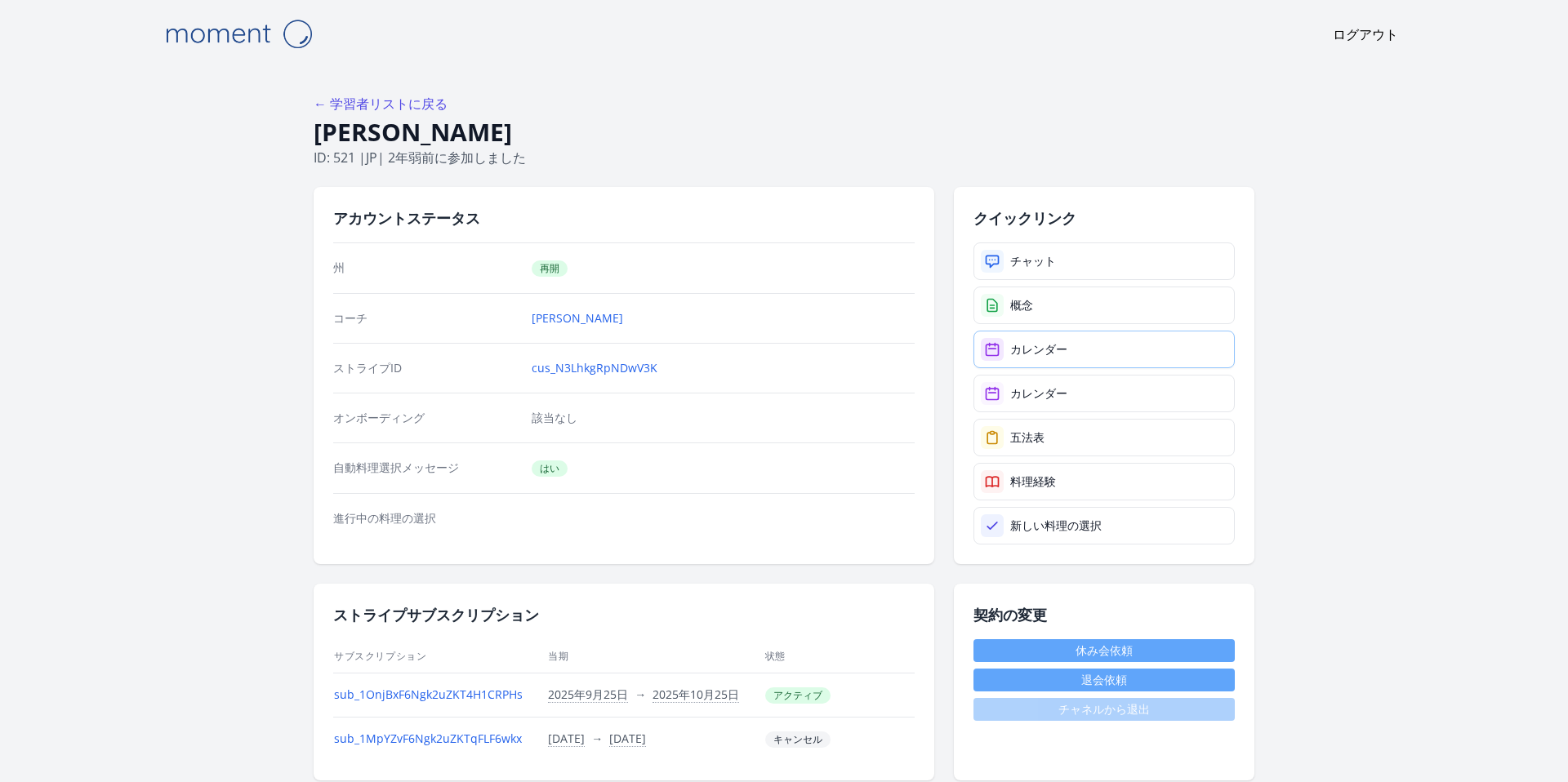
click at [1025, 352] on font "カレンダー" at bounding box center [1039, 349] width 57 height 16
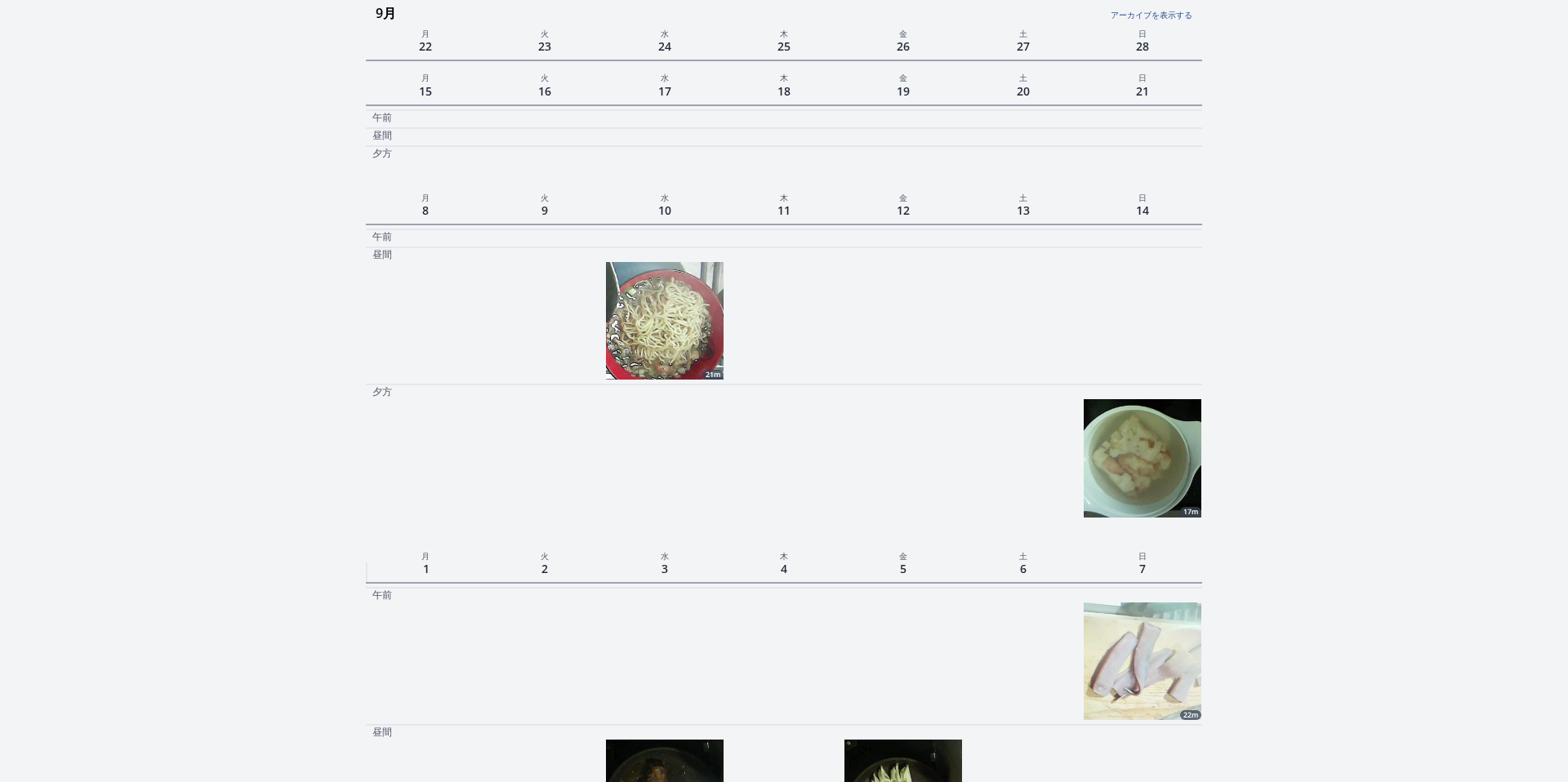
scroll to position [291, 0]
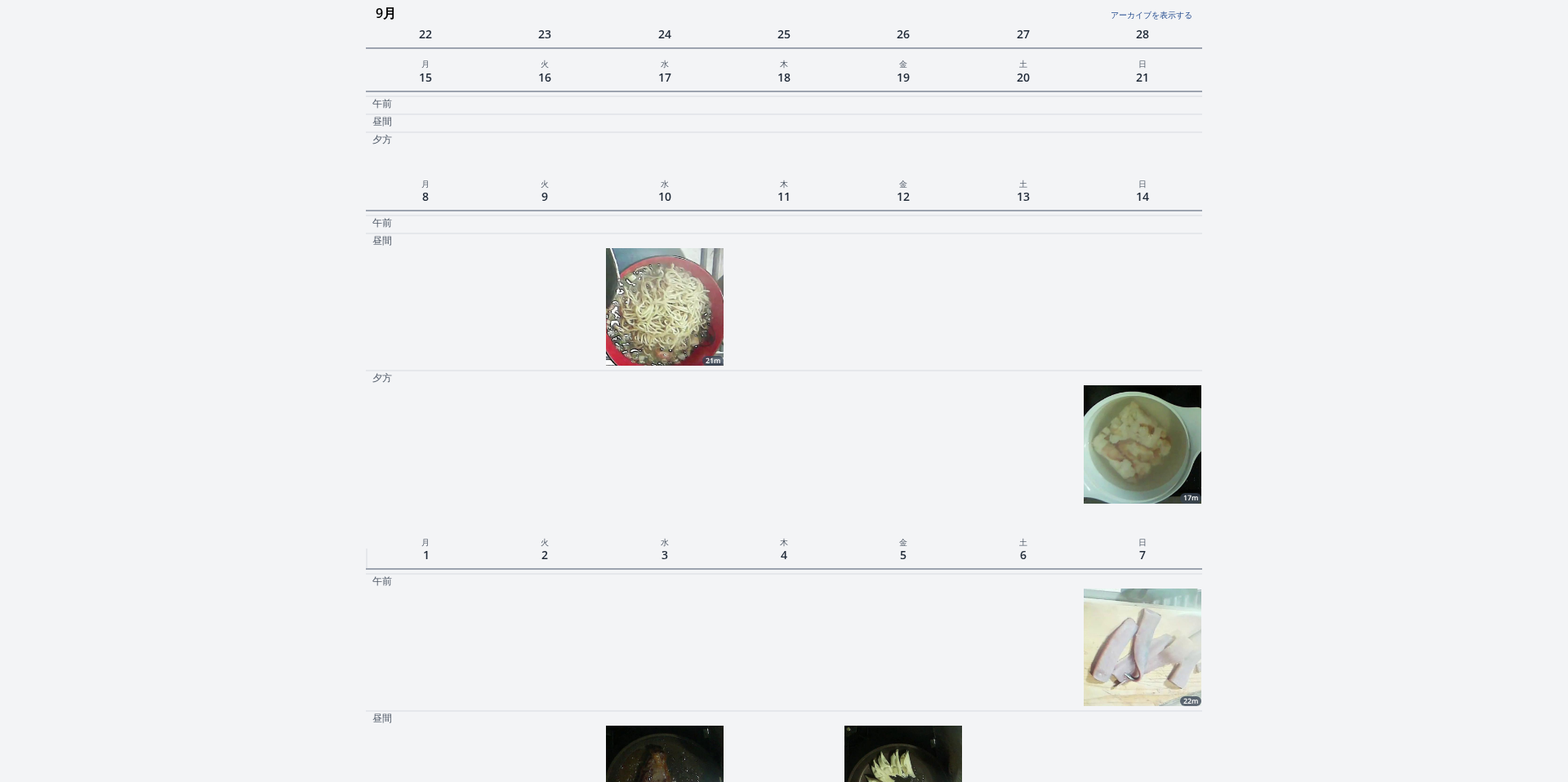
click at [690, 330] on img at bounding box center [664, 306] width 118 height 118
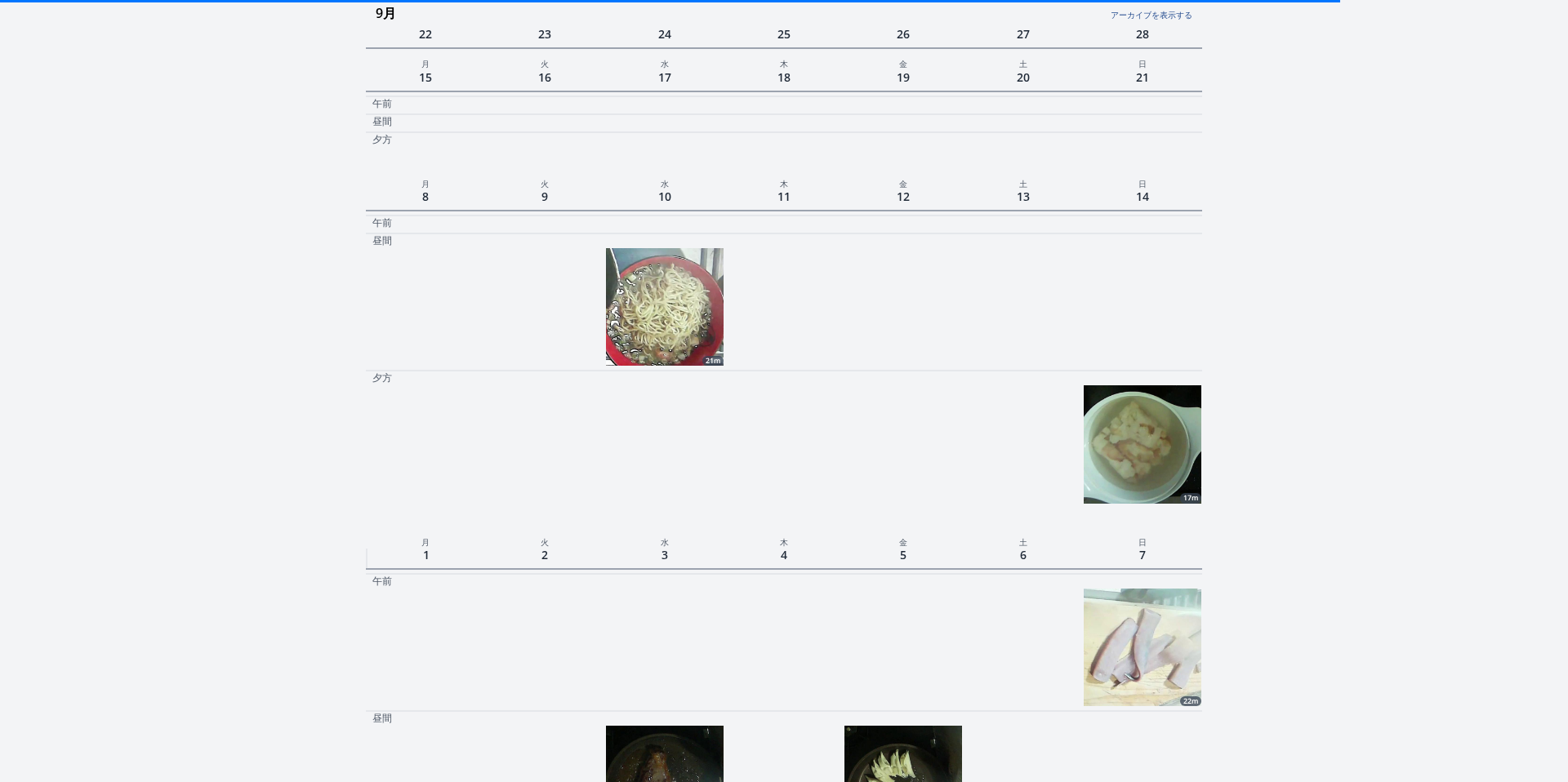
click at [659, 342] on img at bounding box center [664, 306] width 118 height 118
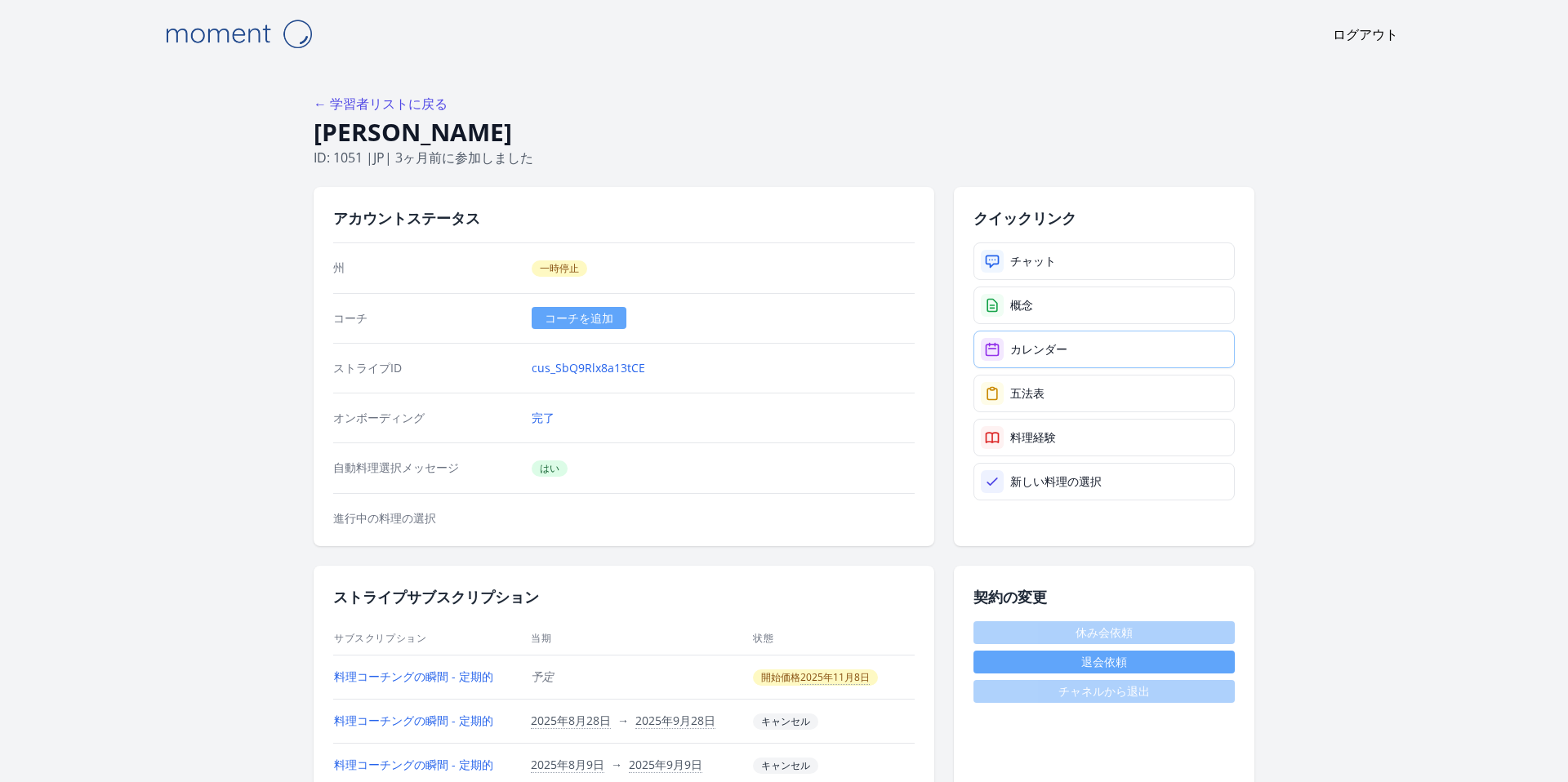
click at [988, 345] on icon at bounding box center [993, 349] width 12 height 12
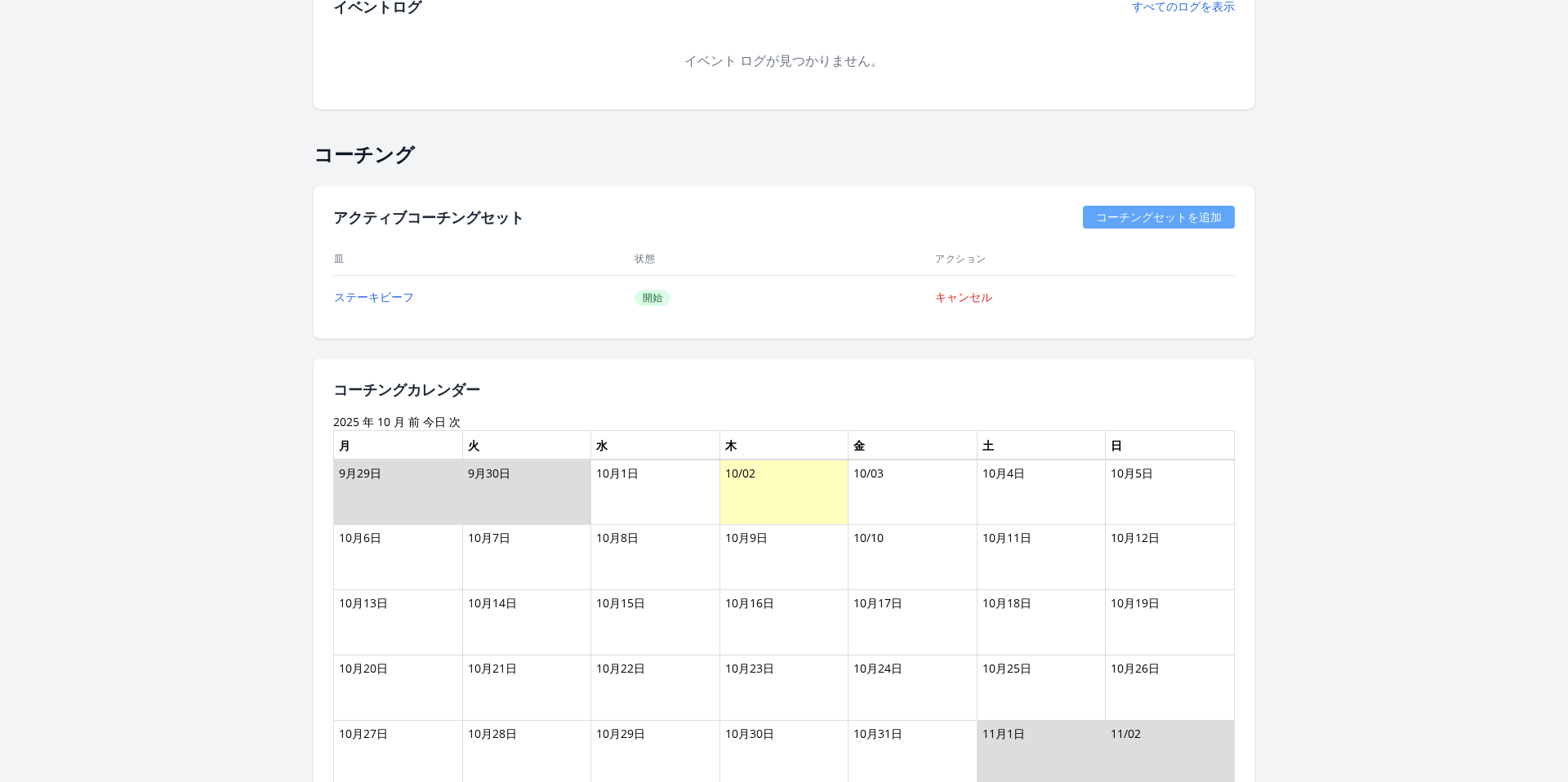
scroll to position [856, 0]
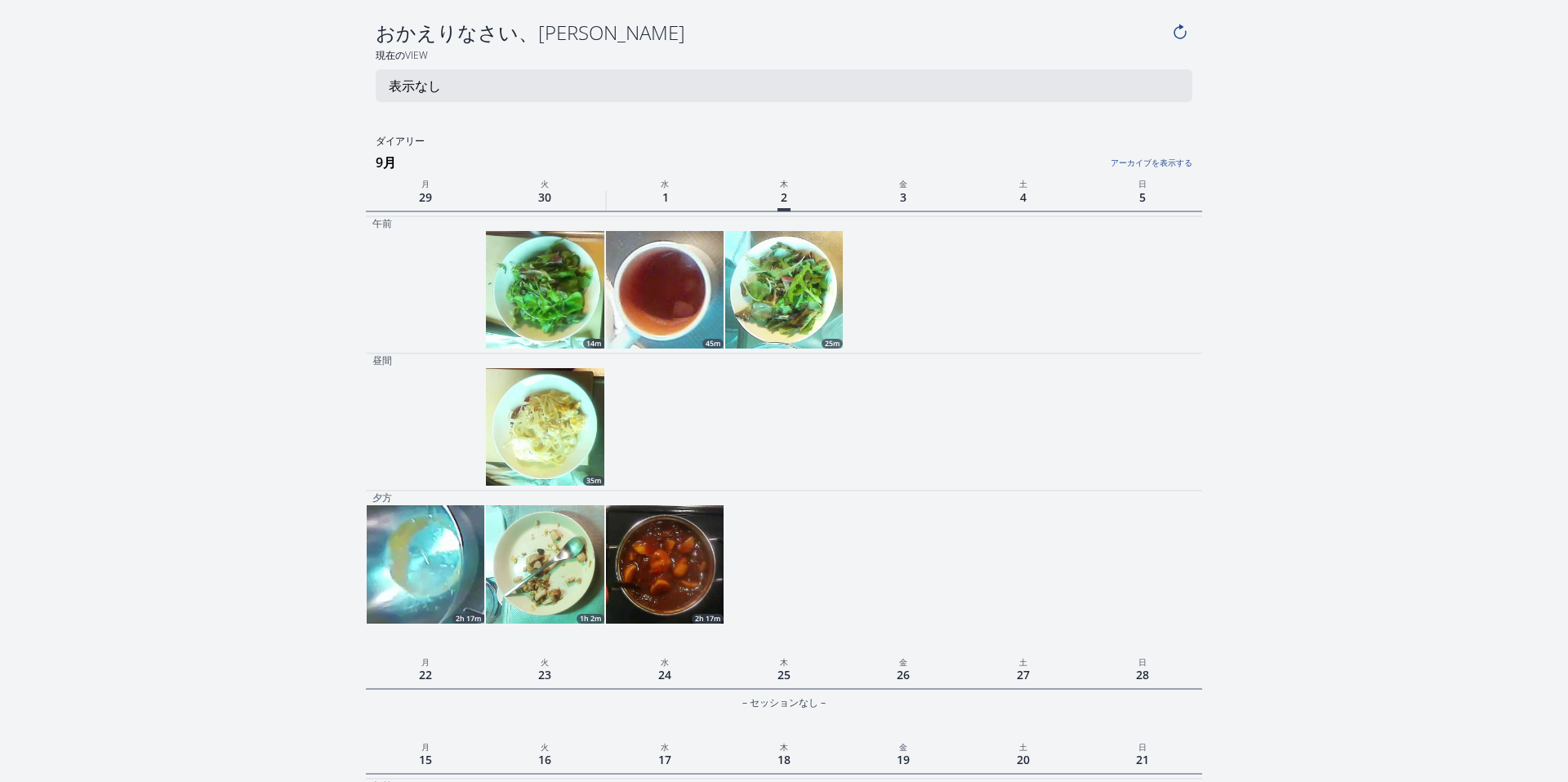
click at [799, 308] on img at bounding box center [783, 290] width 118 height 118
click at [679, 324] on img at bounding box center [664, 290] width 118 height 118
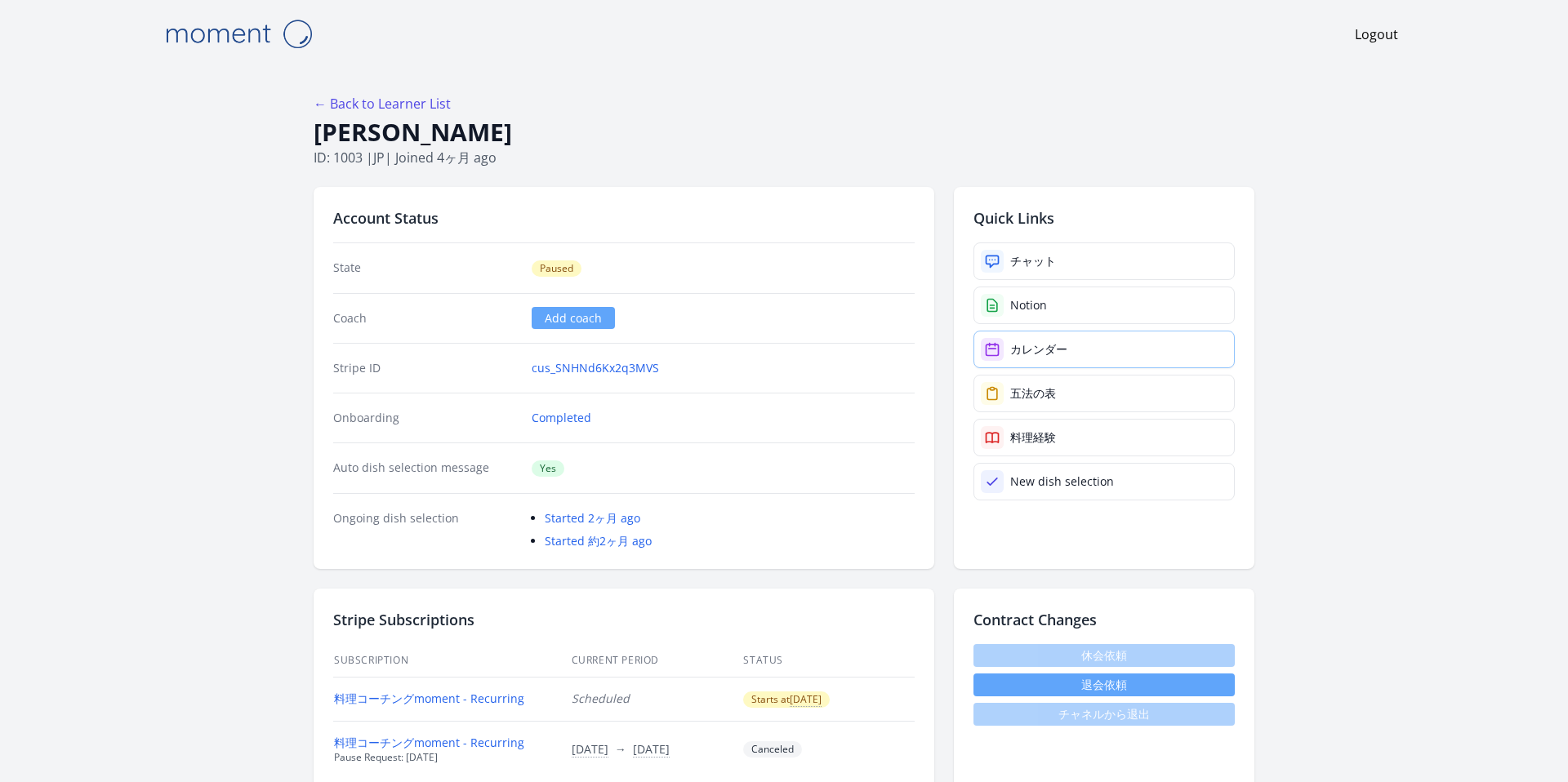
click at [1011, 347] on div "カレンダー" at bounding box center [1039, 349] width 57 height 17
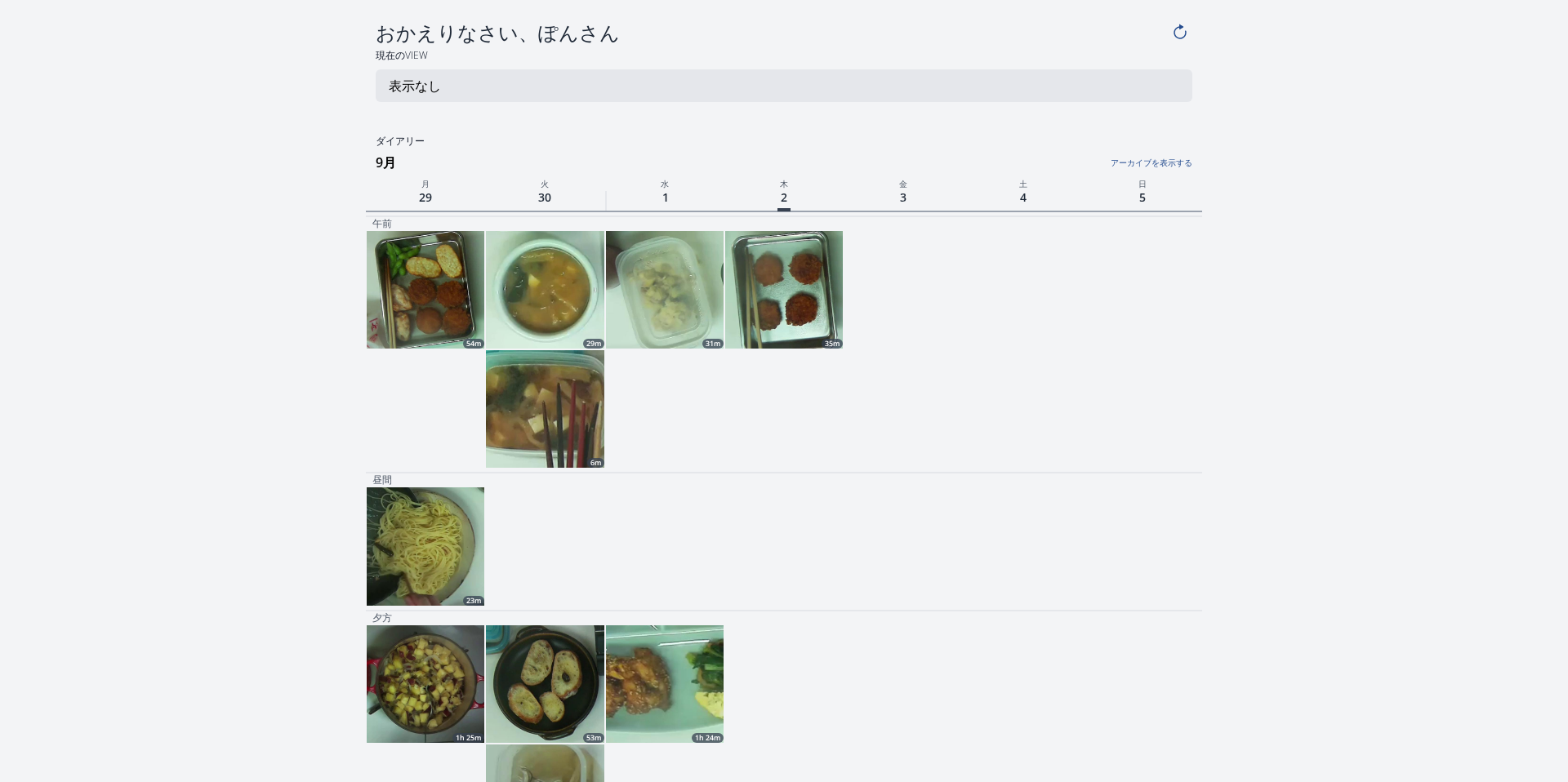
click at [793, 318] on img at bounding box center [783, 290] width 118 height 118
